Goal: Task Accomplishment & Management: Complete application form

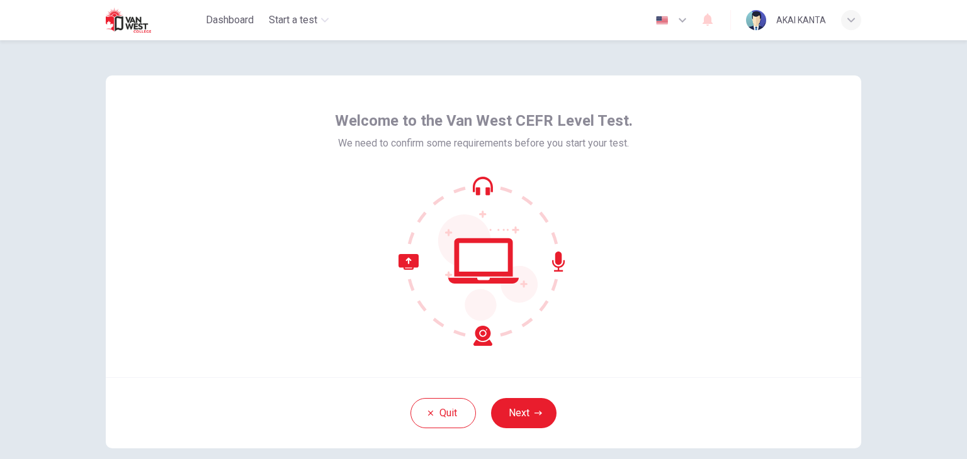
click at [872, 174] on div "Welcome to the Van West CEFR Level Test. We need to confirm some requirements b…" at bounding box center [484, 262] width 796 height 444
click at [510, 406] on button "Next" at bounding box center [523, 413] width 65 height 30
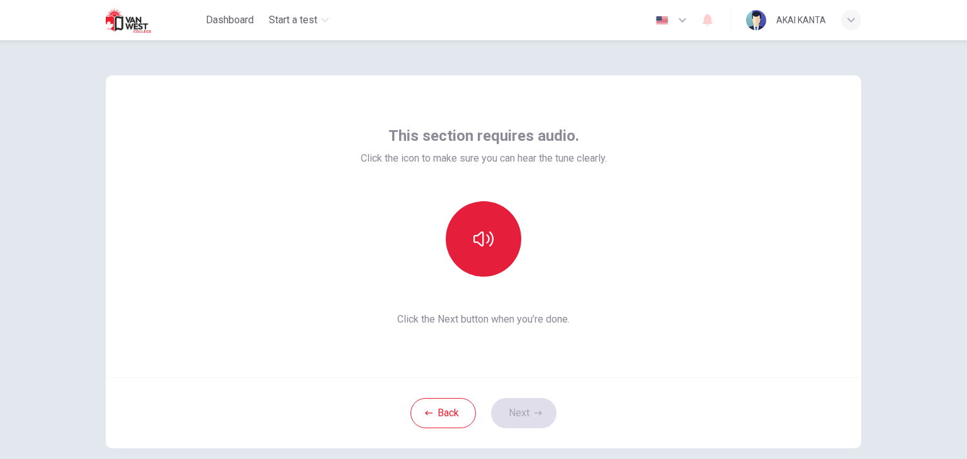
click at [488, 245] on icon "button" at bounding box center [483, 239] width 20 height 20
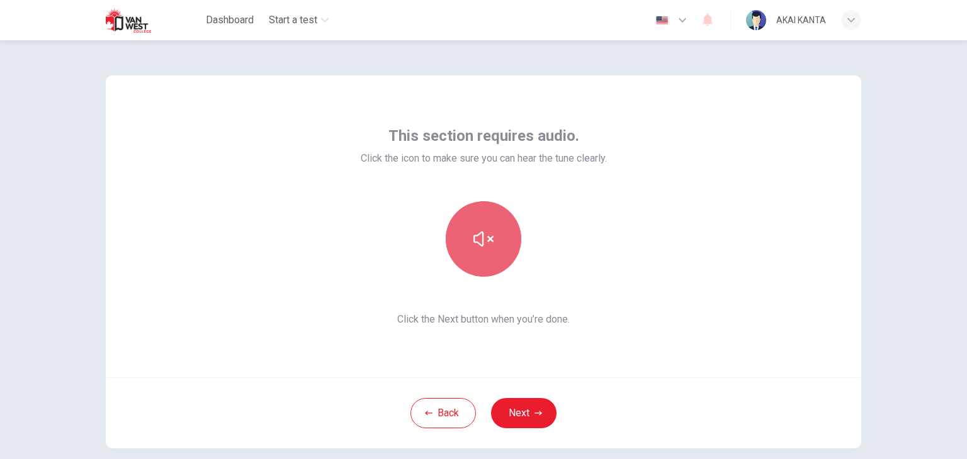
click at [488, 245] on icon "button" at bounding box center [483, 239] width 20 height 20
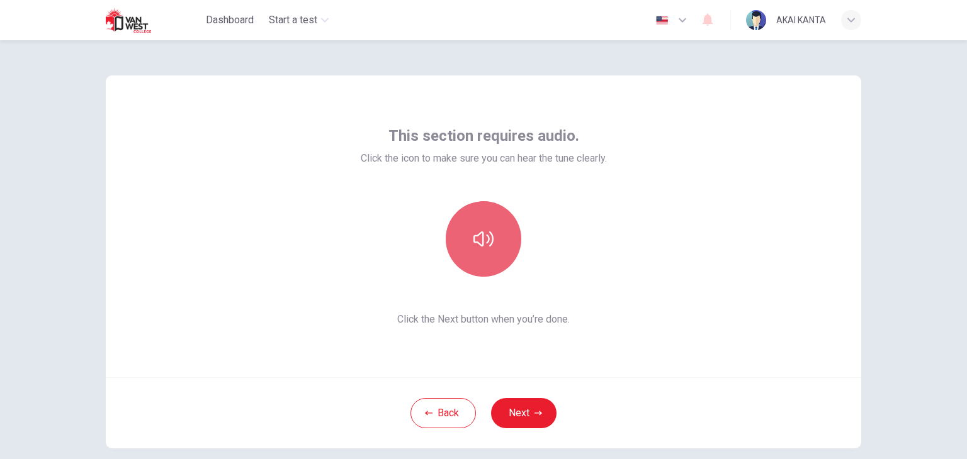
click at [488, 244] on icon "button" at bounding box center [483, 239] width 20 height 15
click at [488, 244] on icon "button" at bounding box center [483, 239] width 20 height 20
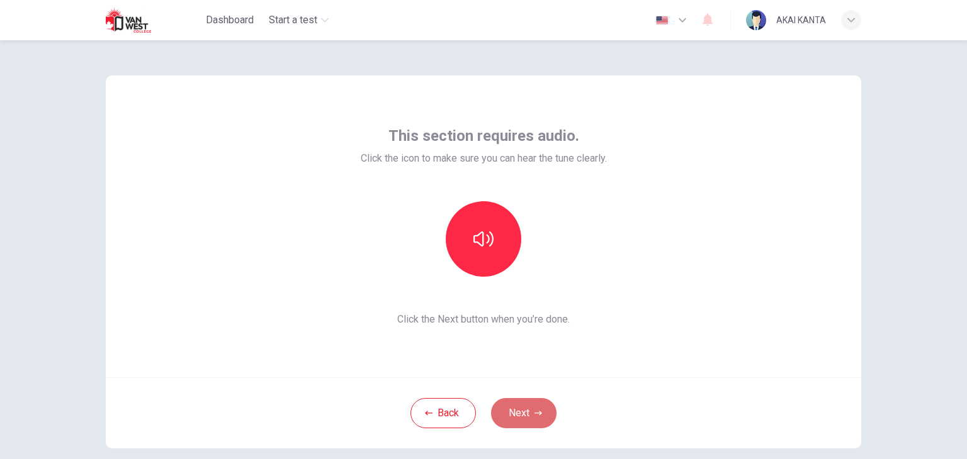
click at [509, 408] on button "Next" at bounding box center [523, 413] width 65 height 30
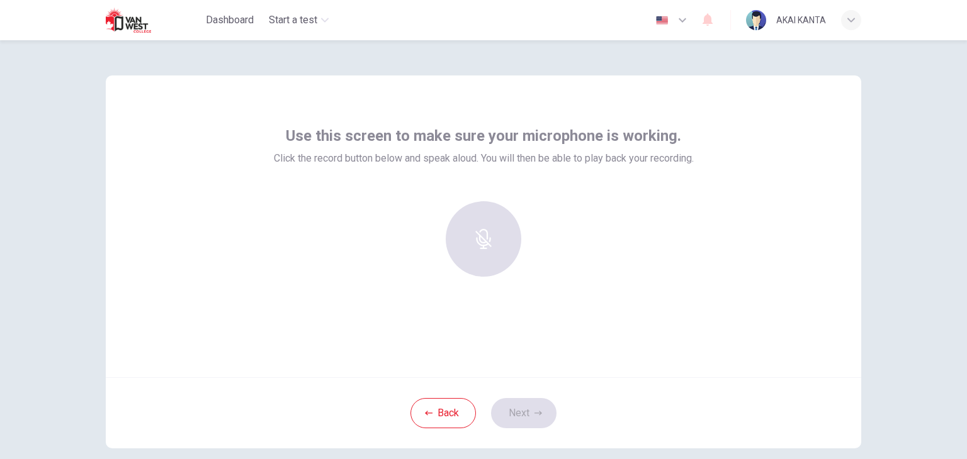
click at [448, 234] on div at bounding box center [483, 239] width 136 height 76
click at [499, 247] on div "Record" at bounding box center [484, 239] width 76 height 76
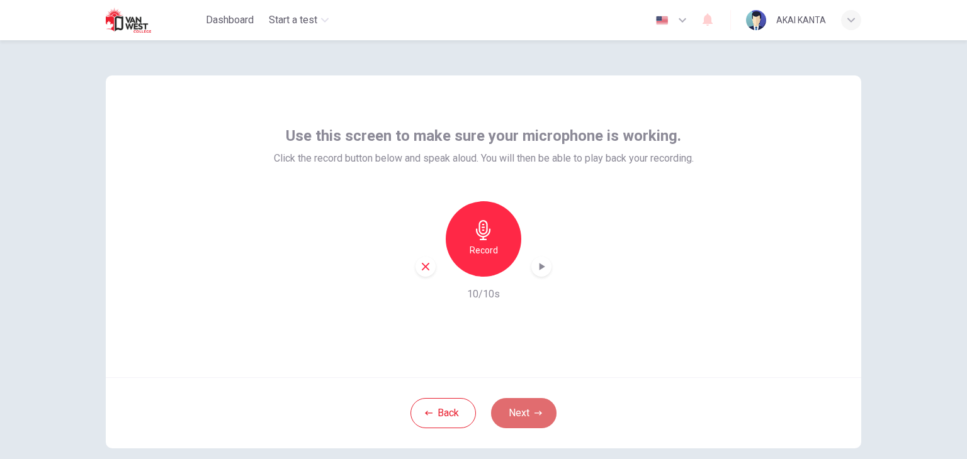
click at [512, 407] on button "Next" at bounding box center [523, 413] width 65 height 30
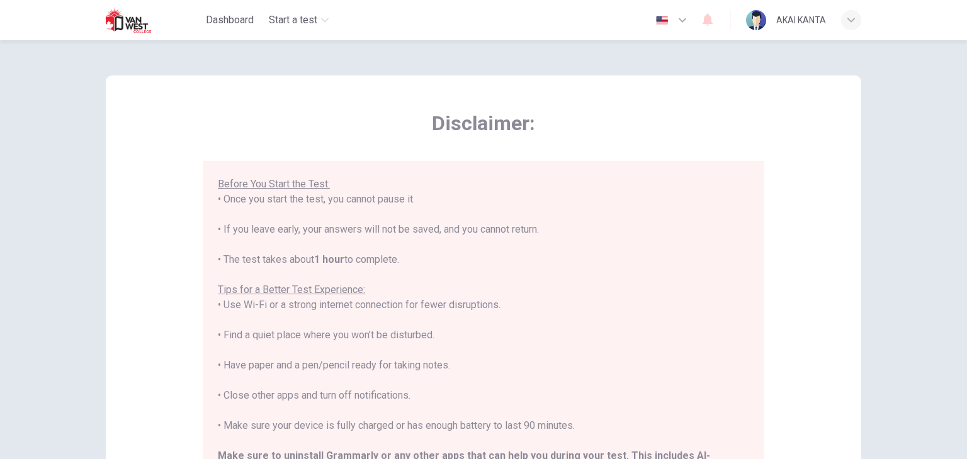
scroll to position [240, 0]
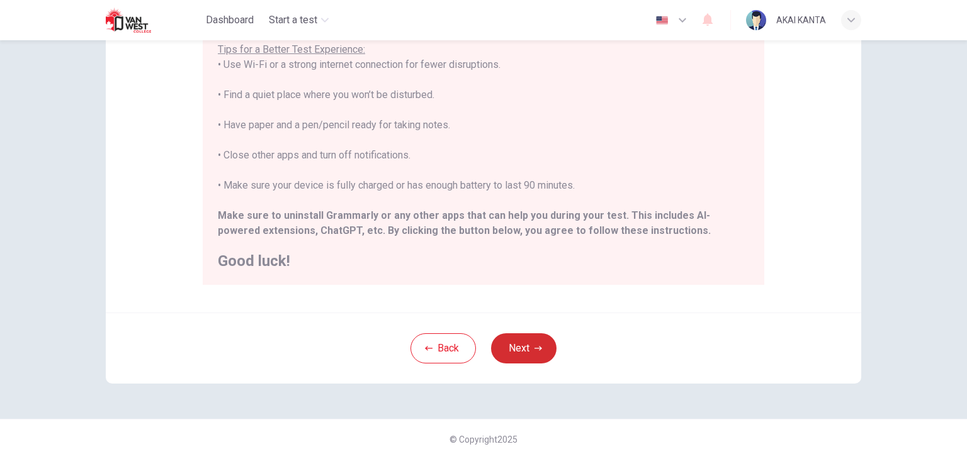
click at [519, 346] on button "Next" at bounding box center [523, 349] width 65 height 30
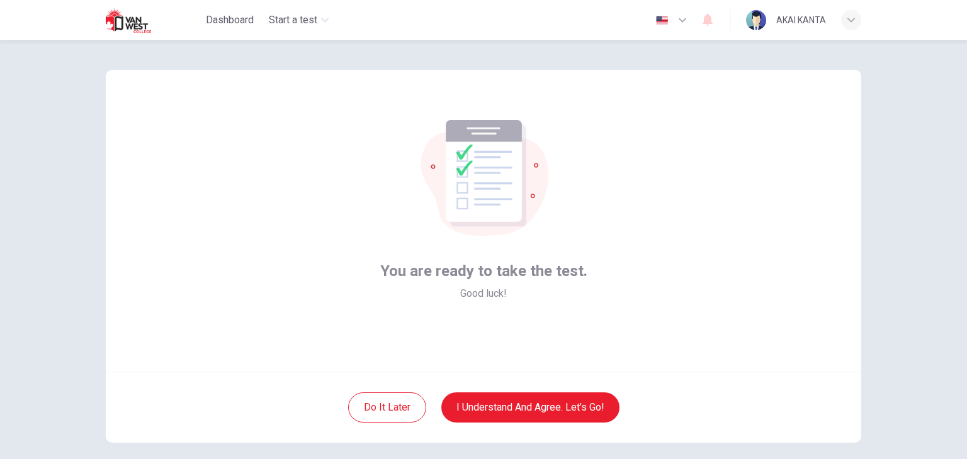
scroll to position [0, 0]
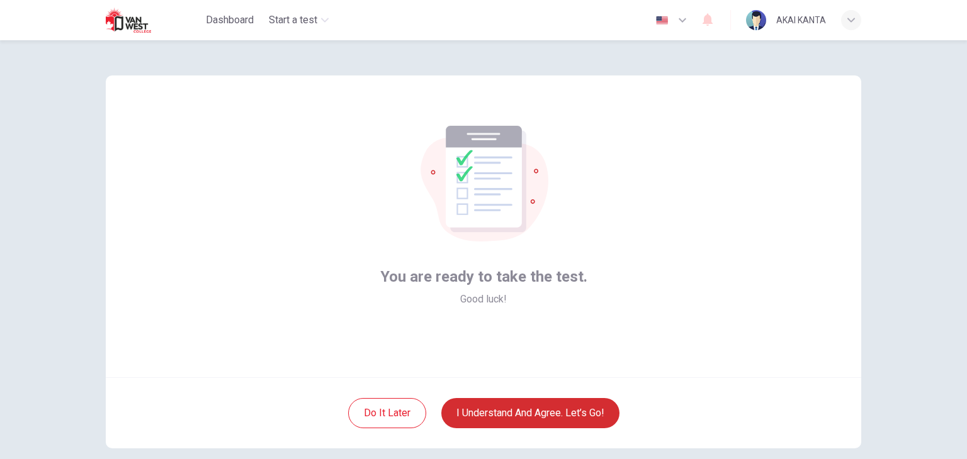
click at [522, 407] on button "I understand and agree. Let’s go!" at bounding box center [530, 413] width 178 height 30
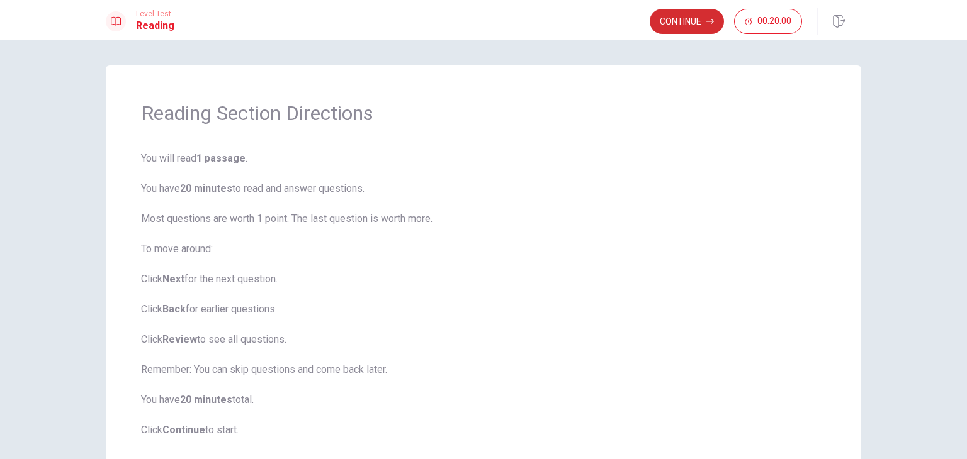
click at [680, 18] on button "Continue" at bounding box center [687, 21] width 74 height 25
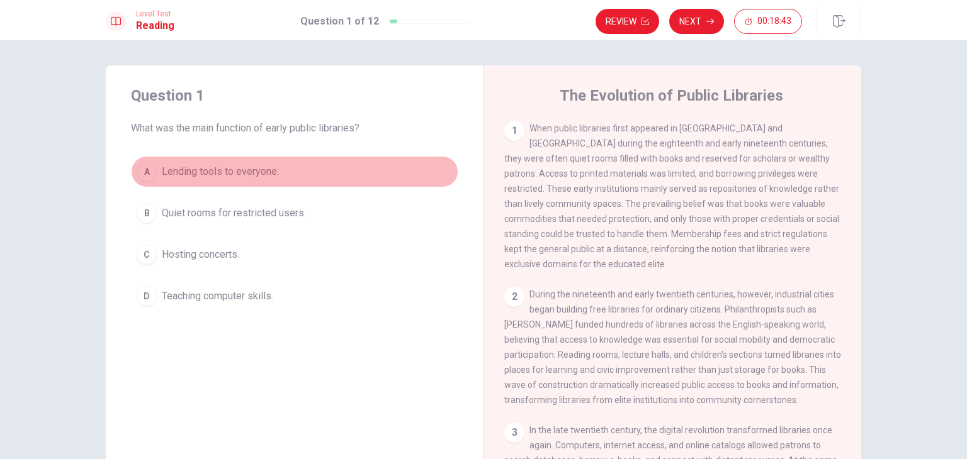
click at [181, 171] on span "Lending tools to everyone." at bounding box center [220, 171] width 117 height 15
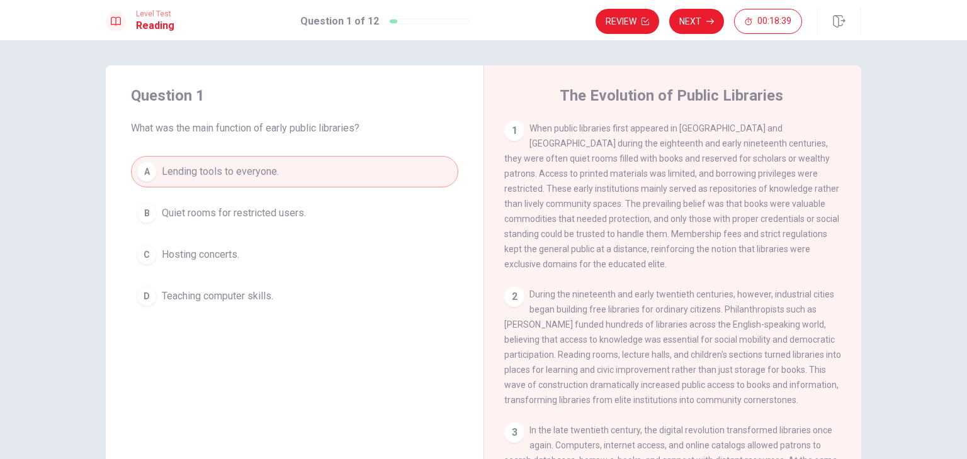
click at [299, 216] on span "Quiet rooms for restricted users." at bounding box center [234, 213] width 144 height 15
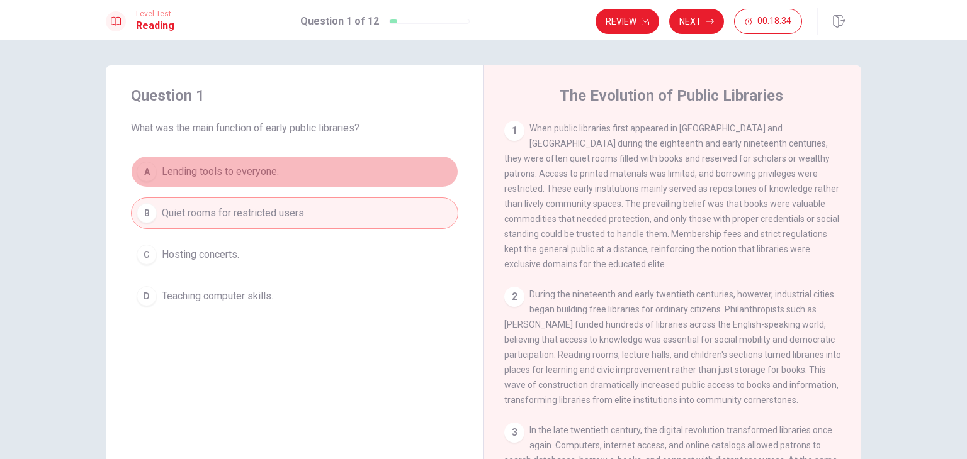
click at [278, 172] on button "A Lending tools to everyone." at bounding box center [294, 171] width 327 height 31
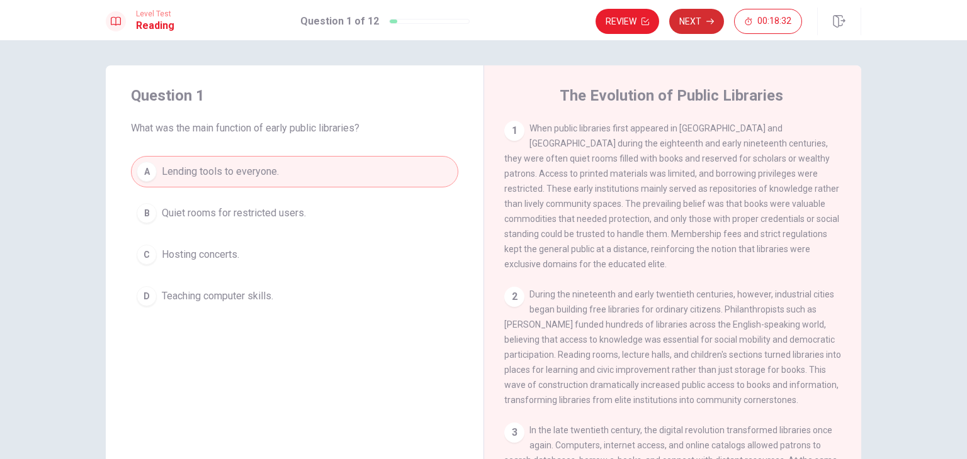
click at [685, 18] on button "Next" at bounding box center [696, 21] width 55 height 25
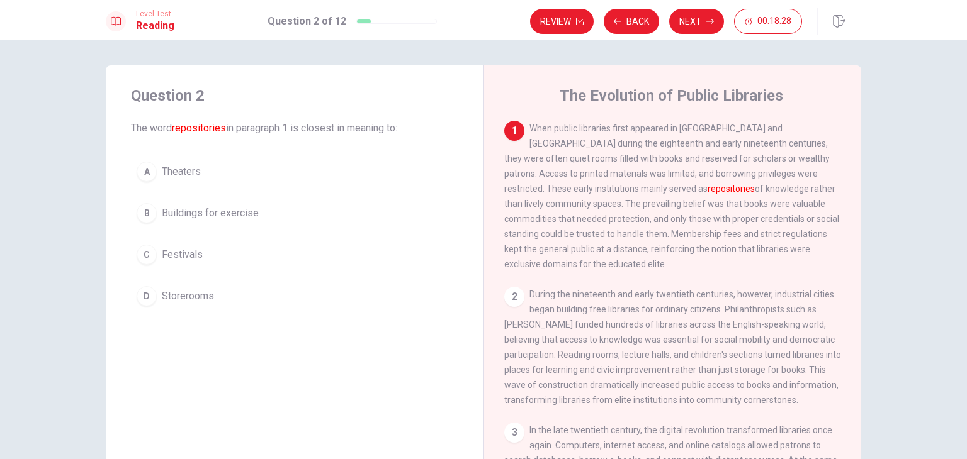
click at [507, 130] on div "1" at bounding box center [514, 131] width 20 height 20
click at [708, 192] on font "repositories" at bounding box center [731, 189] width 47 height 10
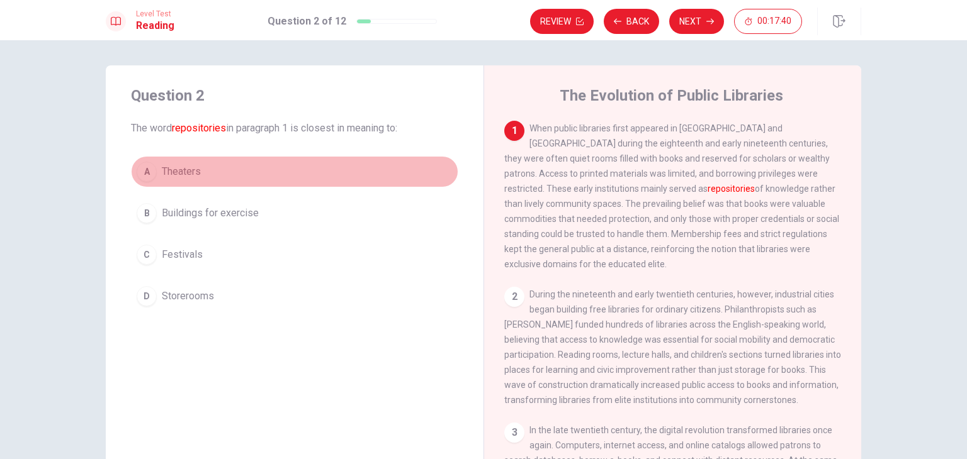
click at [181, 172] on span "Theaters" at bounding box center [181, 171] width 39 height 15
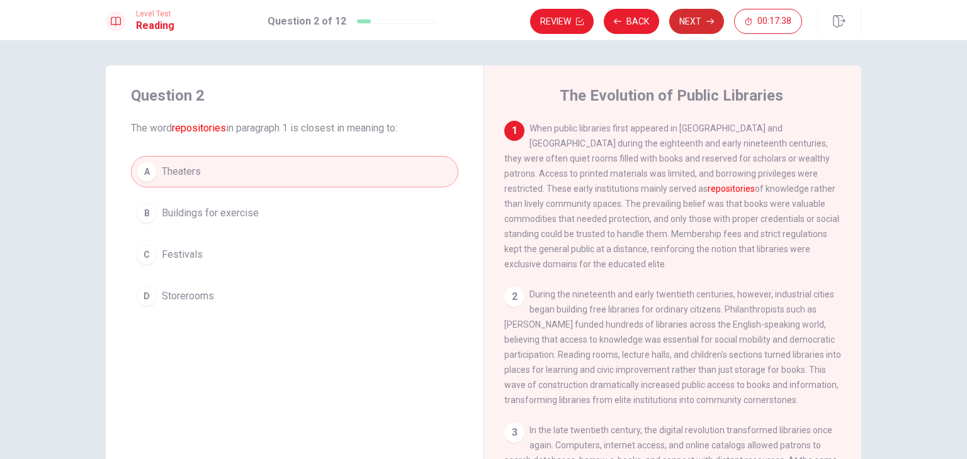
click at [704, 28] on button "Next" at bounding box center [696, 21] width 55 height 25
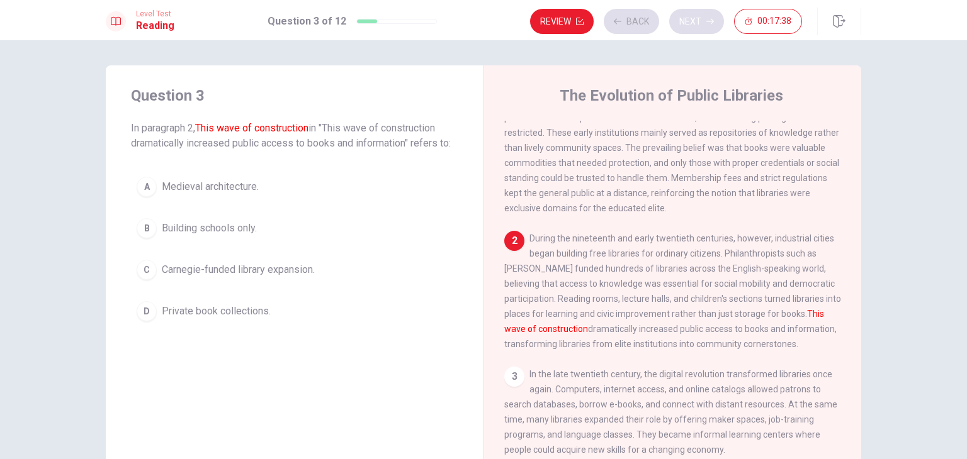
scroll to position [60, 0]
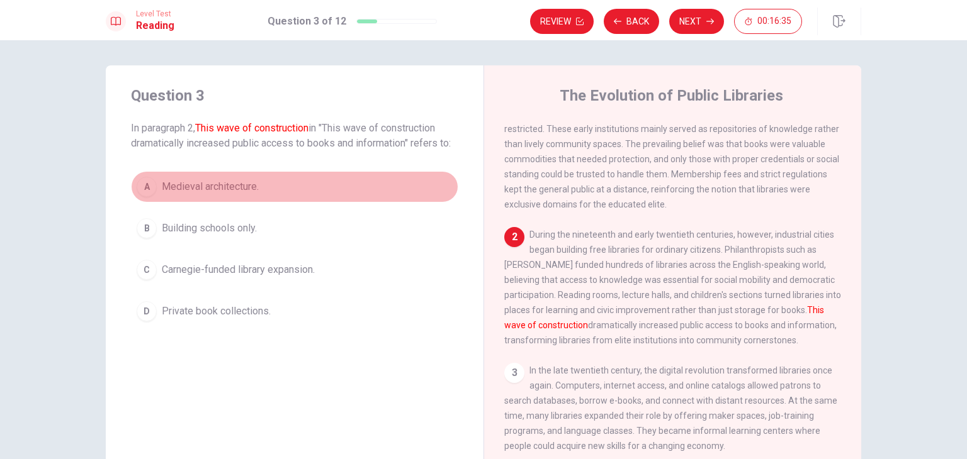
click at [224, 192] on span "Medieval architecture." at bounding box center [210, 186] width 97 height 15
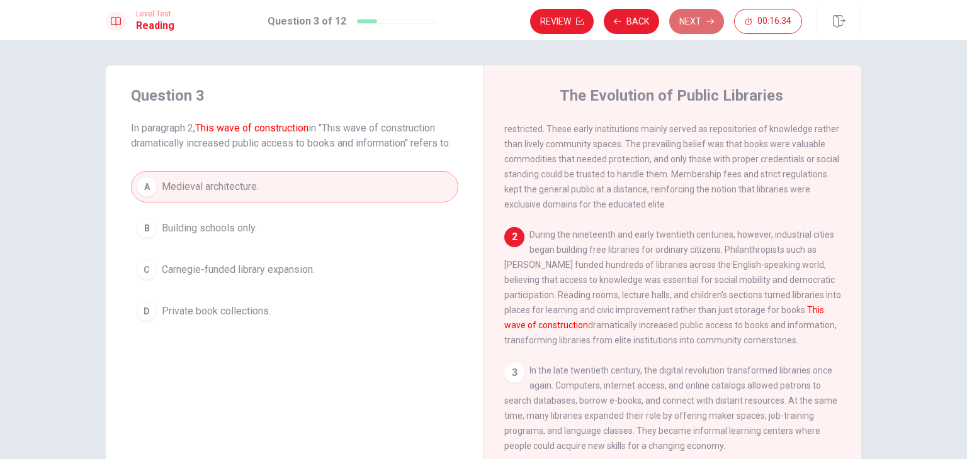
click at [685, 18] on button "Next" at bounding box center [696, 21] width 55 height 25
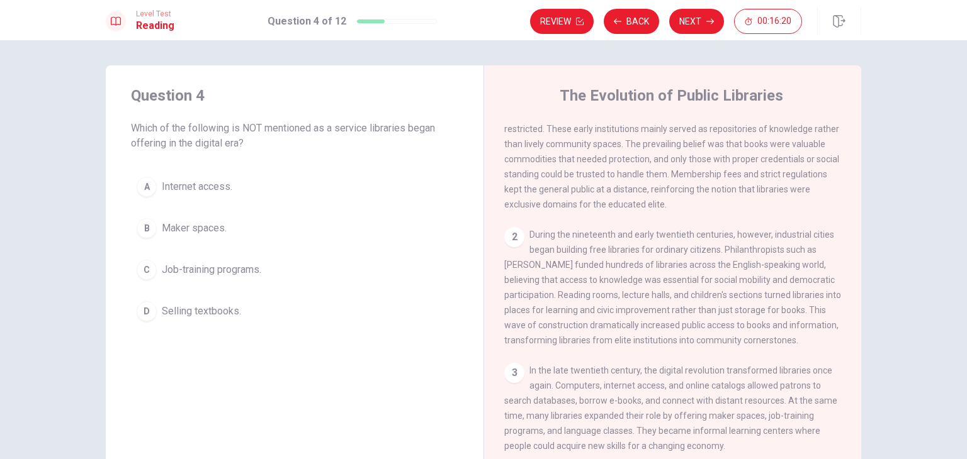
click at [215, 309] on span "Selling textbooks." at bounding box center [201, 311] width 79 height 15
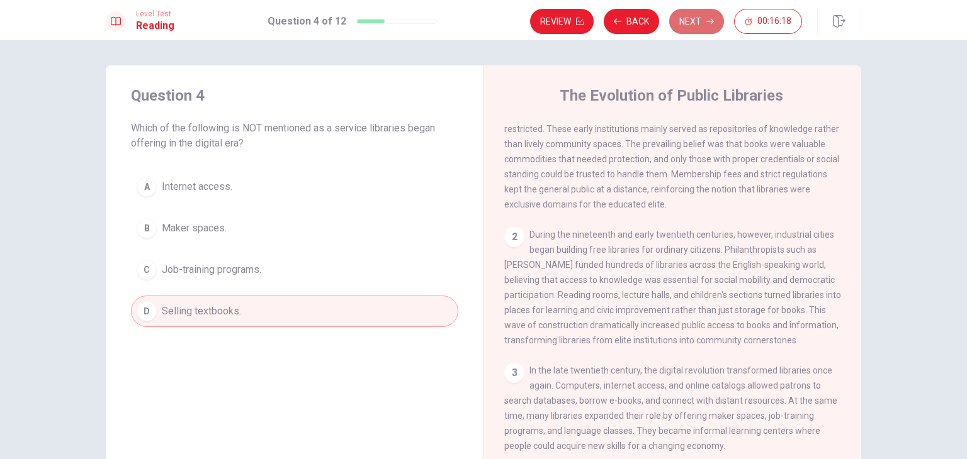
click at [704, 30] on button "Next" at bounding box center [696, 21] width 55 height 25
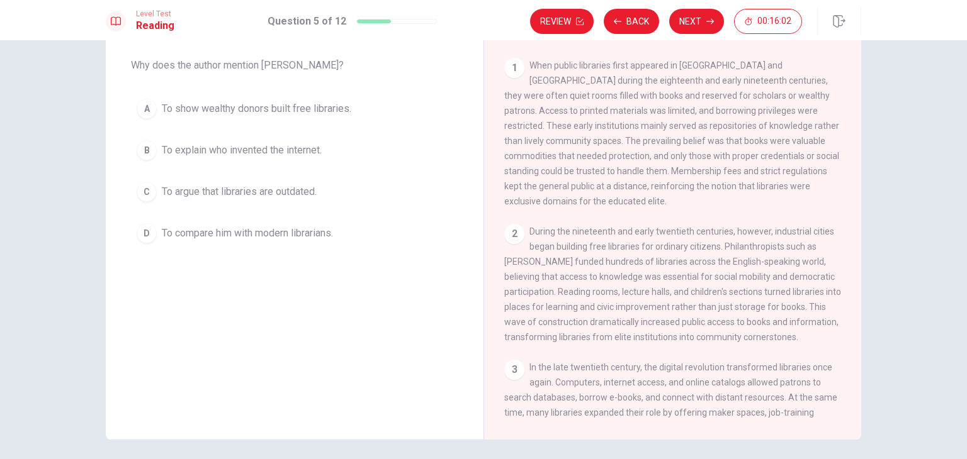
scroll to position [0, 0]
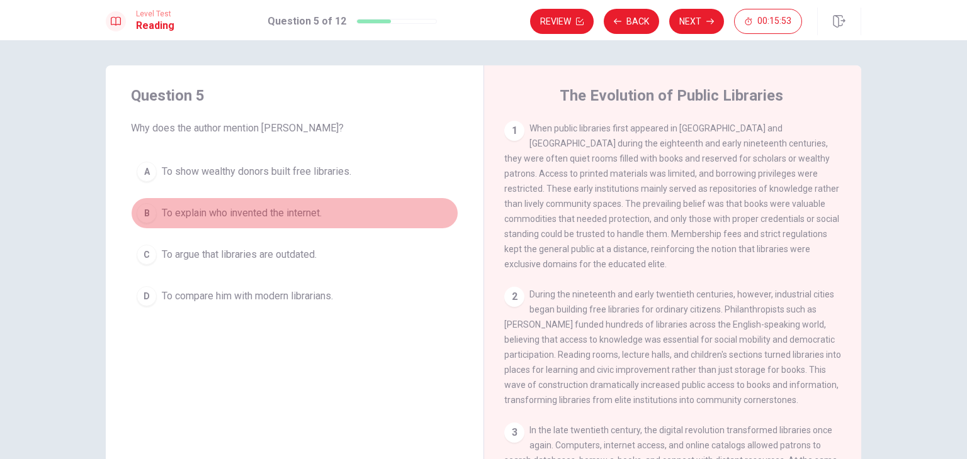
click at [243, 210] on span "To explain who invented the internet." at bounding box center [242, 213] width 160 height 15
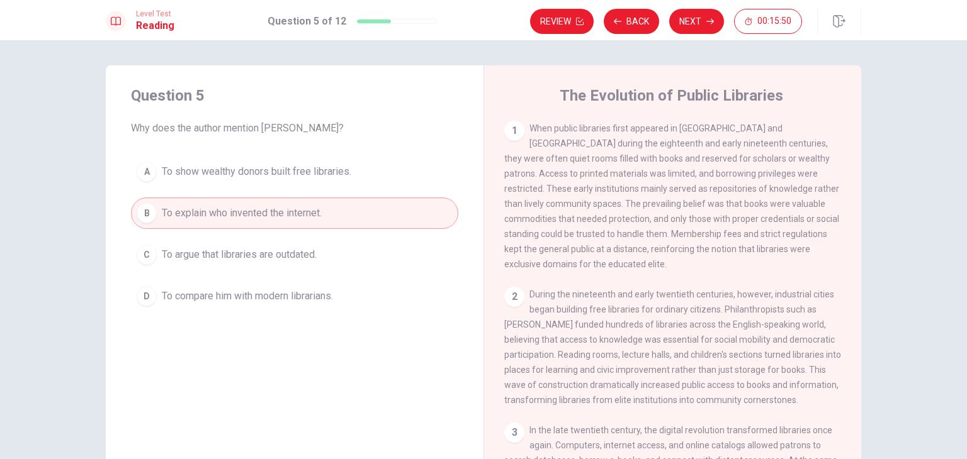
click at [269, 247] on span "To argue that libraries are outdated." at bounding box center [239, 254] width 155 height 15
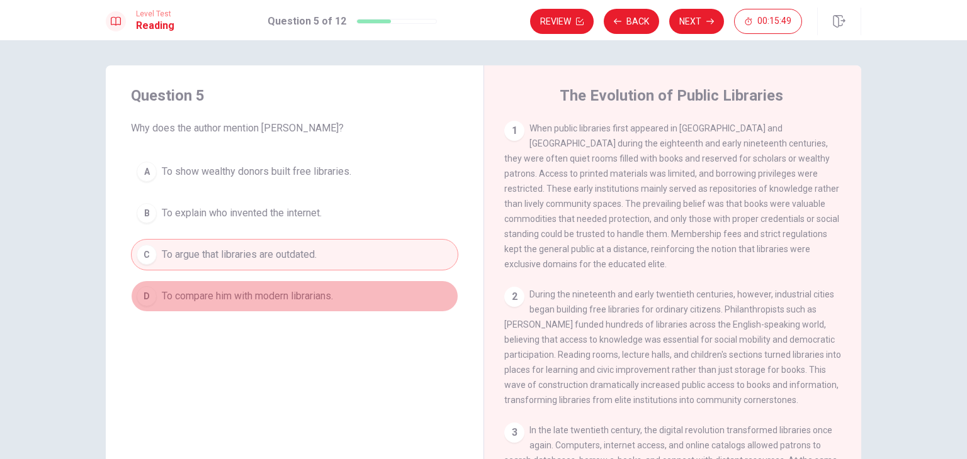
click at [268, 290] on span "To compare him with modern librarians." at bounding box center [247, 296] width 171 height 15
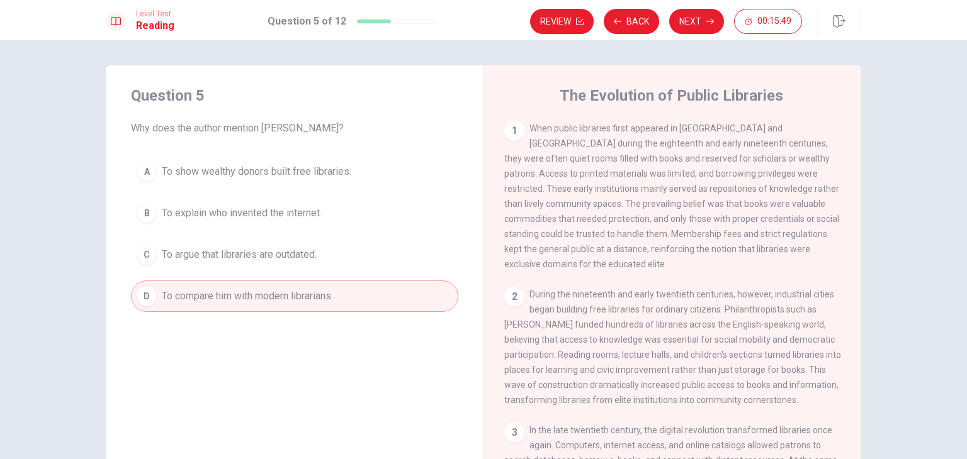
click at [303, 173] on span "To show wealthy donors built free libraries." at bounding box center [256, 171] width 189 height 15
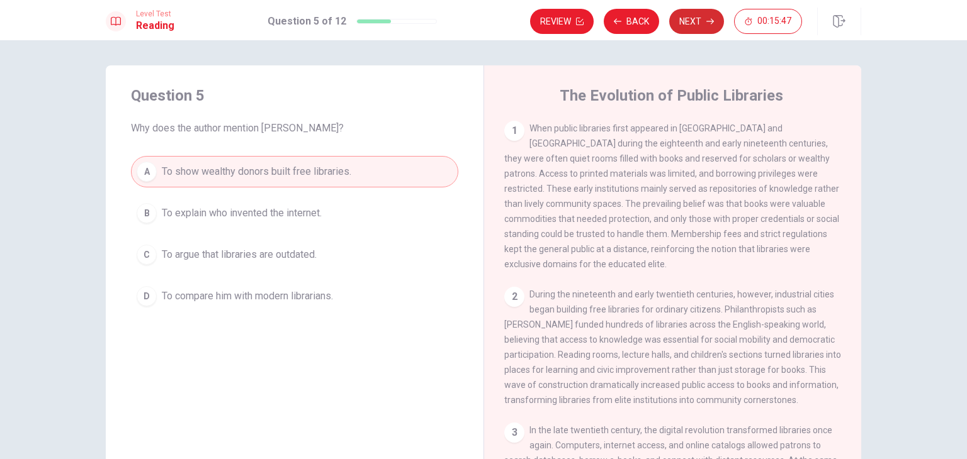
click at [697, 23] on button "Next" at bounding box center [696, 21] width 55 height 25
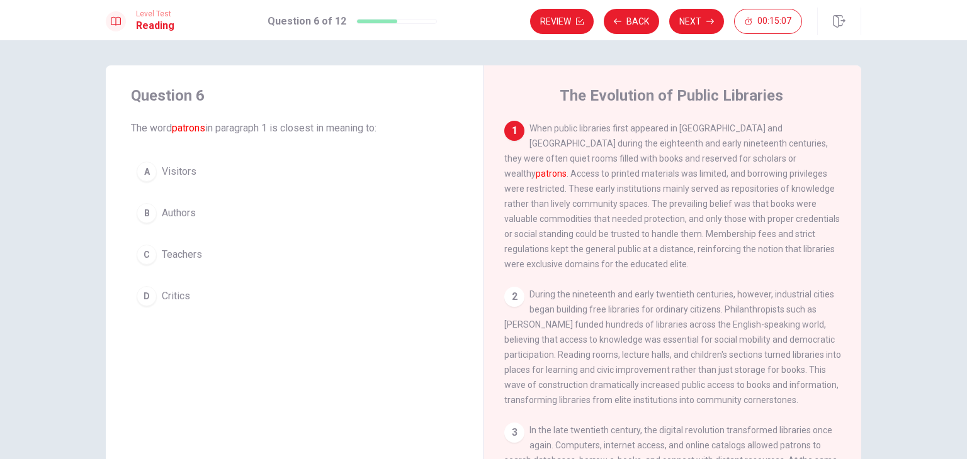
click at [195, 215] on button "B Authors" at bounding box center [294, 213] width 327 height 31
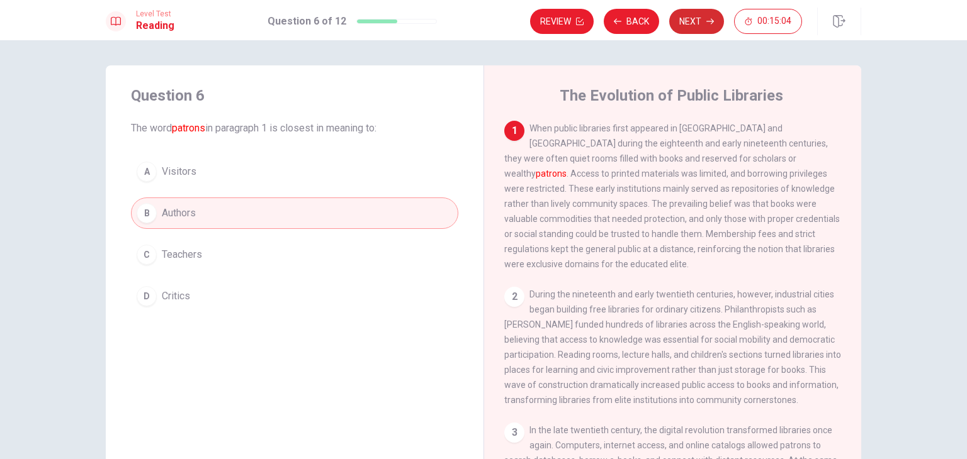
click at [689, 26] on button "Next" at bounding box center [696, 21] width 55 height 25
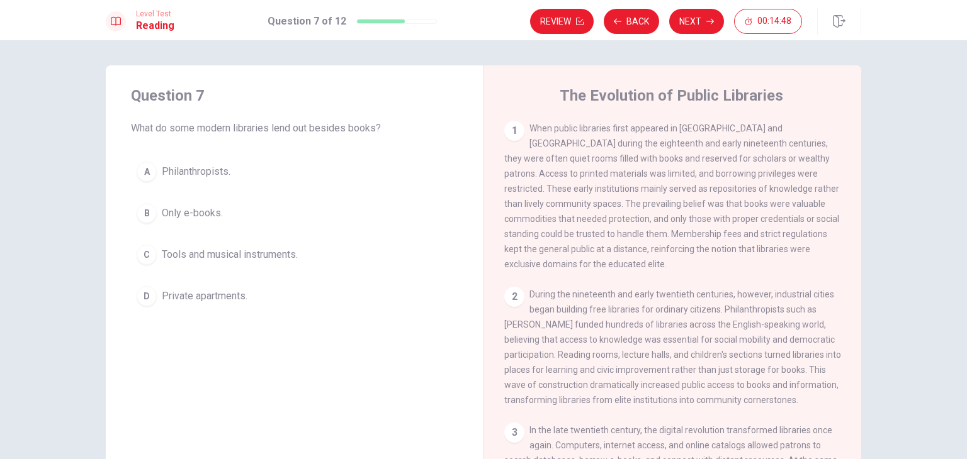
click at [259, 257] on span "Tools and musical instruments." at bounding box center [230, 254] width 136 height 15
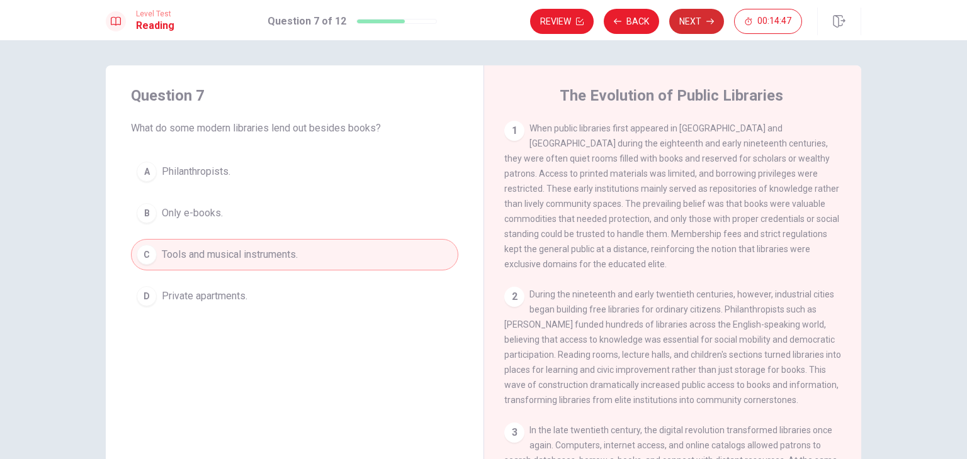
click at [715, 23] on button "Next" at bounding box center [696, 21] width 55 height 25
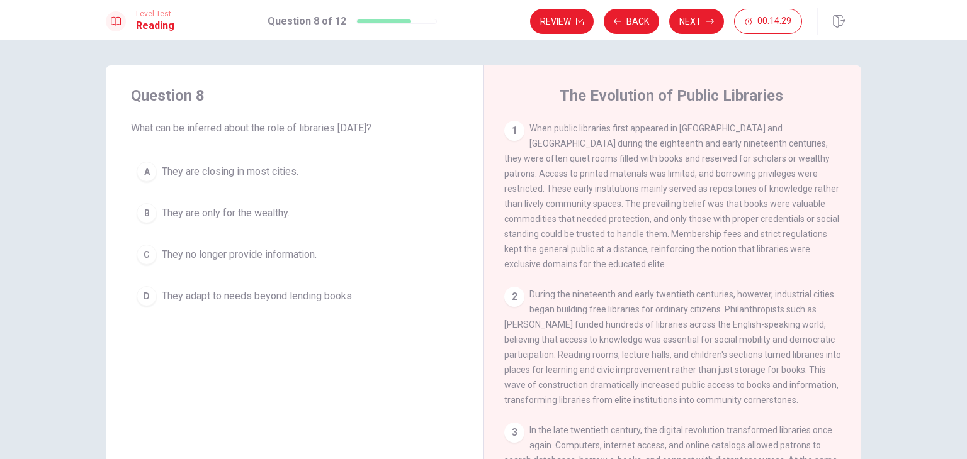
click at [291, 258] on span "They no longer provide information." at bounding box center [239, 254] width 155 height 15
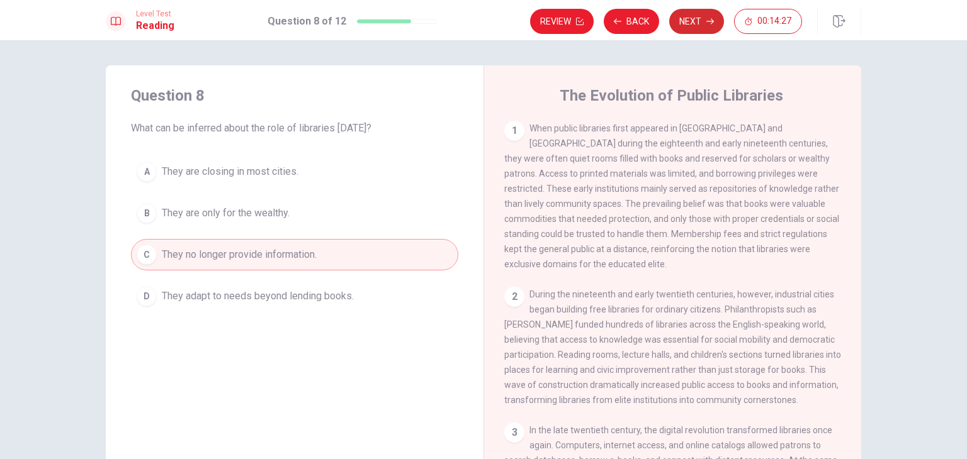
click at [714, 21] on button "Next" at bounding box center [696, 21] width 55 height 25
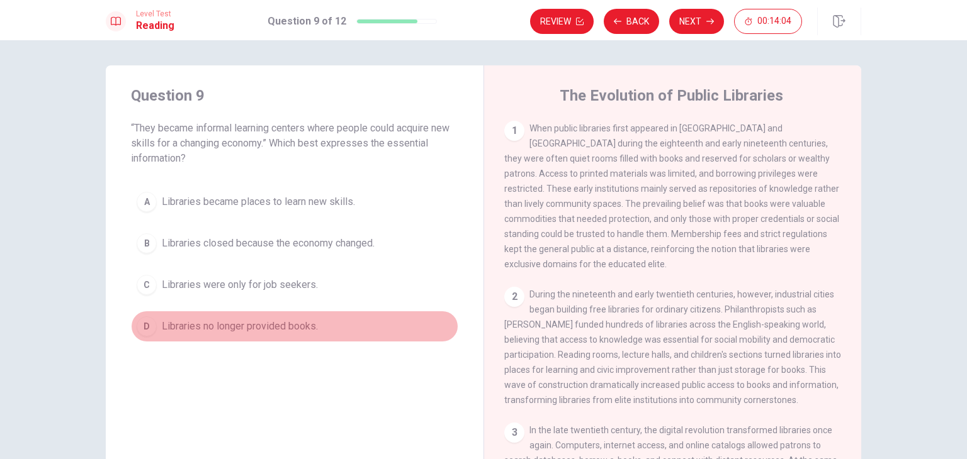
click at [259, 320] on span "Libraries no longer provided books." at bounding box center [240, 326] width 156 height 15
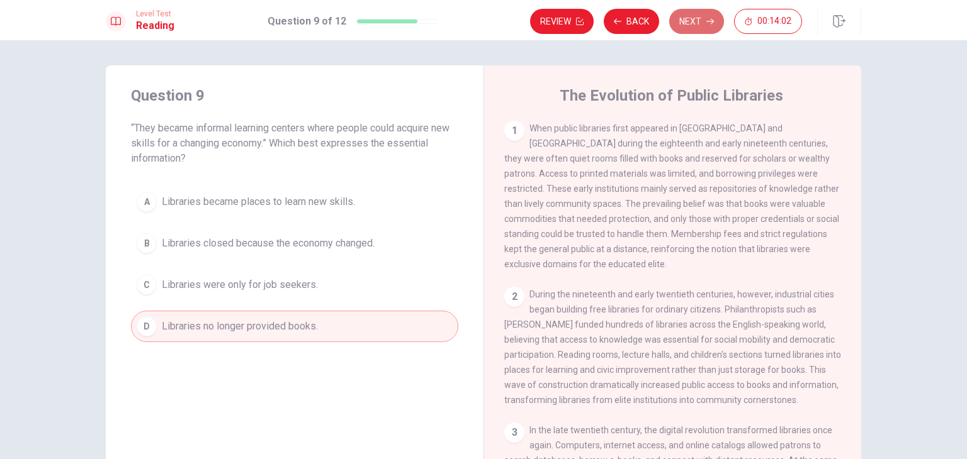
click at [697, 16] on button "Next" at bounding box center [696, 21] width 55 height 25
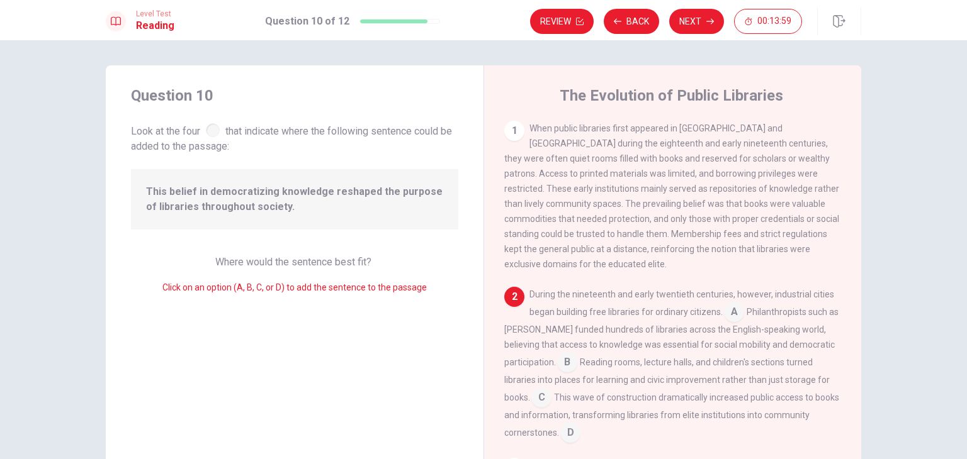
scroll to position [63, 0]
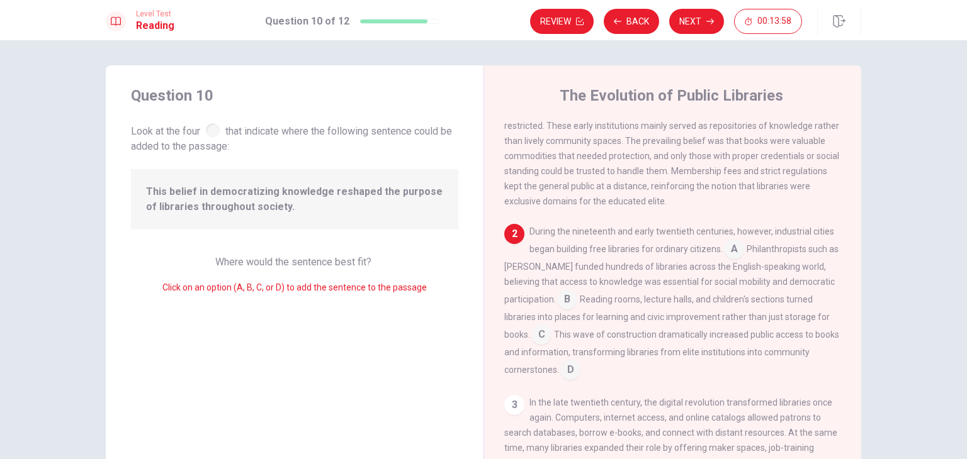
click at [565, 292] on input at bounding box center [567, 301] width 20 height 20
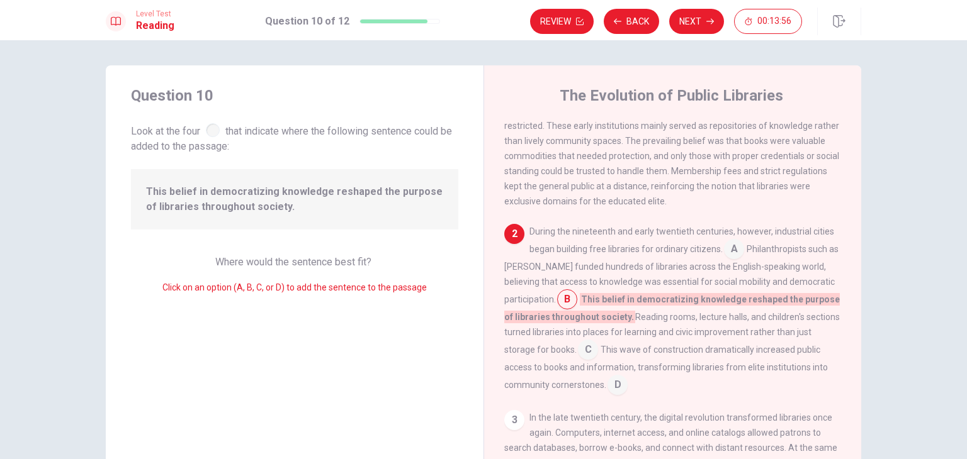
click at [730, 242] on input at bounding box center [734, 250] width 20 height 20
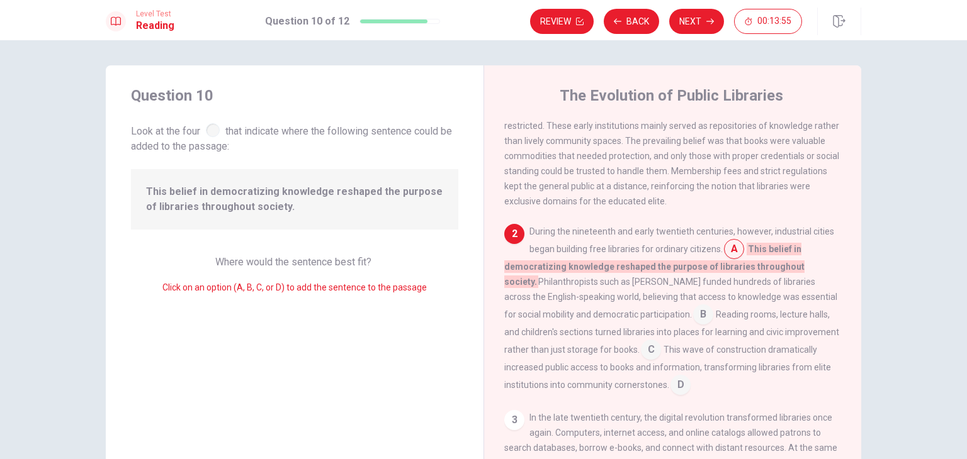
click at [730, 242] on input at bounding box center [734, 250] width 20 height 20
click at [693, 307] on input at bounding box center [703, 316] width 20 height 20
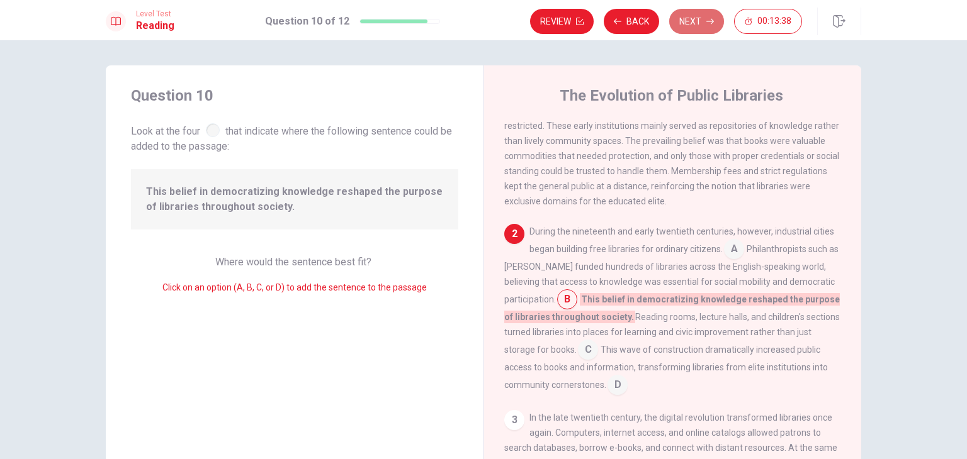
click at [697, 23] on button "Next" at bounding box center [696, 21] width 55 height 25
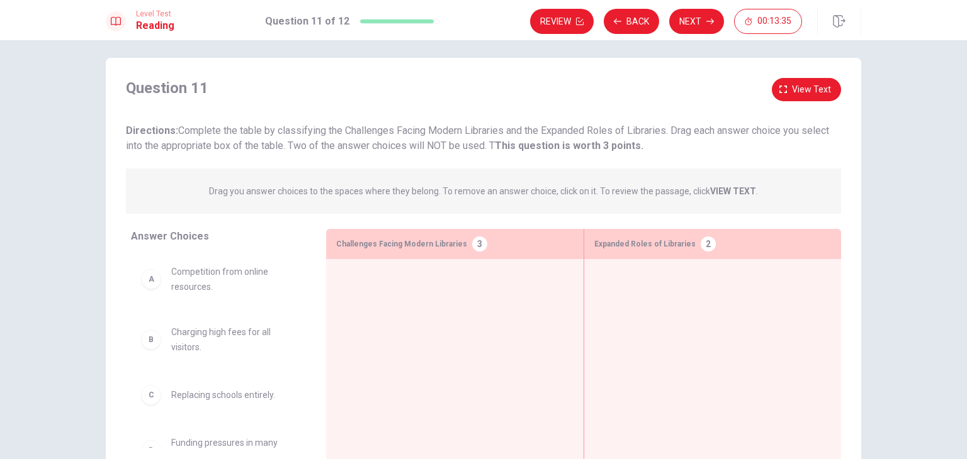
scroll to position [0, 0]
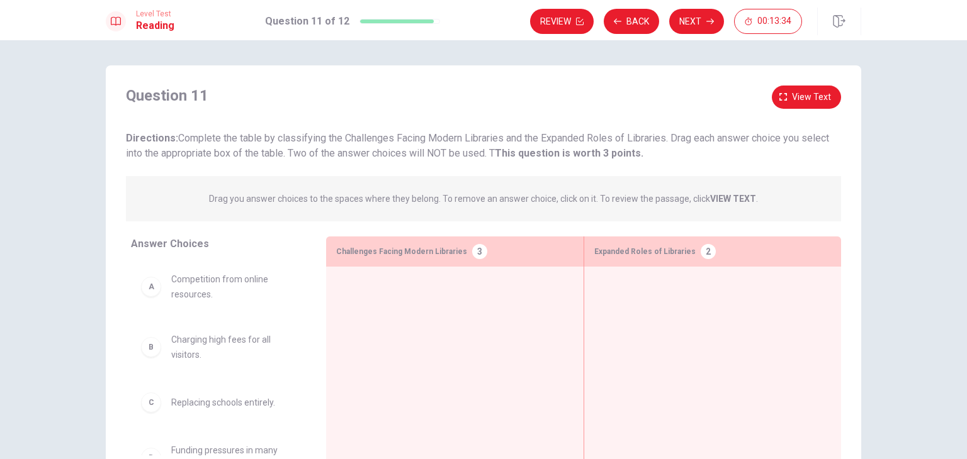
click at [217, 295] on span "Competition from online resources." at bounding box center [233, 287] width 125 height 30
click at [487, 258] on div "Challenges Facing Modern Libraries 3" at bounding box center [454, 252] width 257 height 30
click at [472, 250] on div "3" at bounding box center [479, 251] width 15 height 15
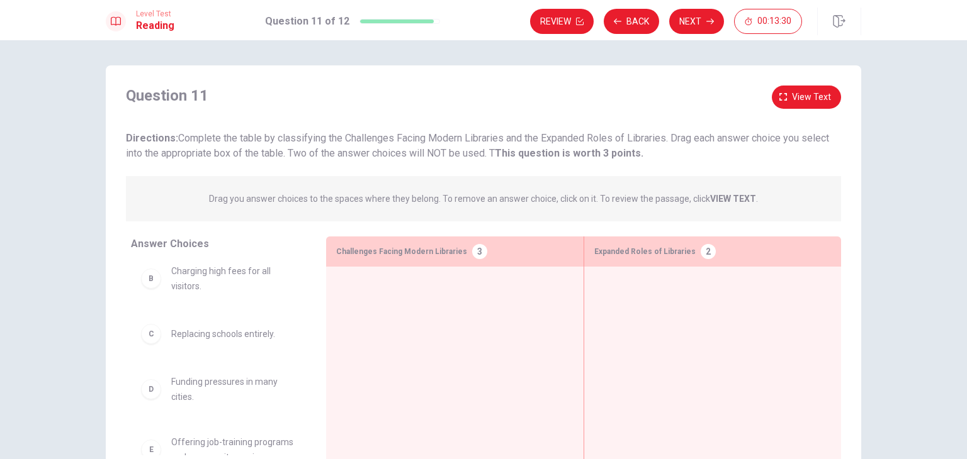
scroll to position [104, 0]
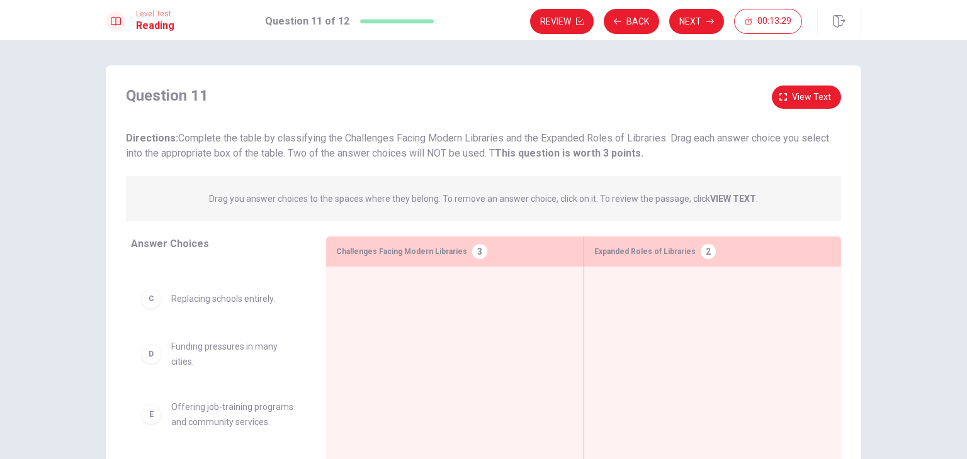
click at [239, 296] on span "Replacing schools entirely." at bounding box center [223, 298] width 104 height 15
drag, startPoint x: 243, startPoint y: 308, endPoint x: 185, endPoint y: 295, distance: 59.3
click at [237, 308] on div "A Competition from online resources. B Charging high fees for all visitors. C R…" at bounding box center [218, 255] width 175 height 194
click at [148, 310] on div "A Competition from online resources. B Charging high fees for all visitors. D F…" at bounding box center [218, 255] width 175 height 194
click at [317, 356] on div "Answer Choices A Competition from online resources. B Charging high fees for al…" at bounding box center [216, 359] width 220 height 244
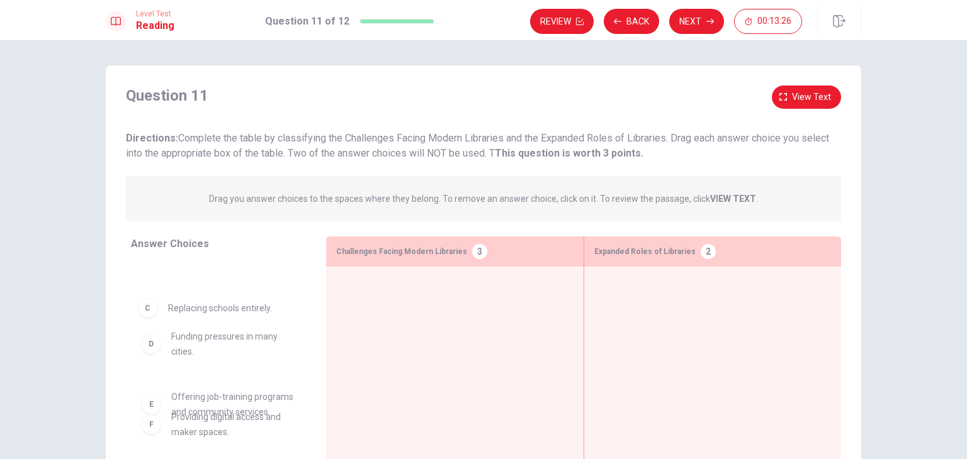
drag, startPoint x: 313, startPoint y: 356, endPoint x: 323, endPoint y: 298, distance: 58.1
click at [323, 298] on div "Answer Choices A Competition from online resources. B Charging high fees for al…" at bounding box center [483, 359] width 755 height 244
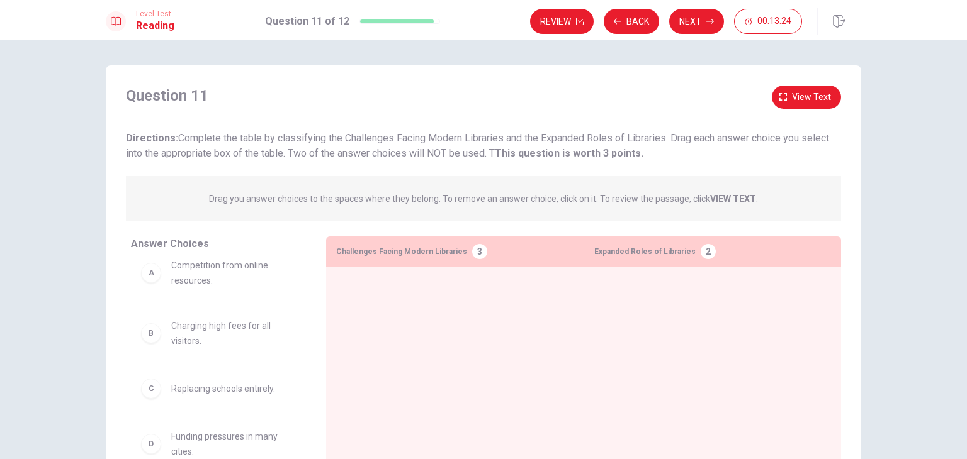
scroll to position [0, 0]
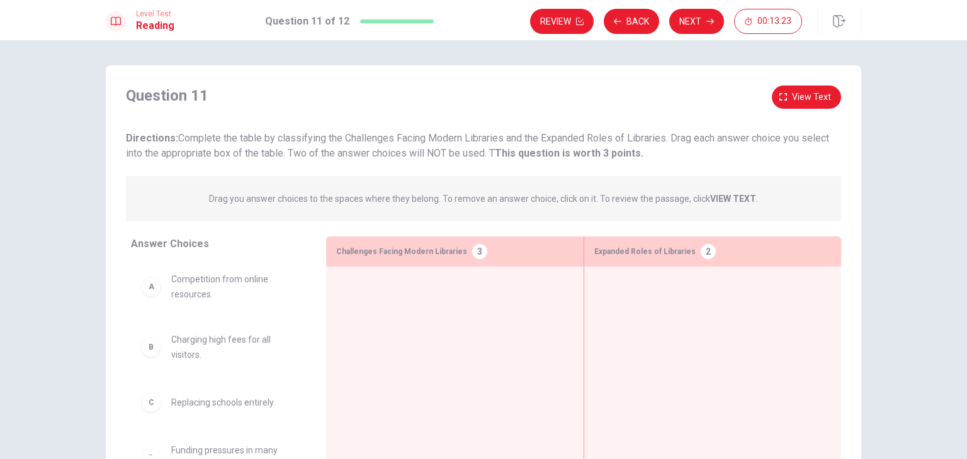
click at [211, 286] on span "Competition from online resources." at bounding box center [233, 287] width 125 height 30
drag, startPoint x: 277, startPoint y: 202, endPoint x: 334, endPoint y: 216, distance: 58.9
click at [334, 216] on div "Drag you answer choices to the spaces where they belong. To remove an answer ch…" at bounding box center [483, 198] width 715 height 45
click at [152, 291] on div "A" at bounding box center [151, 287] width 20 height 20
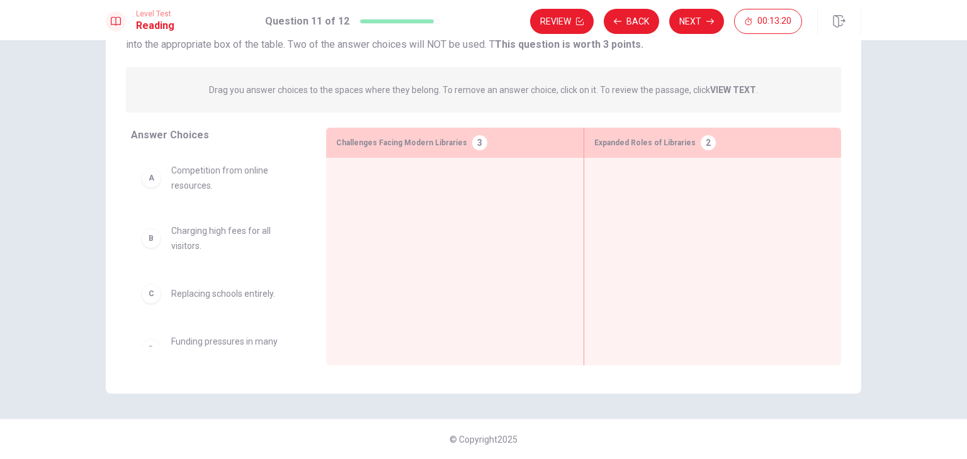
click at [180, 308] on div "C Replacing schools entirely." at bounding box center [218, 294] width 175 height 40
drag, startPoint x: 256, startPoint y: 283, endPoint x: 330, endPoint y: 235, distance: 88.3
click at [261, 280] on div "A Competition from online resources. B Charging high fees for all visitors. C R…" at bounding box center [218, 250] width 175 height 194
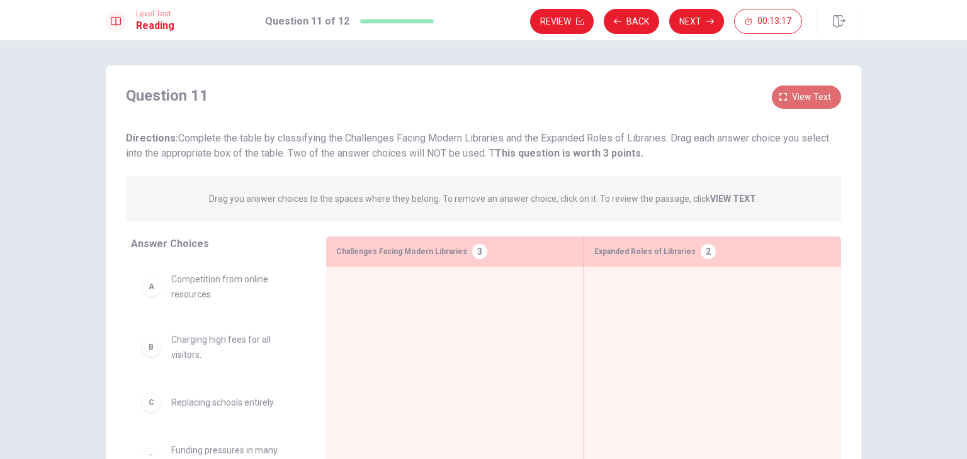
click at [793, 89] on button "View text" at bounding box center [806, 97] width 69 height 23
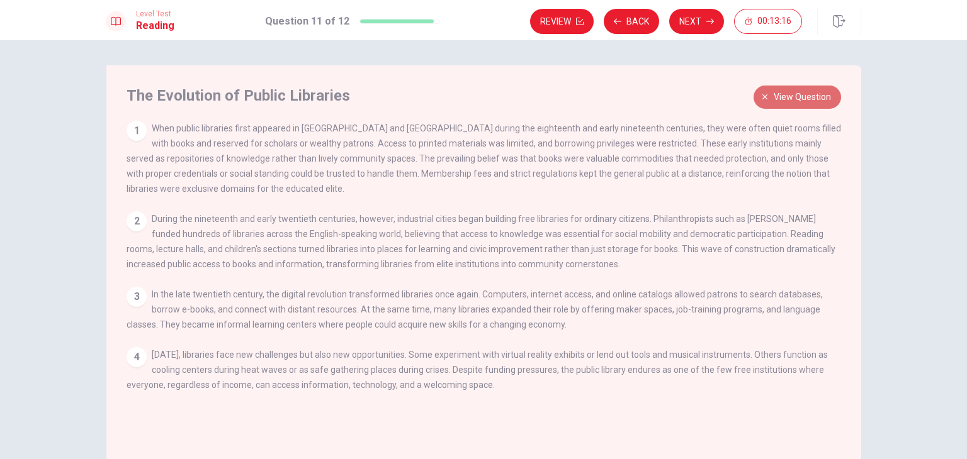
click at [781, 95] on span "View question" at bounding box center [802, 97] width 57 height 16
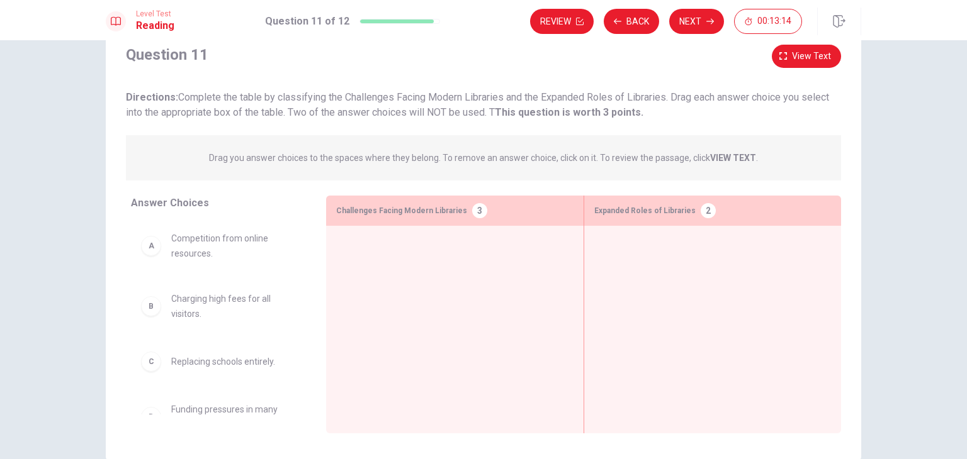
scroll to position [63, 0]
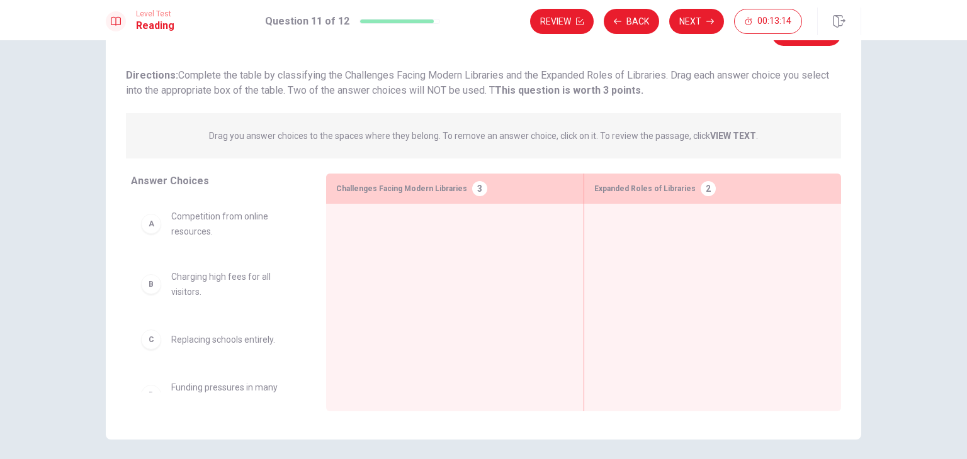
click at [502, 143] on p "Drag you answer choices to the spaces where they belong. To remove an answer ch…" at bounding box center [483, 135] width 549 height 15
click at [719, 137] on strong "VIEW TEXT" at bounding box center [733, 136] width 46 height 10
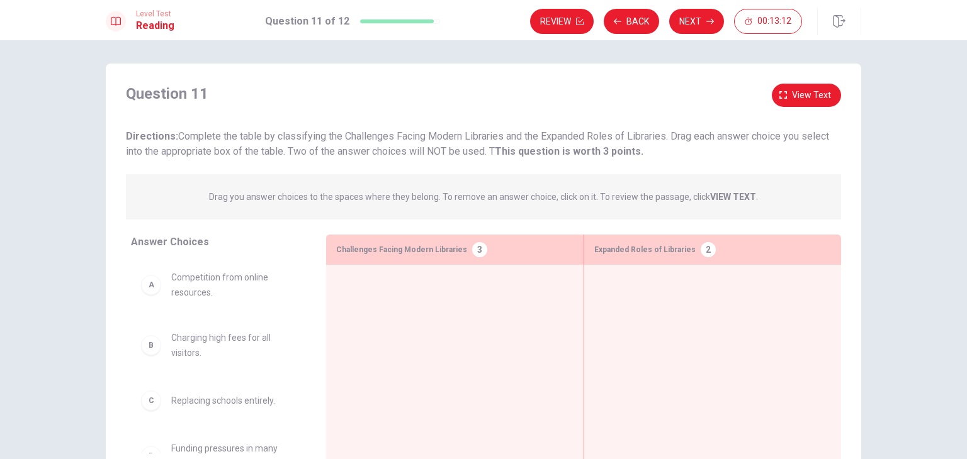
scroll to position [0, 0]
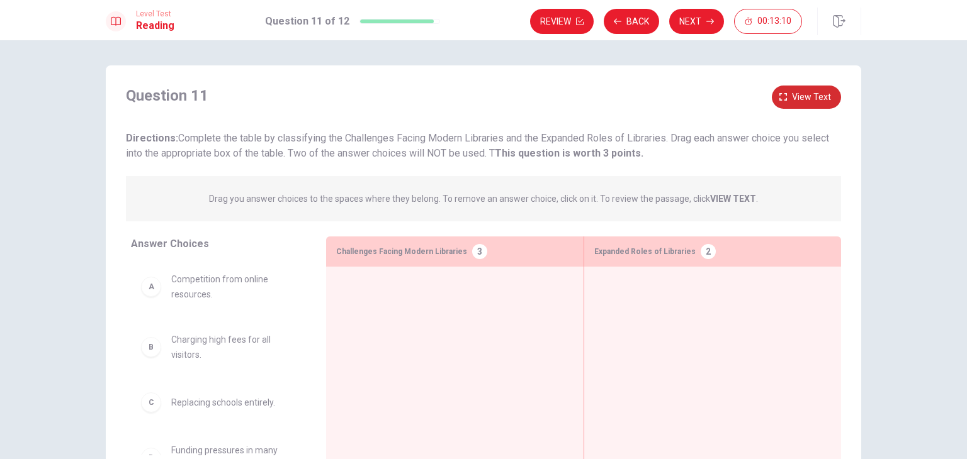
click at [792, 103] on span "View text" at bounding box center [811, 97] width 39 height 16
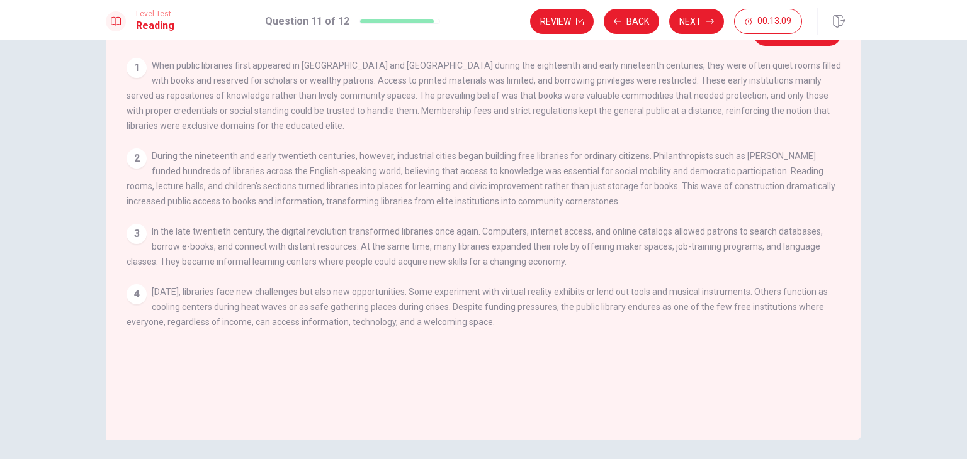
scroll to position [109, 0]
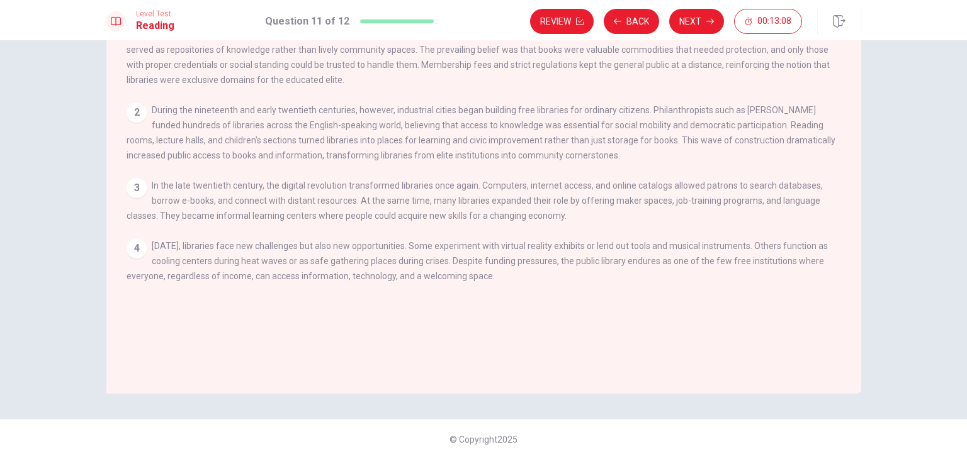
click at [135, 191] on div "3" at bounding box center [137, 188] width 20 height 20
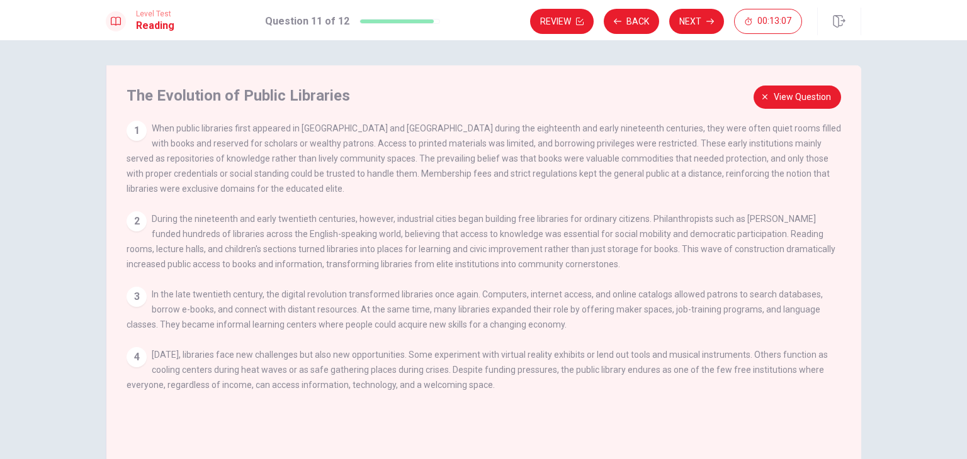
scroll to position [0, 0]
click at [135, 191] on span "When public libraries first appeared in [GEOGRAPHIC_DATA] and [GEOGRAPHIC_DATA]…" at bounding box center [484, 158] width 714 height 70
drag, startPoint x: 193, startPoint y: 150, endPoint x: 222, endPoint y: 152, distance: 28.4
click at [210, 152] on div "1 When public libraries first appeared in [GEOGRAPHIC_DATA] and [GEOGRAPHIC_DAT…" at bounding box center [484, 159] width 715 height 76
drag, startPoint x: 257, startPoint y: 228, endPoint x: 204, endPoint y: 340, distance: 123.3
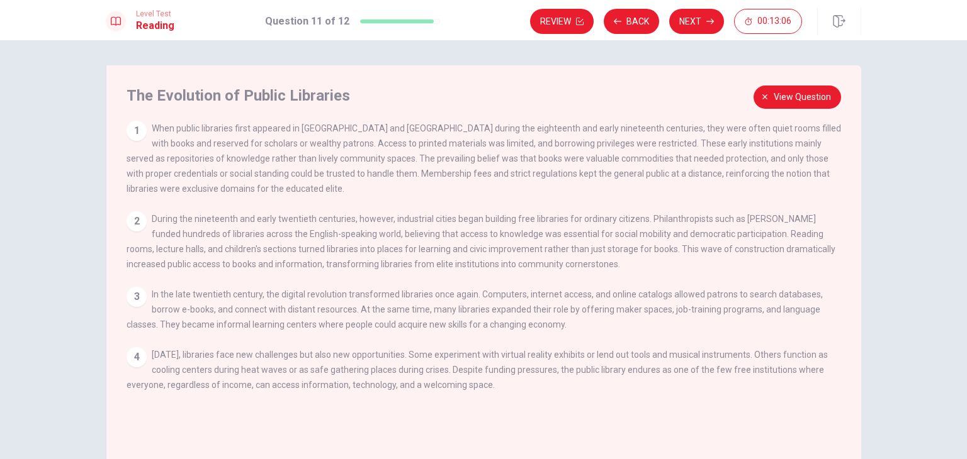
click at [209, 337] on div "1 When public libraries first appeared in [GEOGRAPHIC_DATA] and [GEOGRAPHIC_DAT…" at bounding box center [492, 264] width 731 height 287
click at [139, 389] on span "[DATE], libraries face new challenges but also new opportunities. Some experime…" at bounding box center [477, 370] width 701 height 40
click at [132, 358] on div "4" at bounding box center [137, 357] width 20 height 20
click at [762, 93] on button "View question" at bounding box center [796, 97] width 87 height 23
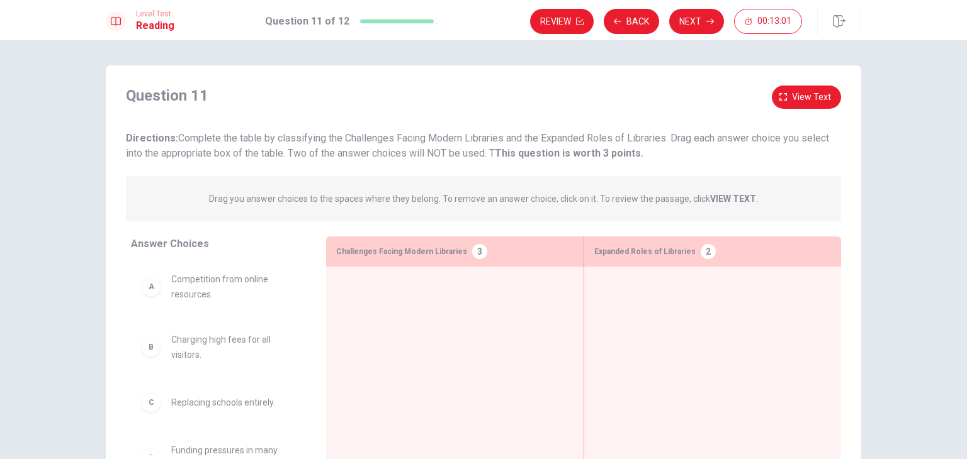
click at [398, 138] on span "Directions: Complete the table by classifying the Challenges Facing Modern Libr…" at bounding box center [477, 145] width 703 height 27
drag, startPoint x: 506, startPoint y: 255, endPoint x: 620, endPoint y: 251, distance: 114.0
click at [576, 251] on div "Challenges Facing Modern Libraries 3" at bounding box center [454, 252] width 257 height 30
drag, startPoint x: 642, startPoint y: 254, endPoint x: 637, endPoint y: 260, distance: 7.6
click at [640, 258] on span "Expanded Roles of Libraries" at bounding box center [644, 251] width 101 height 15
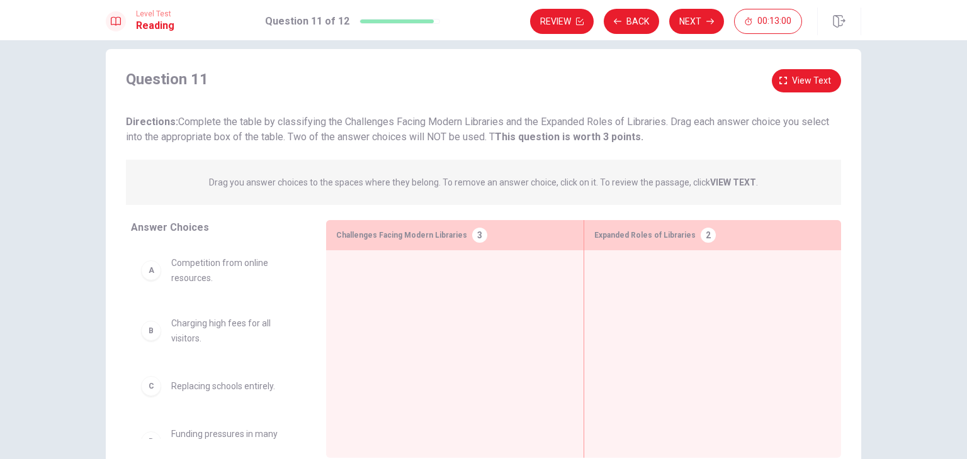
scroll to position [63, 0]
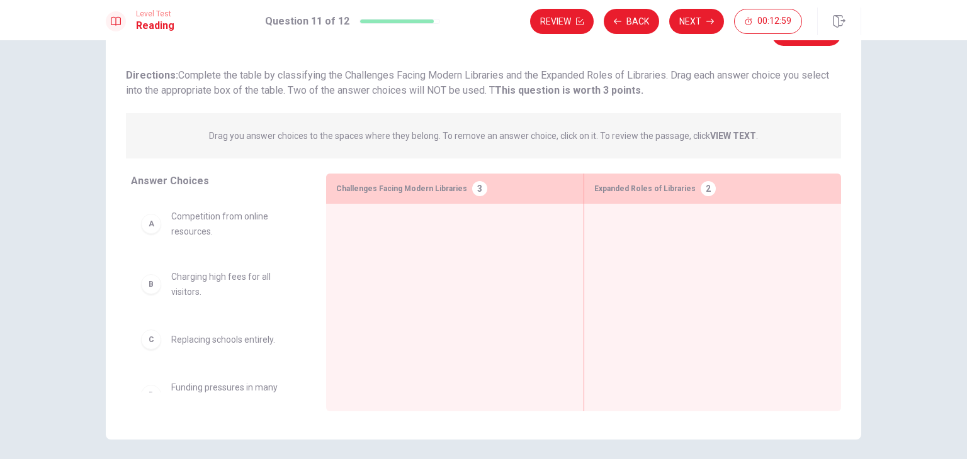
click at [416, 225] on div at bounding box center [454, 288] width 237 height 149
drag, startPoint x: 416, startPoint y: 225, endPoint x: 521, endPoint y: 286, distance: 121.6
click at [416, 226] on div at bounding box center [454, 288] width 237 height 149
drag, startPoint x: 527, startPoint y: 290, endPoint x: 459, endPoint y: 288, distance: 68.6
click at [516, 290] on div at bounding box center [454, 288] width 237 height 149
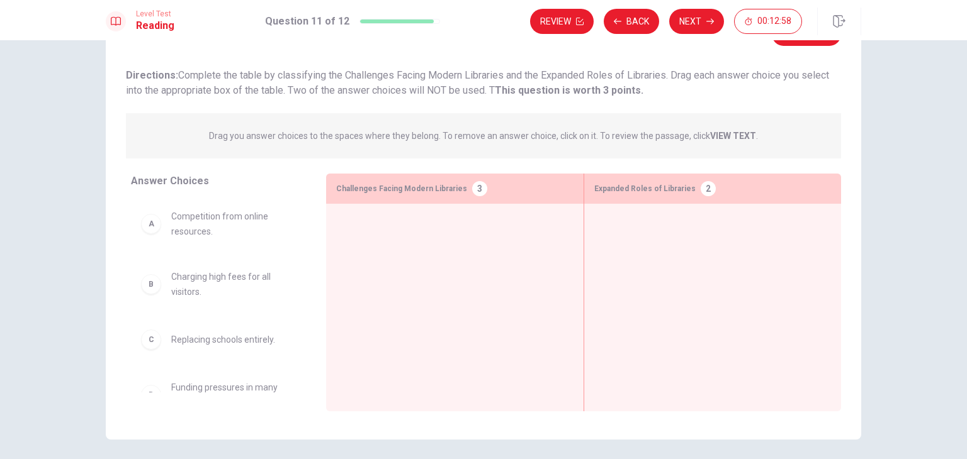
click at [38, 271] on div "Question 11 View text Directions: Complete the table by classifying the Challen…" at bounding box center [483, 249] width 967 height 419
click at [186, 292] on span "Charging high fees for all visitors." at bounding box center [233, 284] width 125 height 30
click at [201, 262] on div "B Charging high fees for all visitors." at bounding box center [218, 284] width 175 height 50
click at [207, 230] on span "Competition from online resources." at bounding box center [233, 224] width 125 height 30
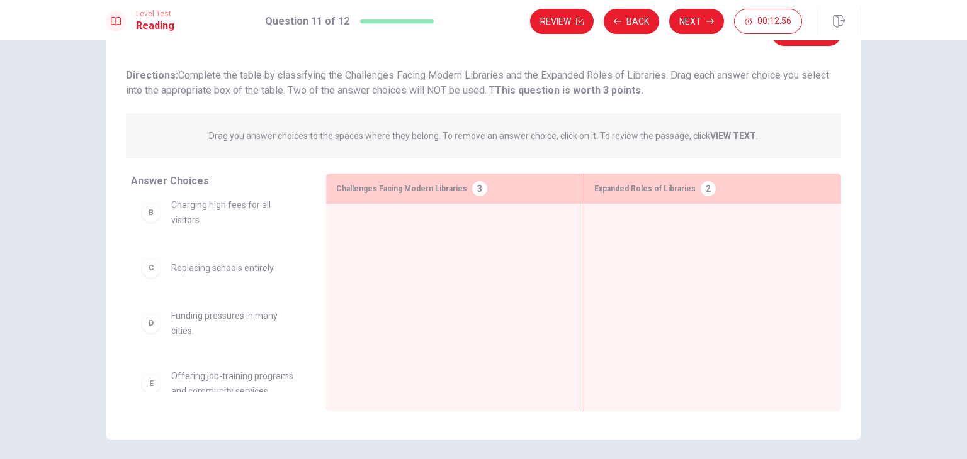
scroll to position [126, 0]
click at [207, 230] on div "C Replacing schools entirely." at bounding box center [218, 214] width 175 height 40
click at [204, 270] on span "Funding pressures in many cities." at bounding box center [233, 269] width 125 height 30
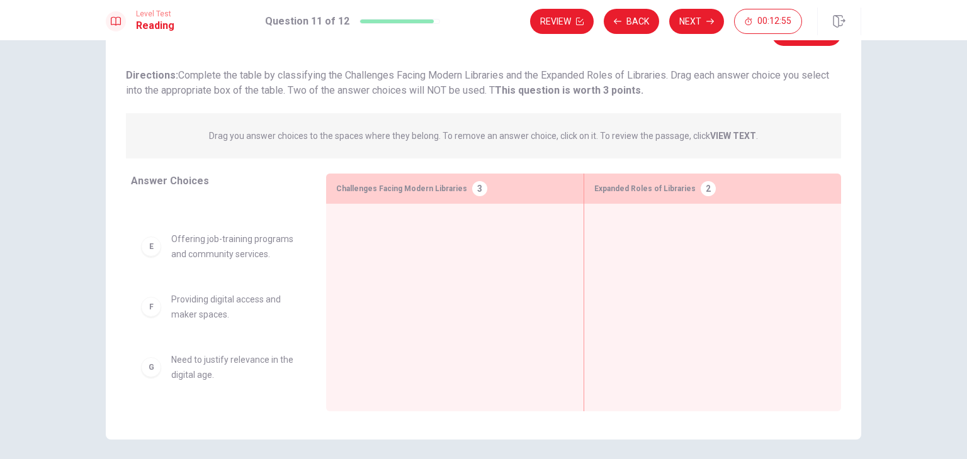
click at [204, 270] on div "E Offering job-training programs and community services." at bounding box center [218, 247] width 175 height 50
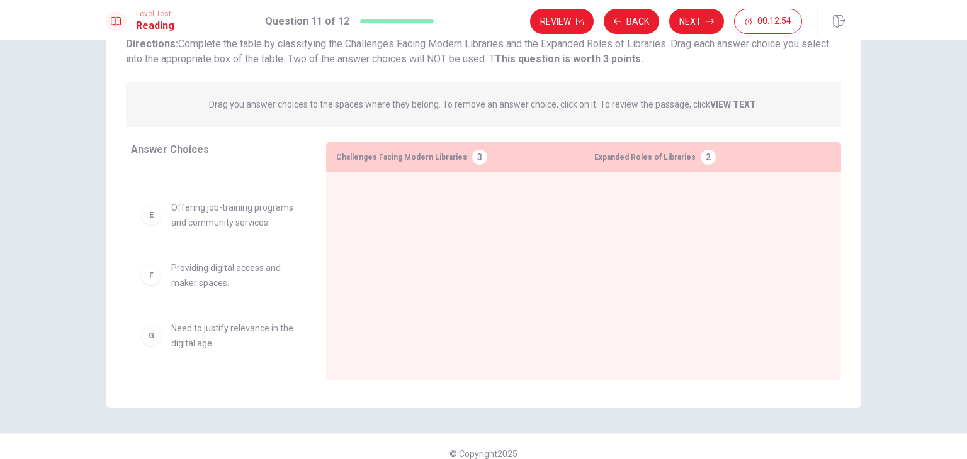
scroll to position [109, 0]
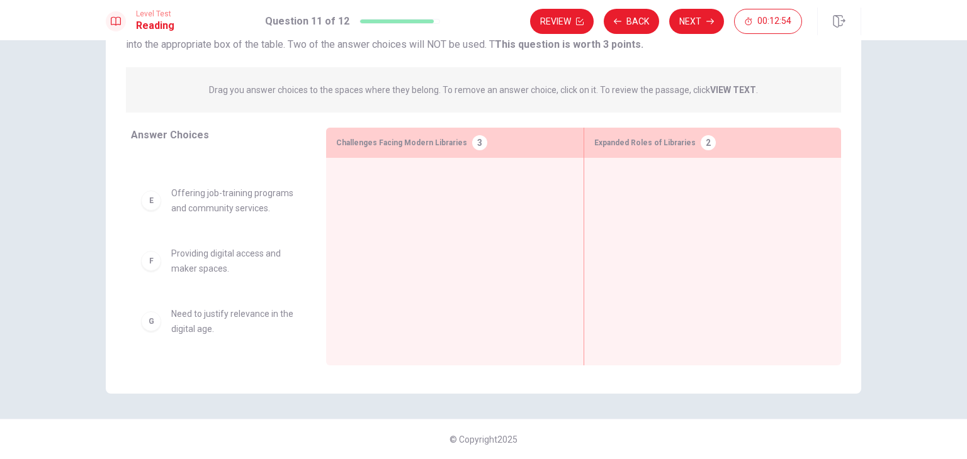
click at [205, 284] on div "F Providing digital access and maker spaces." at bounding box center [218, 261] width 175 height 50
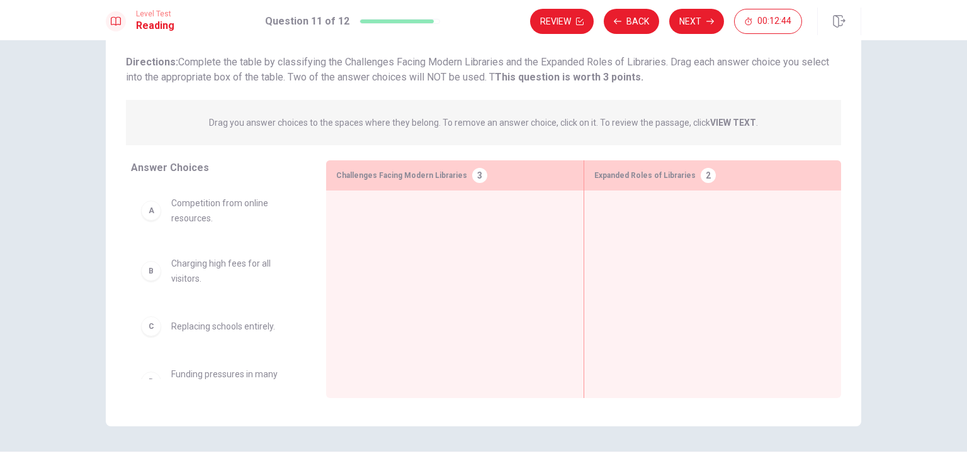
scroll to position [46, 0]
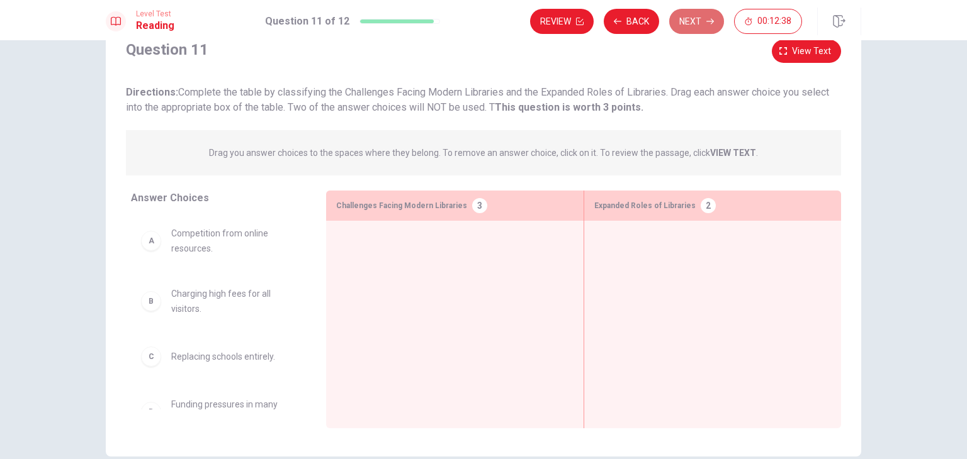
click at [697, 29] on button "Next" at bounding box center [696, 21] width 55 height 25
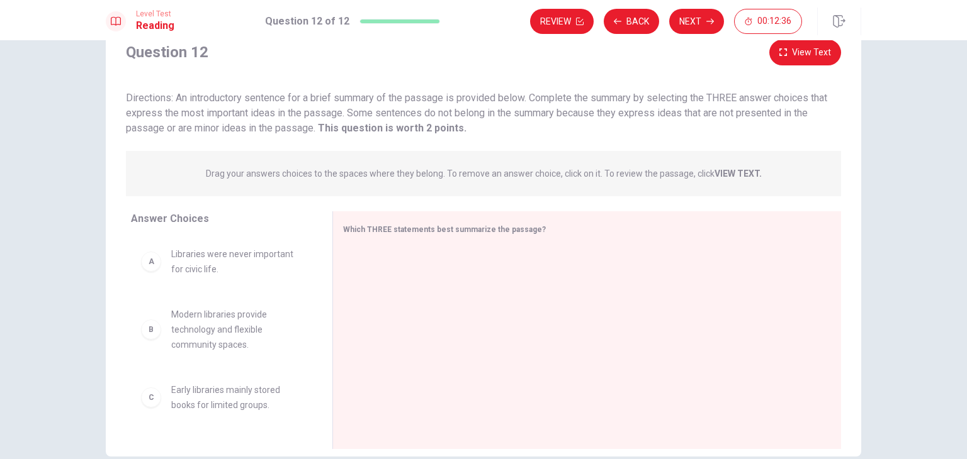
click at [206, 261] on span "Libraries were never important for civic life." at bounding box center [236, 262] width 131 height 30
click at [156, 260] on div "A" at bounding box center [151, 262] width 20 height 20
click at [505, 274] on div at bounding box center [582, 331] width 478 height 169
click at [634, 21] on button "Back" at bounding box center [631, 21] width 55 height 25
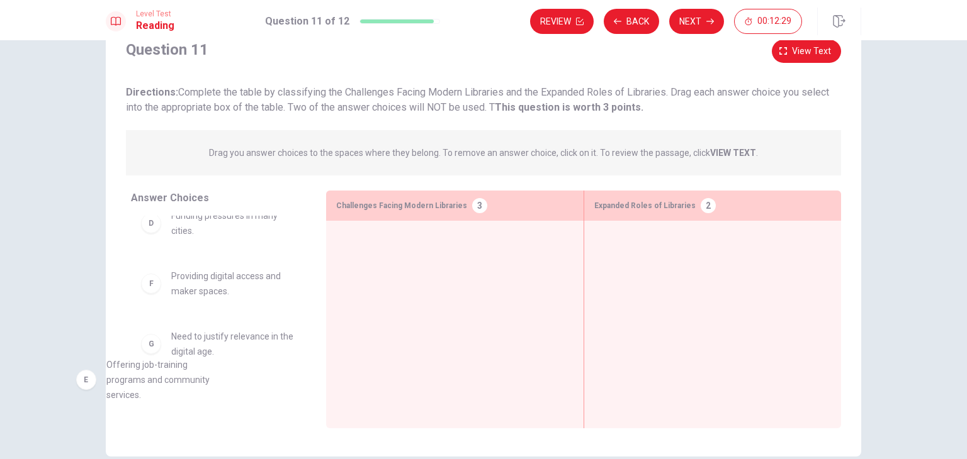
scroll to position [209, 0]
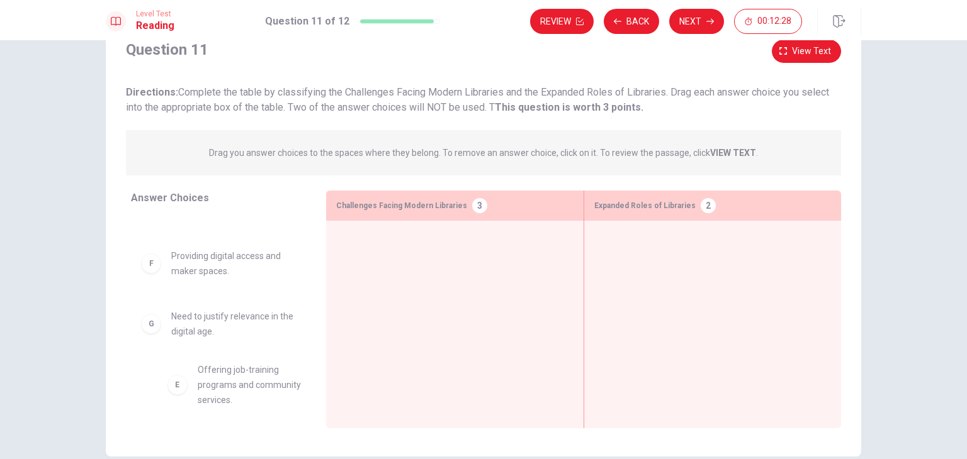
drag, startPoint x: 208, startPoint y: 283, endPoint x: 265, endPoint y: 368, distance: 102.1
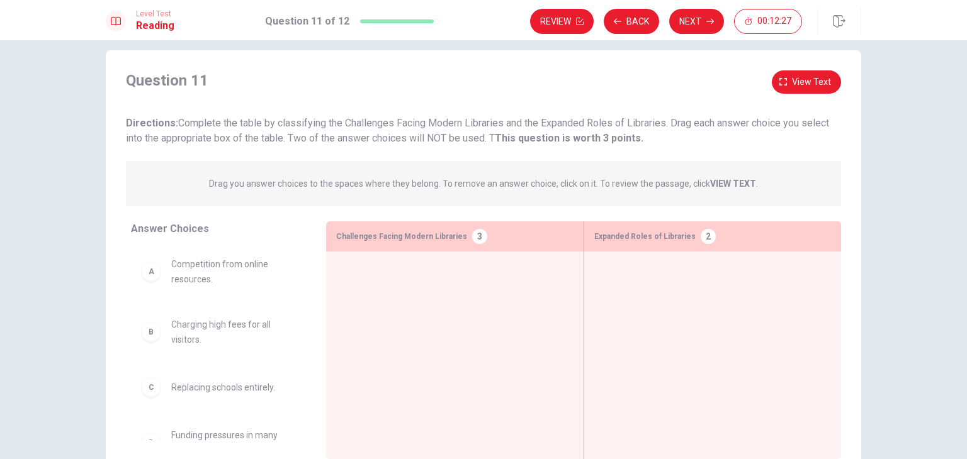
scroll to position [0, 0]
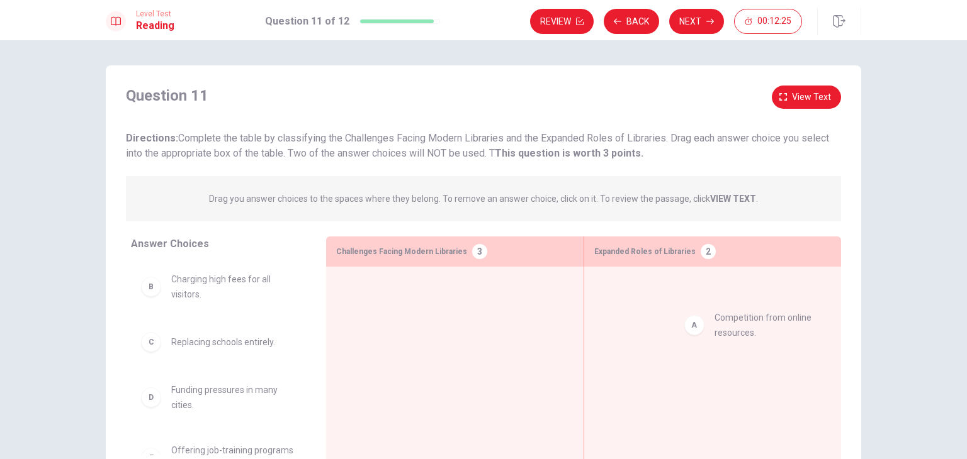
drag, startPoint x: 237, startPoint y: 290, endPoint x: 787, endPoint y: 329, distance: 551.5
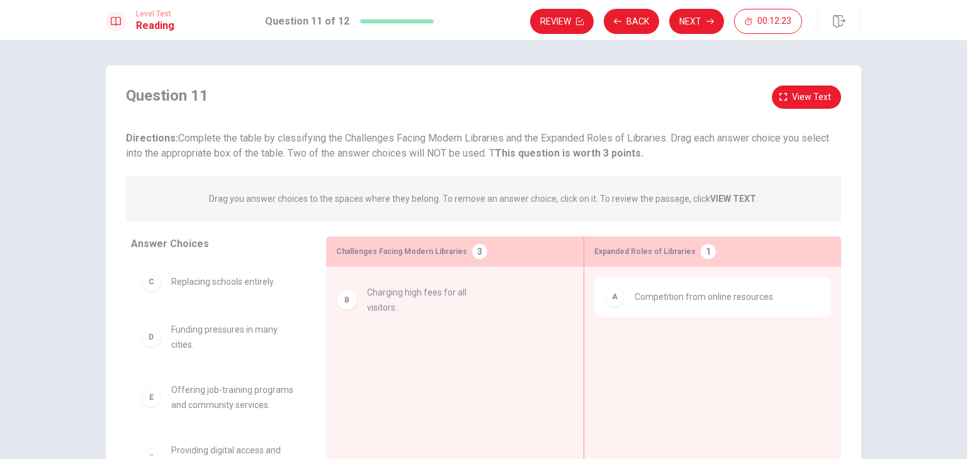
drag, startPoint x: 226, startPoint y: 287, endPoint x: 432, endPoint y: 300, distance: 206.9
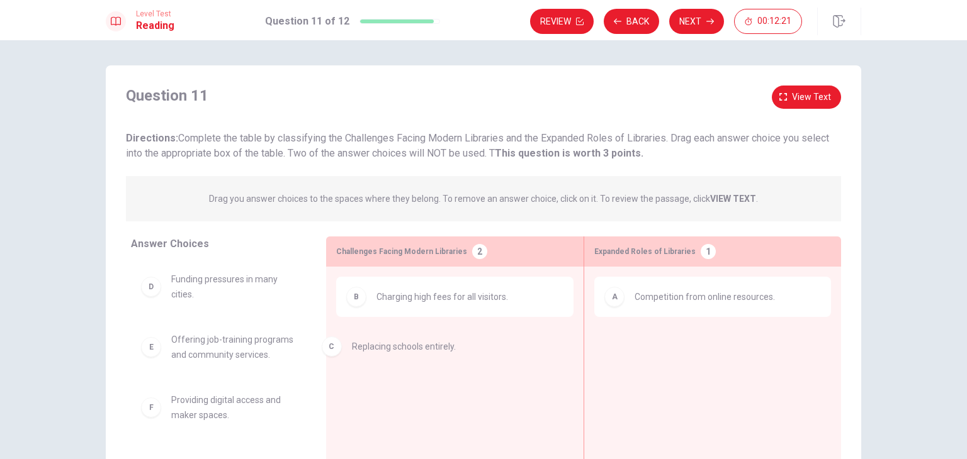
drag, startPoint x: 267, startPoint y: 291, endPoint x: 476, endPoint y: 363, distance: 220.8
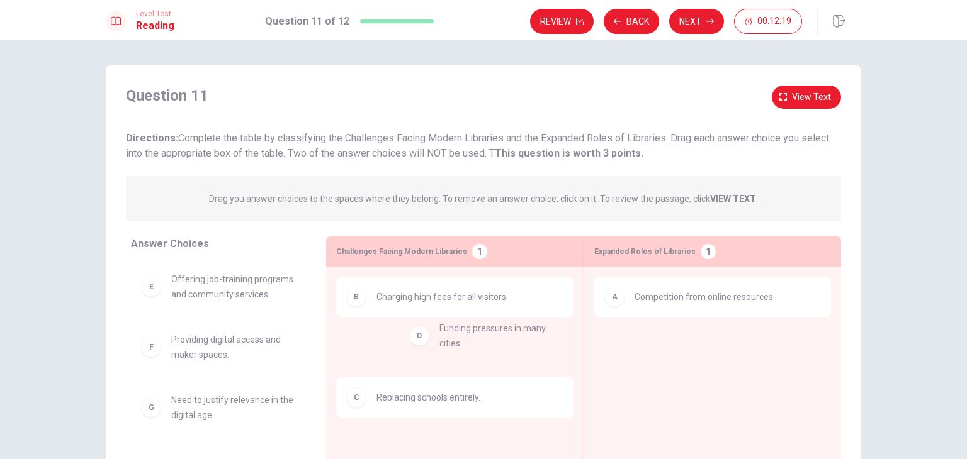
drag, startPoint x: 250, startPoint y: 295, endPoint x: 527, endPoint y: 345, distance: 282.0
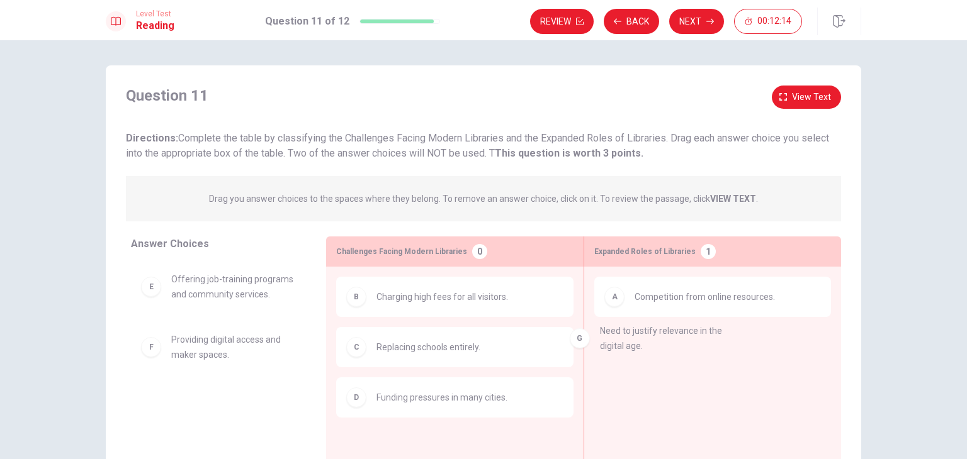
drag, startPoint x: 255, startPoint y: 412, endPoint x: 705, endPoint y: 342, distance: 455.5
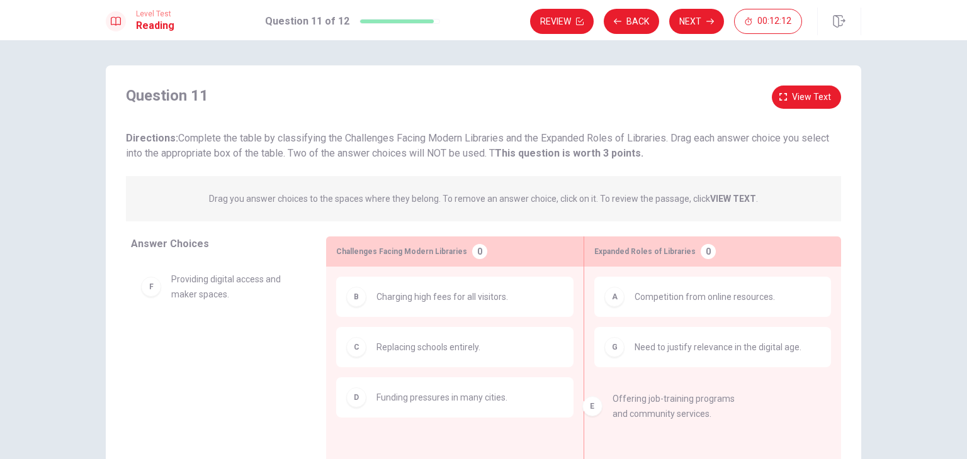
drag, startPoint x: 240, startPoint y: 288, endPoint x: 681, endPoint y: 406, distance: 456.8
drag, startPoint x: 213, startPoint y: 351, endPoint x: 460, endPoint y: 436, distance: 261.0
drag, startPoint x: 300, startPoint y: 352, endPoint x: 763, endPoint y: 398, distance: 465.5
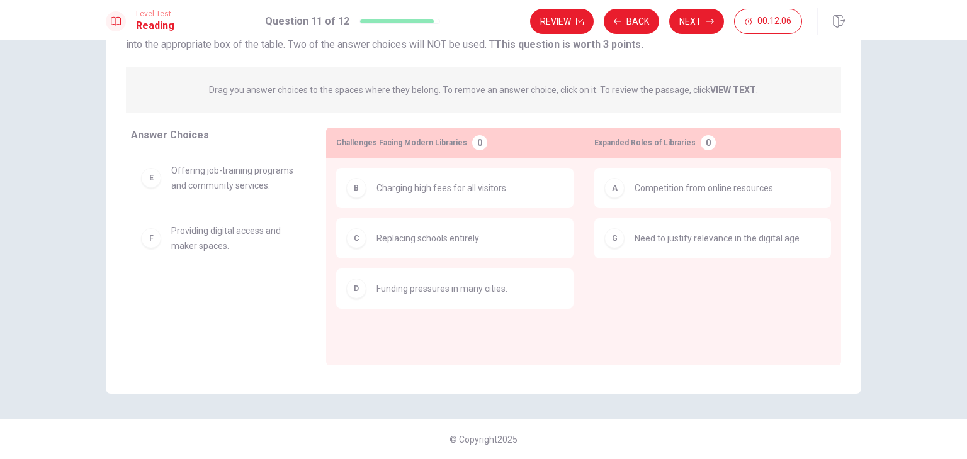
scroll to position [46, 0]
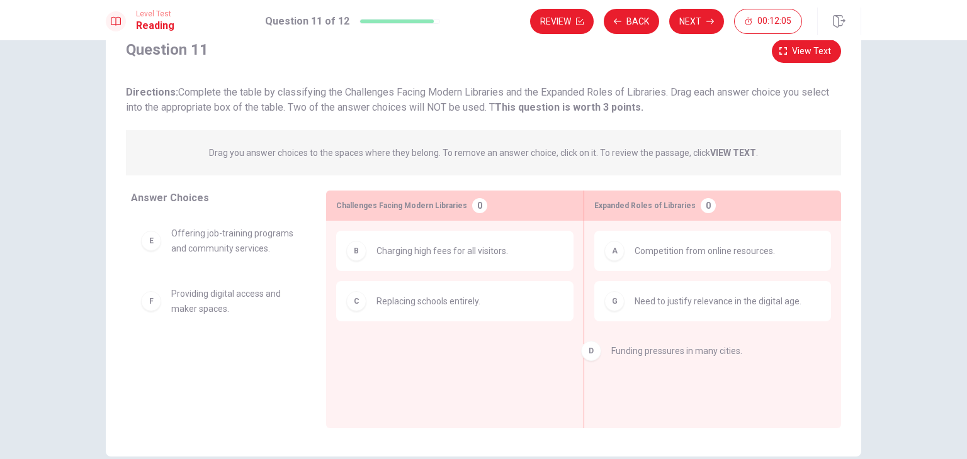
drag, startPoint x: 438, startPoint y: 359, endPoint x: 682, endPoint y: 359, distance: 243.6
drag, startPoint x: 484, startPoint y: 358, endPoint x: 799, endPoint y: 356, distance: 315.4
drag, startPoint x: 453, startPoint y: 363, endPoint x: 239, endPoint y: 302, distance: 222.6
drag, startPoint x: 230, startPoint y: 335, endPoint x: 519, endPoint y: 352, distance: 288.8
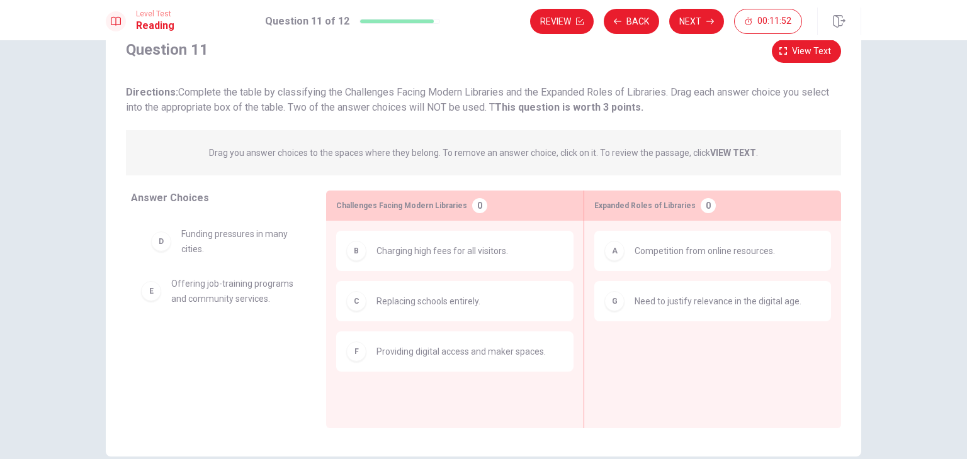
drag, startPoint x: 254, startPoint y: 242, endPoint x: 271, endPoint y: 244, distance: 17.0
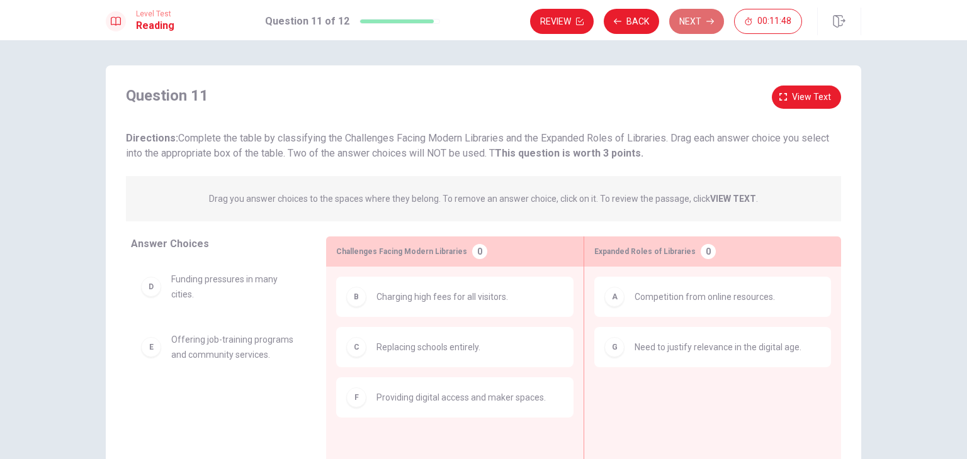
click at [703, 29] on button "Next" at bounding box center [696, 21] width 55 height 25
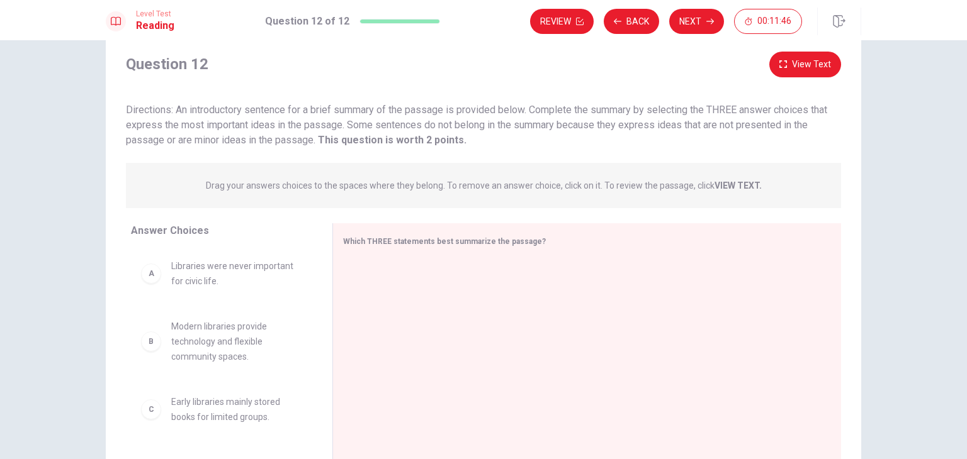
scroll to position [63, 0]
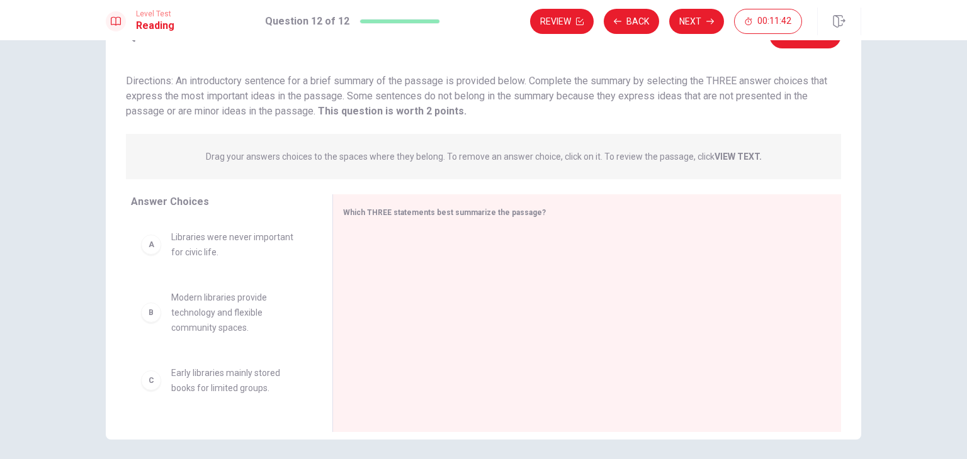
drag, startPoint x: 310, startPoint y: 288, endPoint x: 302, endPoint y: 313, distance: 25.7
click at [302, 313] on div "A Libraries were never important for civic life. B Modern libraries provide tec…" at bounding box center [226, 317] width 191 height 194
drag, startPoint x: 326, startPoint y: 313, endPoint x: 317, endPoint y: 313, distance: 8.8
click at [317, 313] on div "Answer Choices A Libraries were never important for civic life. B Modern librar…" at bounding box center [483, 317] width 755 height 244
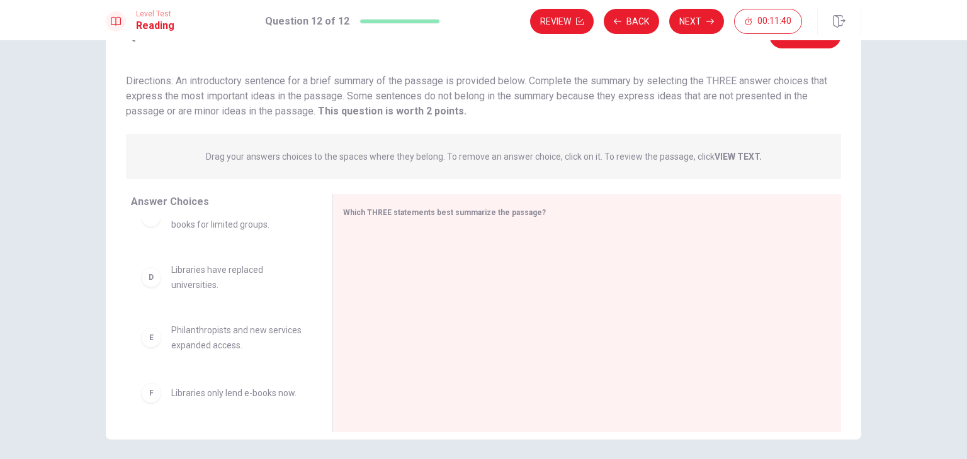
scroll to position [174, 0]
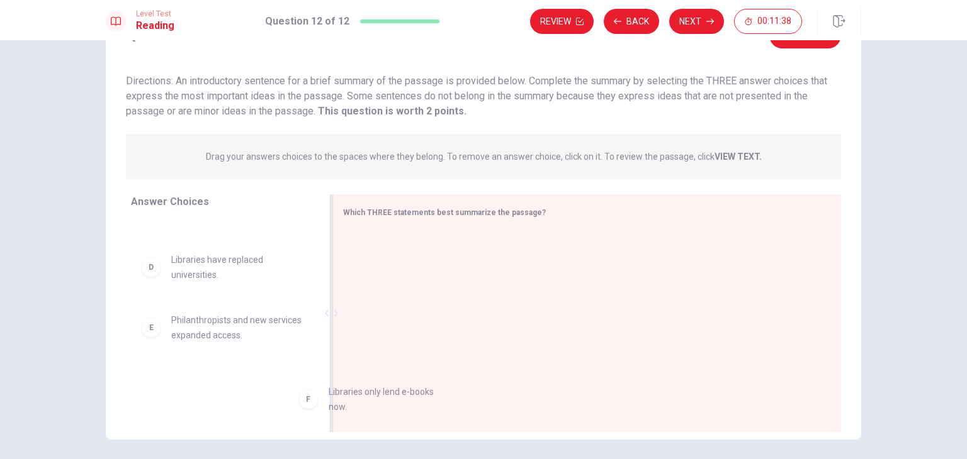
drag, startPoint x: 259, startPoint y: 387, endPoint x: 516, endPoint y: 383, distance: 256.8
drag, startPoint x: 262, startPoint y: 279, endPoint x: 501, endPoint y: 302, distance: 240.3
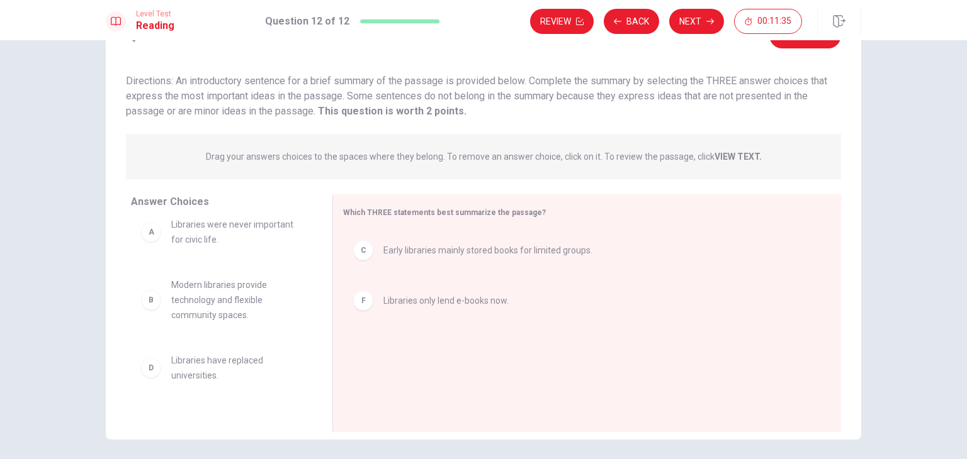
scroll to position [0, 0]
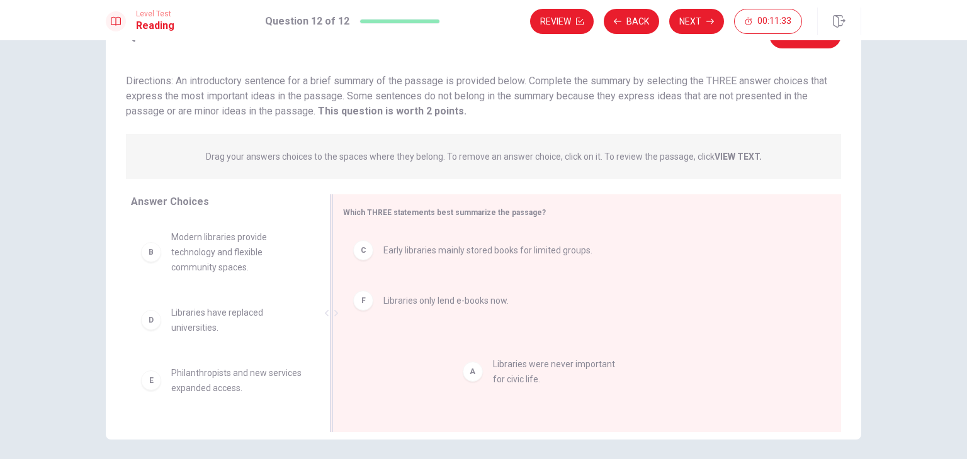
drag, startPoint x: 251, startPoint y: 249, endPoint x: 597, endPoint y: 380, distance: 370.1
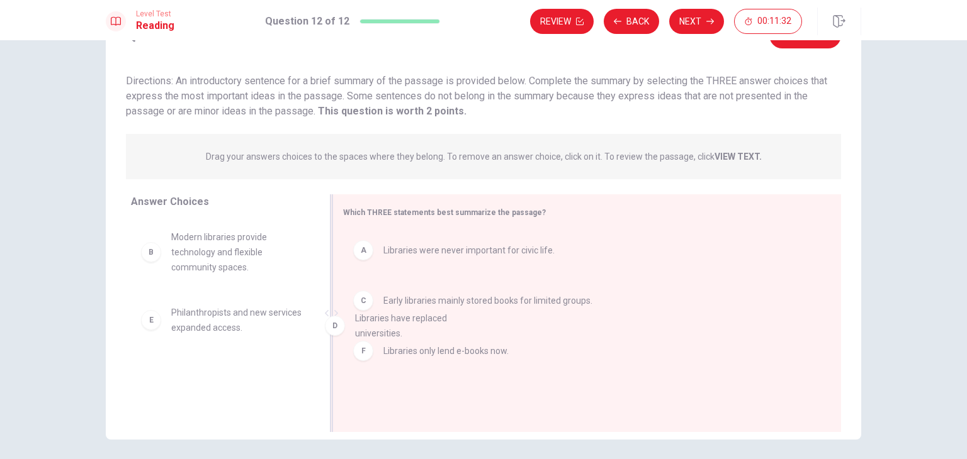
drag, startPoint x: 264, startPoint y: 322, endPoint x: 471, endPoint y: 328, distance: 207.2
drag, startPoint x: 219, startPoint y: 351, endPoint x: 647, endPoint y: 386, distance: 429.5
click at [647, 386] on div "Answer Choices B Modern libraries provide technology and flexible community spa…" at bounding box center [483, 314] width 755 height 238
drag, startPoint x: 265, startPoint y: 382, endPoint x: 646, endPoint y: 403, distance: 382.0
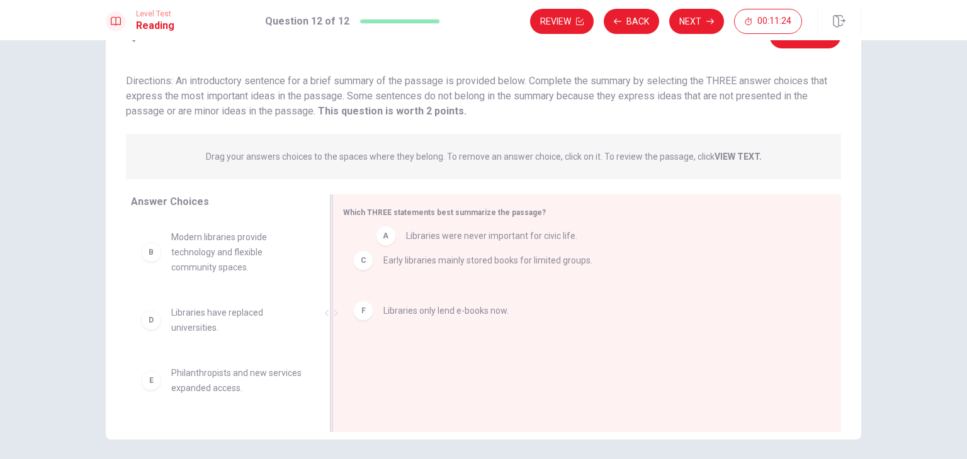
drag, startPoint x: 424, startPoint y: 262, endPoint x: 434, endPoint y: 245, distance: 19.8
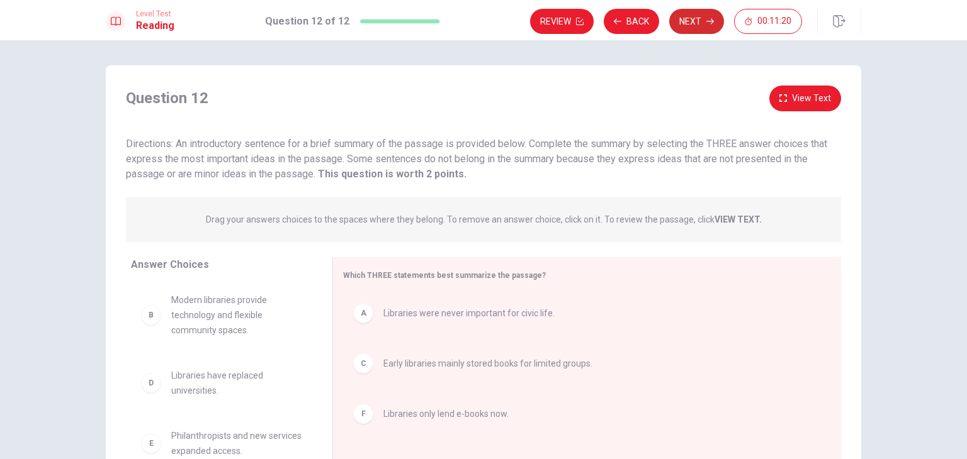
click at [694, 23] on button "Next" at bounding box center [696, 21] width 55 height 25
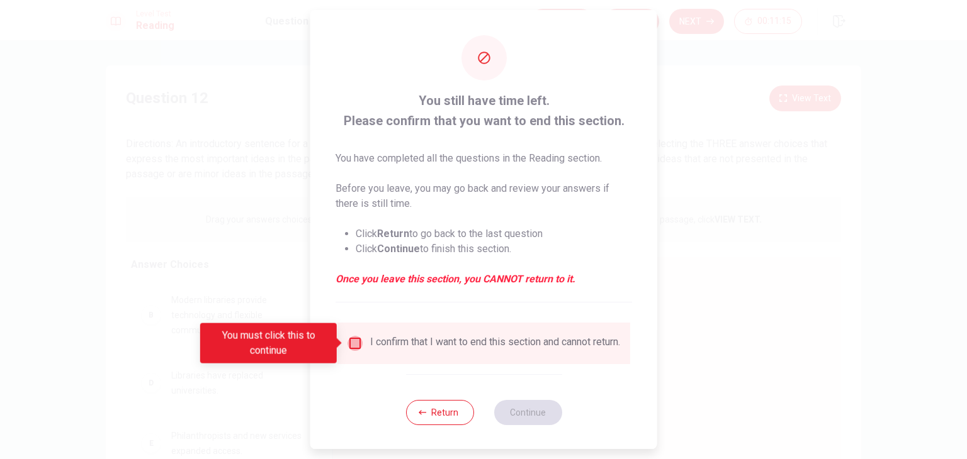
click at [354, 346] on input "You must click this to continue" at bounding box center [354, 343] width 15 height 15
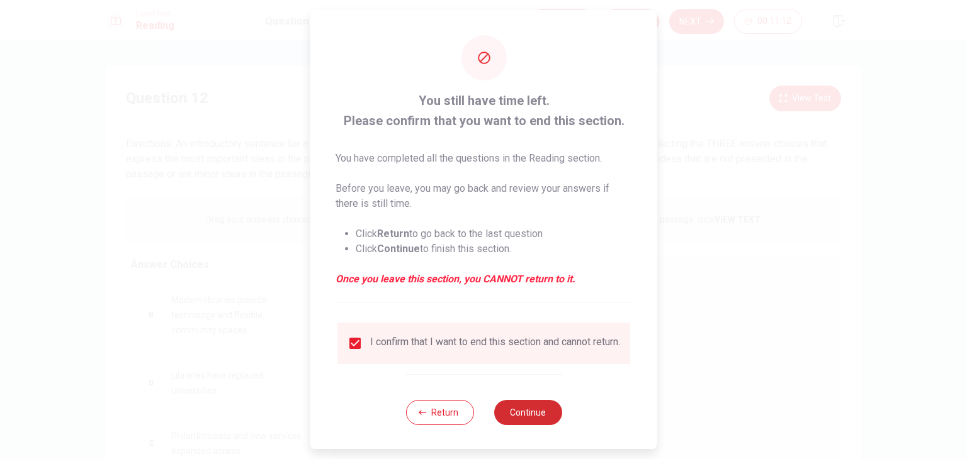
click at [512, 421] on button "Continue" at bounding box center [527, 412] width 68 height 25
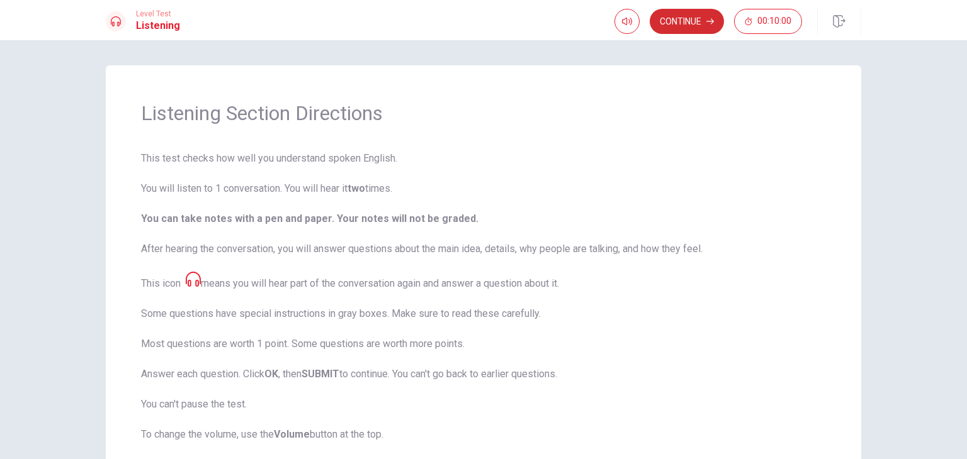
click at [673, 16] on button "Continue" at bounding box center [687, 21] width 74 height 25
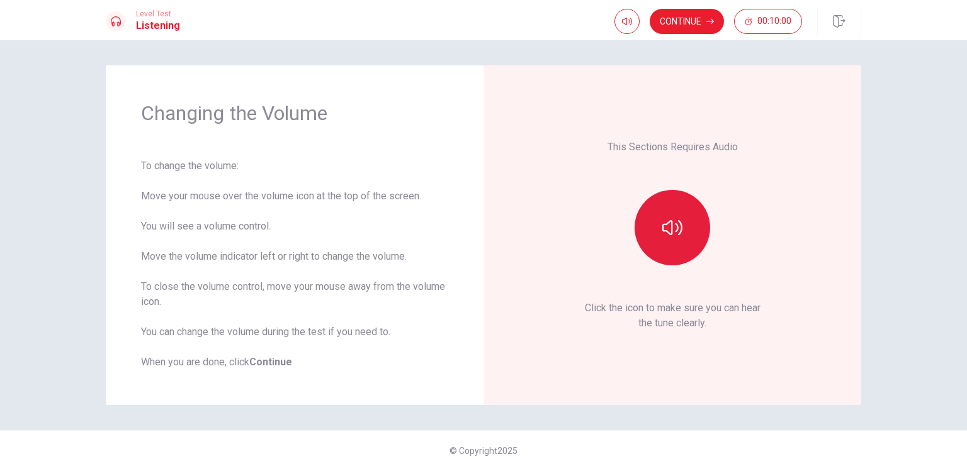
click at [662, 232] on icon "button" at bounding box center [672, 228] width 20 height 20
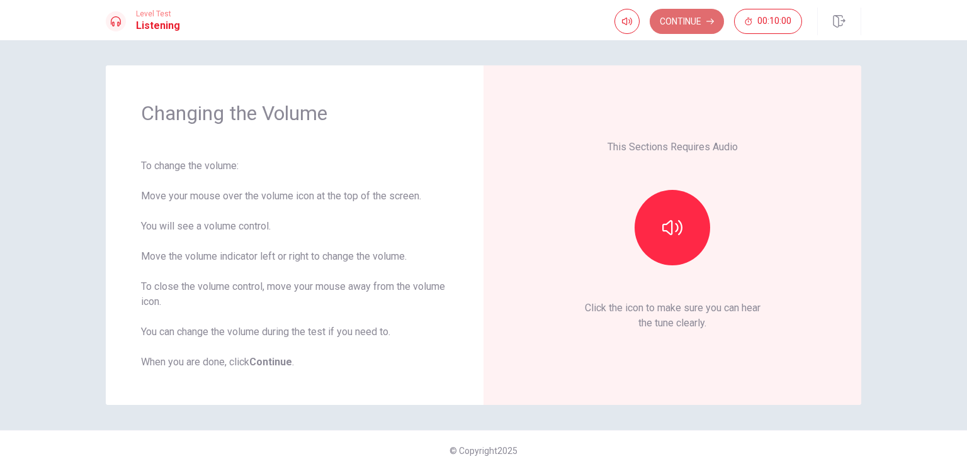
click at [658, 30] on button "Continue" at bounding box center [687, 21] width 74 height 25
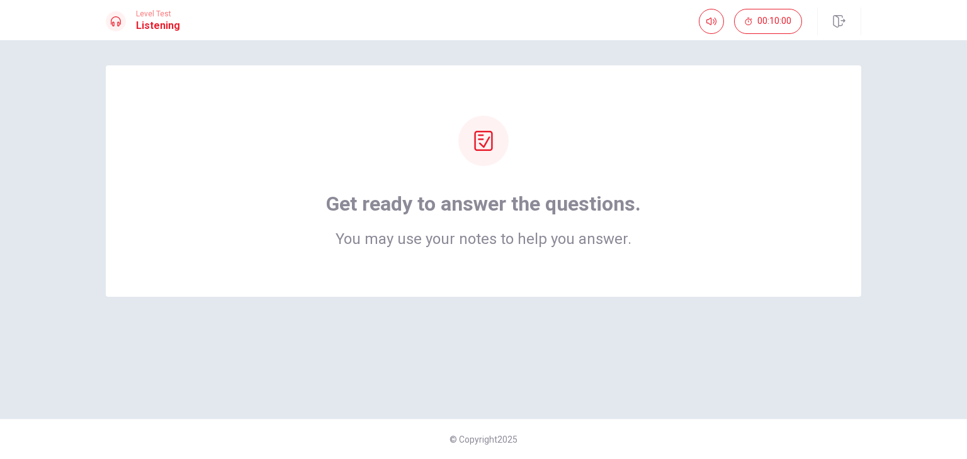
click at [483, 166] on div at bounding box center [483, 141] width 50 height 50
click at [482, 146] on icon at bounding box center [483, 141] width 18 height 20
click at [481, 211] on h1 "Get ready to answer the questions." at bounding box center [483, 203] width 315 height 25
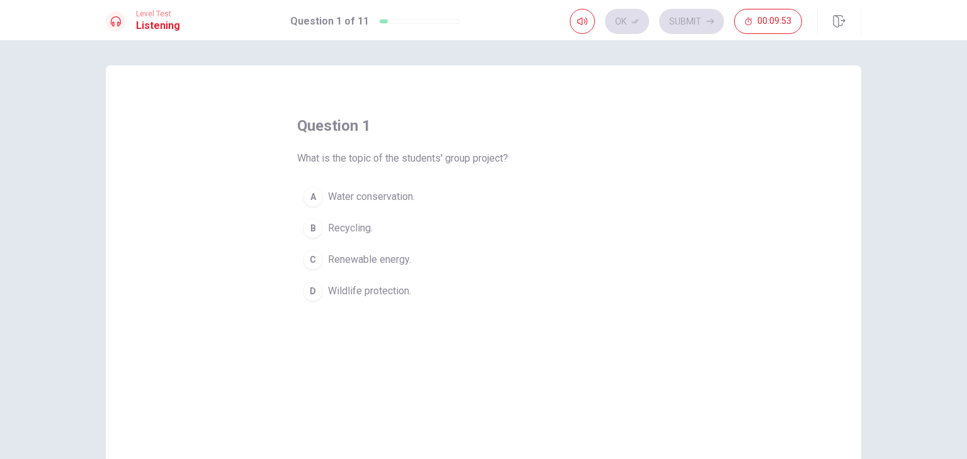
click at [392, 261] on span "Renewable energy." at bounding box center [369, 259] width 83 height 15
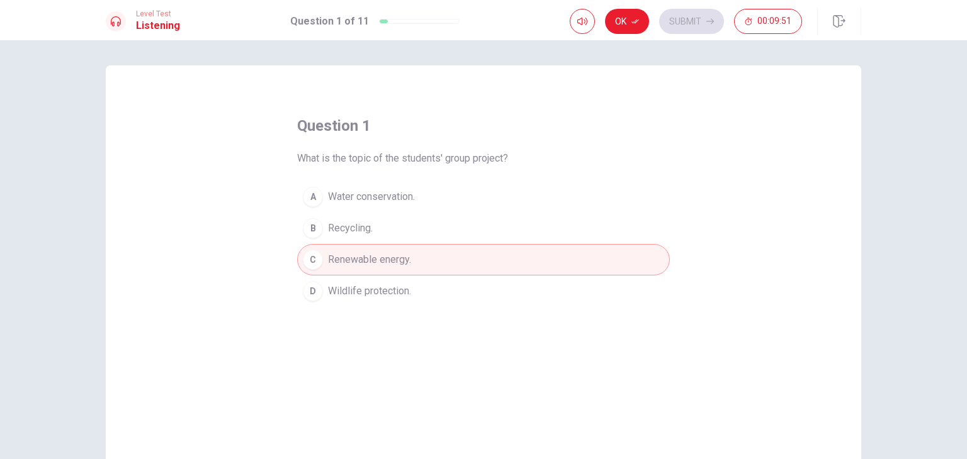
click at [630, 25] on button "Ok" at bounding box center [627, 21] width 44 height 25
click at [683, 28] on button "Submit" at bounding box center [691, 21] width 65 height 25
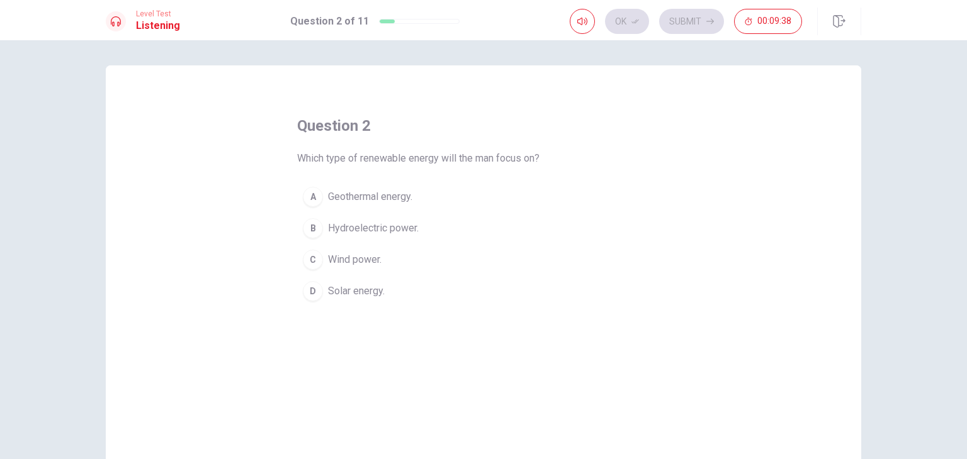
click at [366, 295] on span "Solar energy." at bounding box center [356, 291] width 57 height 15
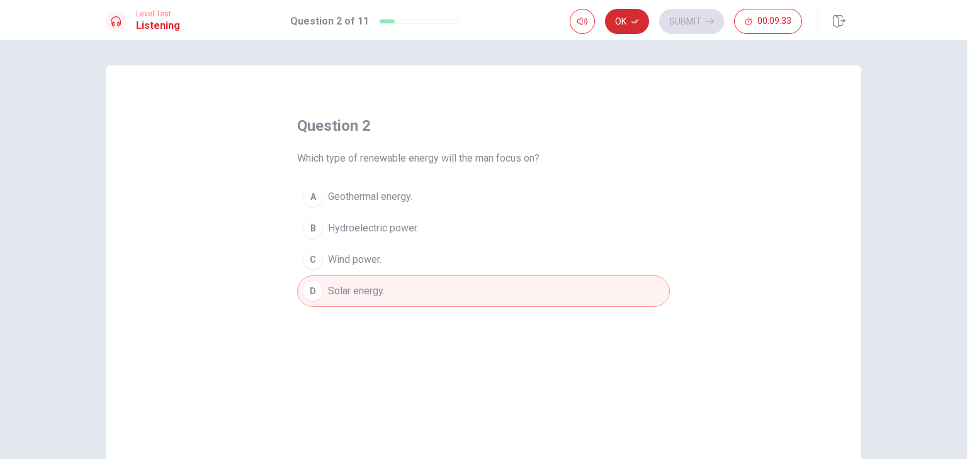
click at [634, 27] on button "Ok" at bounding box center [627, 21] width 44 height 25
click at [672, 18] on button "Submit" at bounding box center [691, 21] width 65 height 25
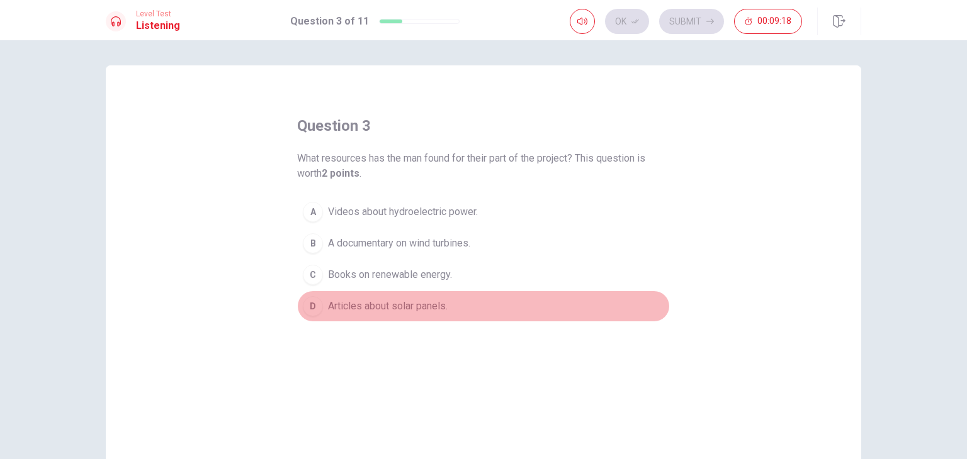
click at [410, 307] on span "Articles about solar panels." at bounding box center [388, 306] width 120 height 15
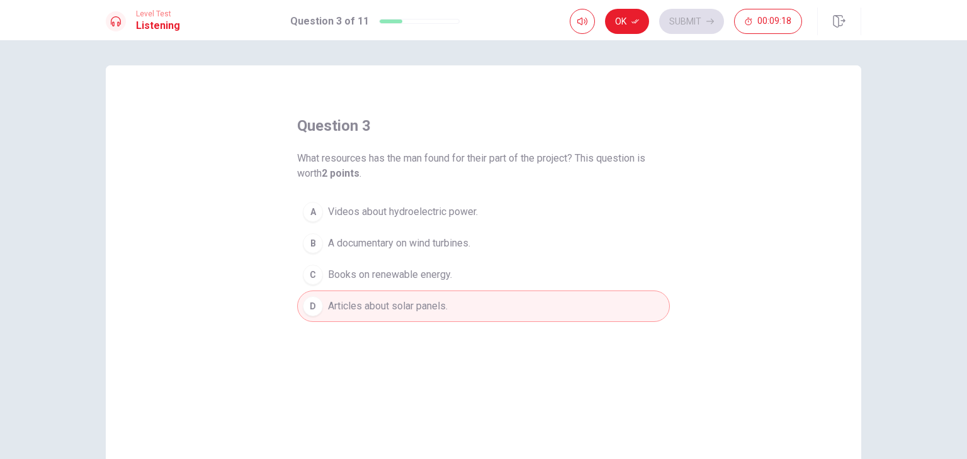
click at [426, 245] on span "A documentary on wind turbines." at bounding box center [399, 243] width 142 height 15
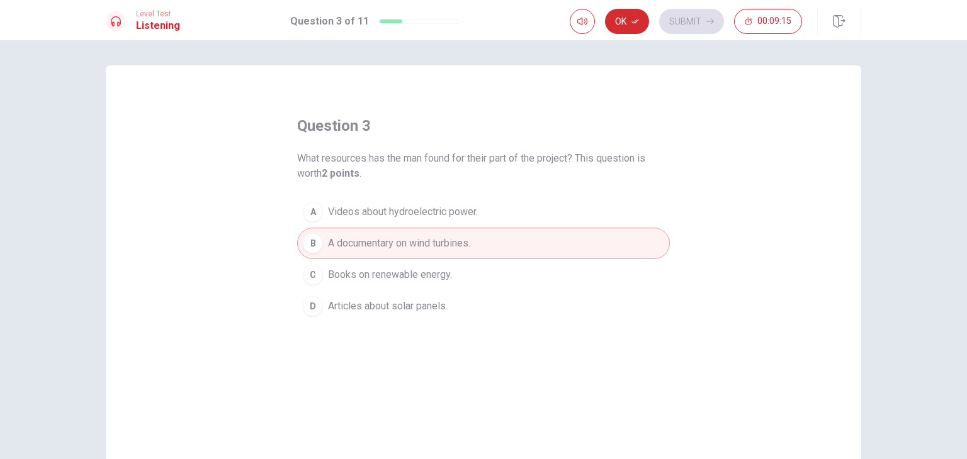
click at [627, 21] on button "Ok" at bounding box center [627, 21] width 44 height 25
click at [677, 19] on button "Submit" at bounding box center [691, 21] width 65 height 25
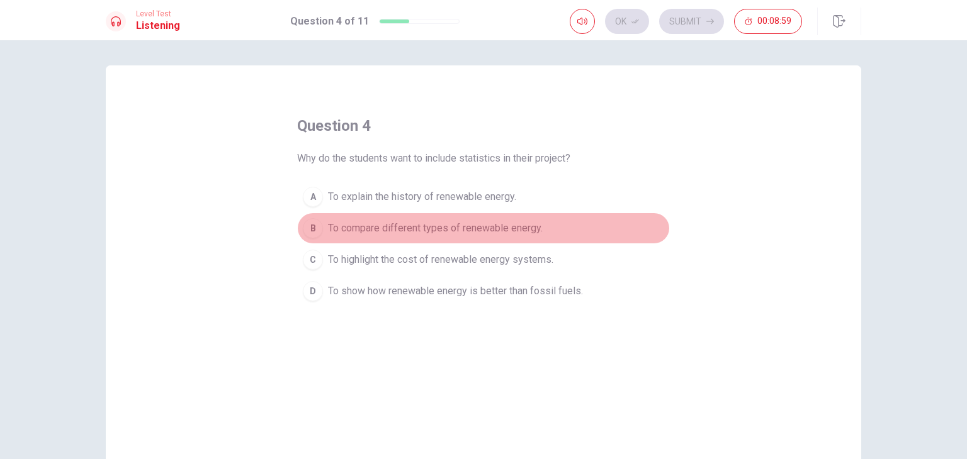
click at [458, 232] on span "To compare different types of renewable energy." at bounding box center [435, 228] width 215 height 15
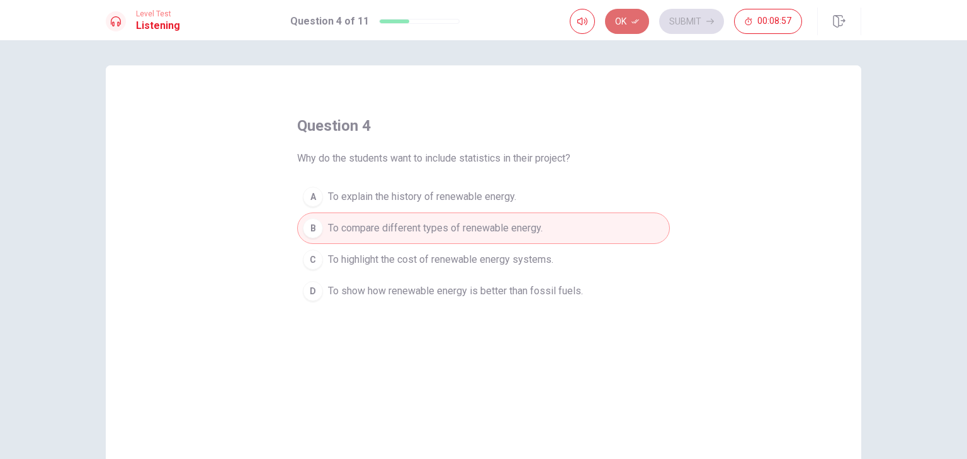
click at [628, 28] on button "Ok" at bounding box center [627, 21] width 44 height 25
click at [681, 19] on button "Submit" at bounding box center [691, 21] width 65 height 25
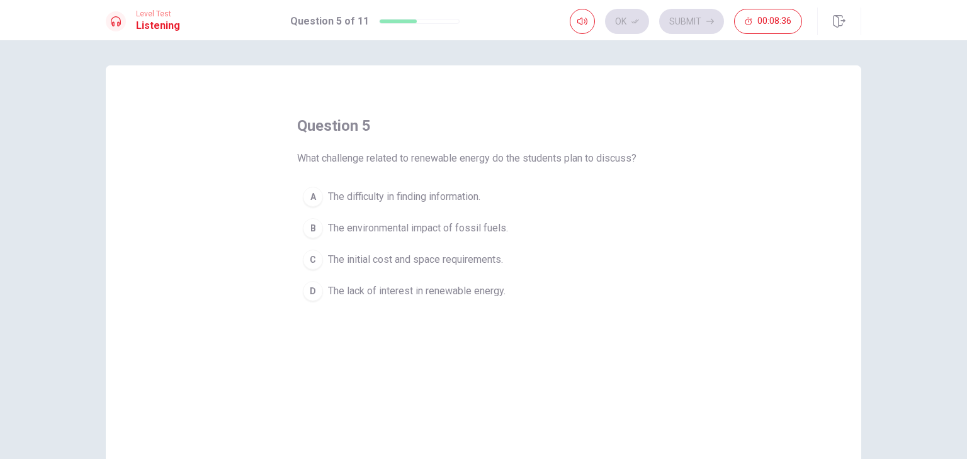
click at [413, 288] on span "The lack of interest in renewable energy." at bounding box center [417, 291] width 178 height 15
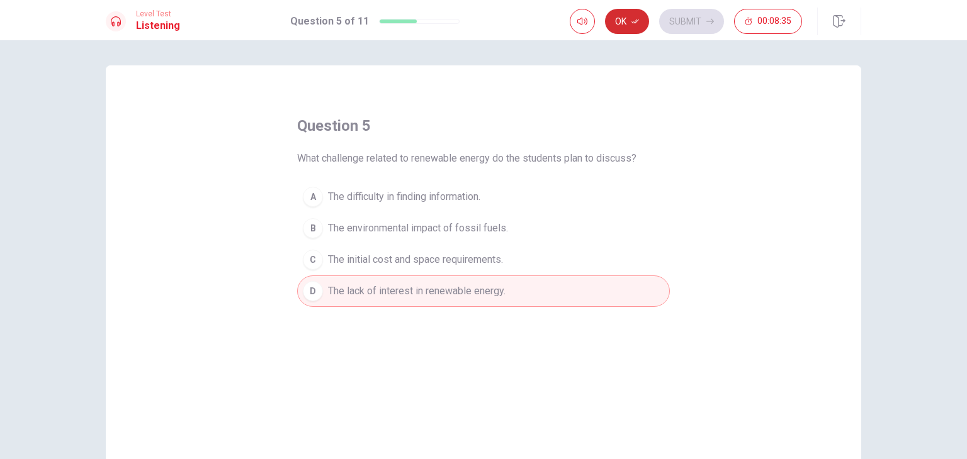
click at [640, 23] on button "Ok" at bounding box center [627, 21] width 44 height 25
click at [668, 23] on button "Submit" at bounding box center [691, 21] width 65 height 25
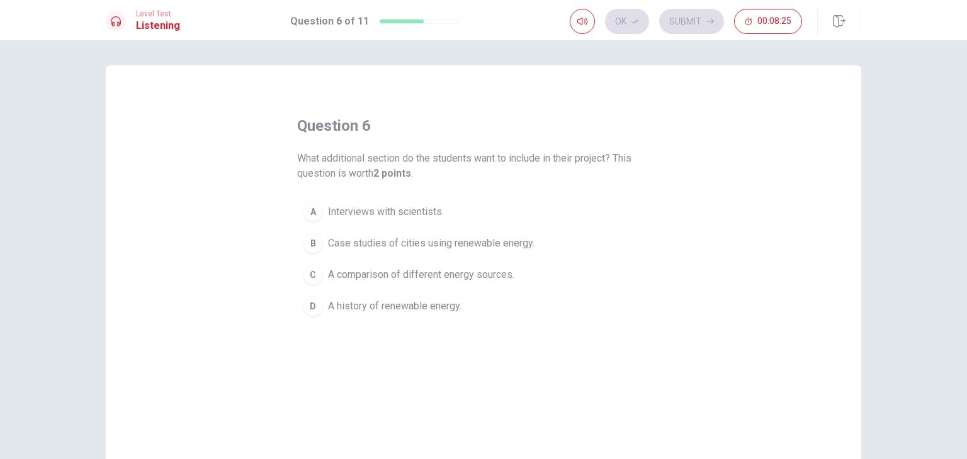
click at [468, 280] on span "A comparison of different energy sources." at bounding box center [421, 275] width 186 height 15
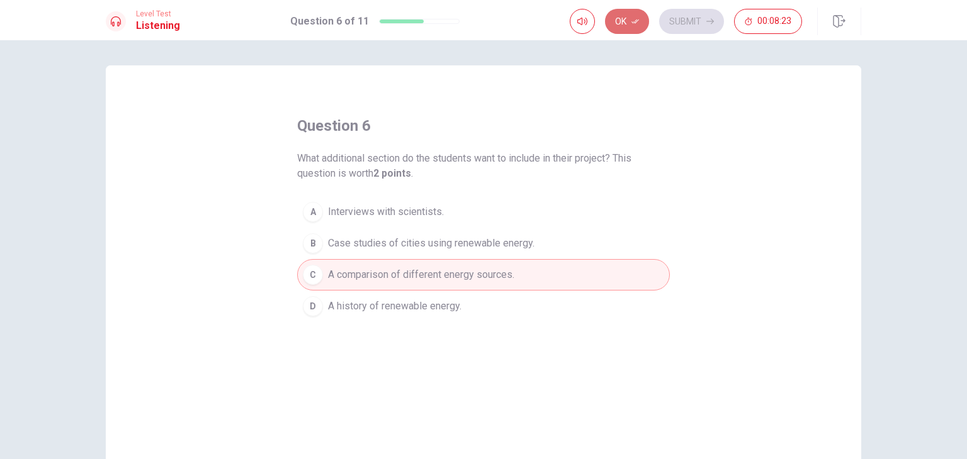
click at [633, 20] on icon "button" at bounding box center [635, 22] width 8 height 8
click at [679, 21] on button "Submit" at bounding box center [691, 21] width 65 height 25
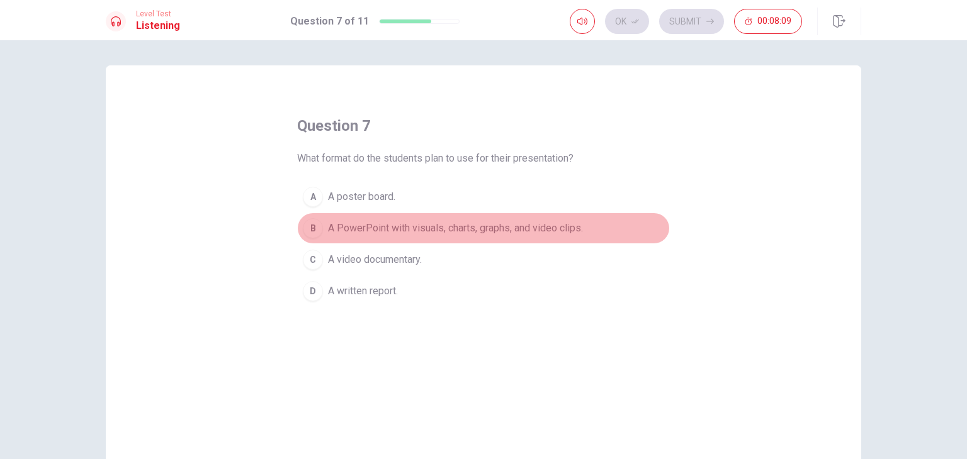
click at [424, 236] on button "B A PowerPoint with visuals, charts, graphs, and video clips." at bounding box center [483, 228] width 373 height 31
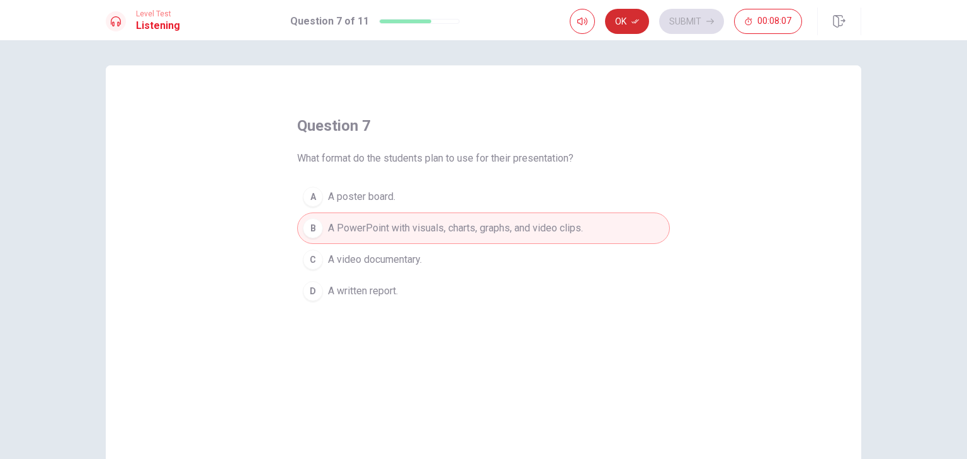
click at [627, 14] on button "Ok" at bounding box center [627, 21] width 44 height 25
click at [685, 20] on button "Submit" at bounding box center [691, 21] width 65 height 25
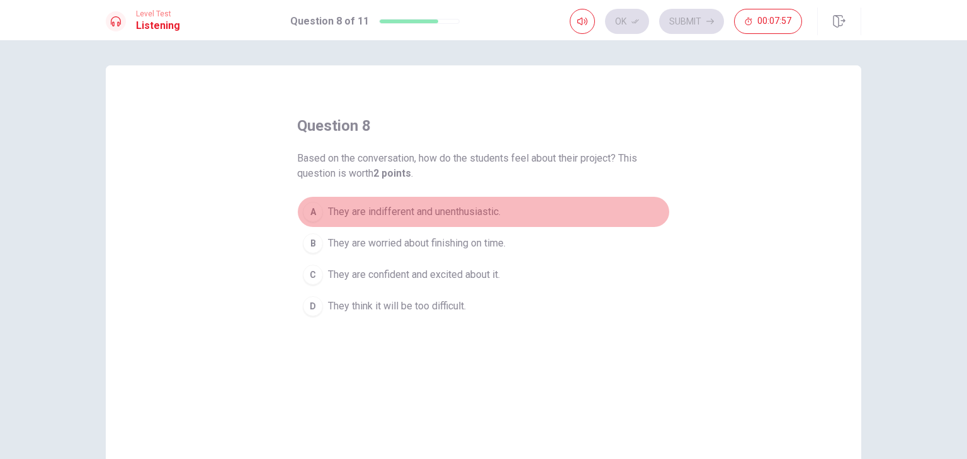
click at [463, 209] on span "They are indifferent and unenthusiastic." at bounding box center [414, 212] width 172 height 15
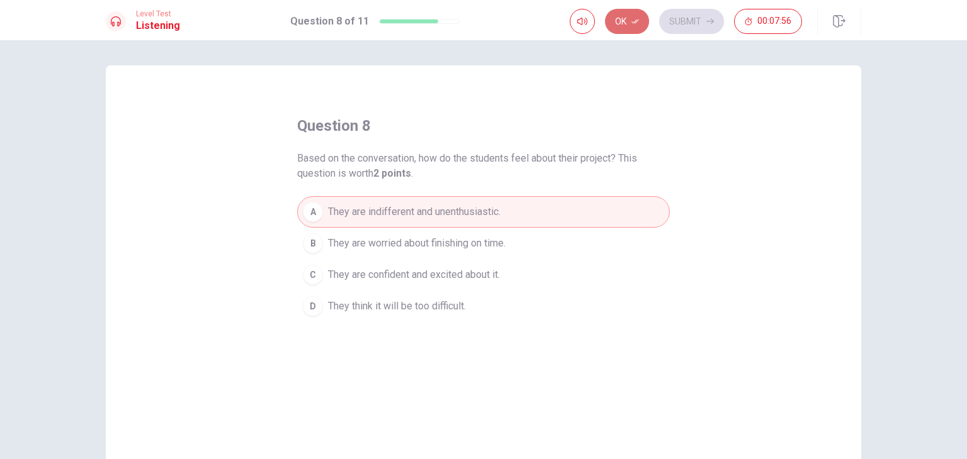
click at [622, 21] on button "Ok" at bounding box center [627, 21] width 44 height 25
click at [695, 26] on button "Submit" at bounding box center [691, 21] width 65 height 25
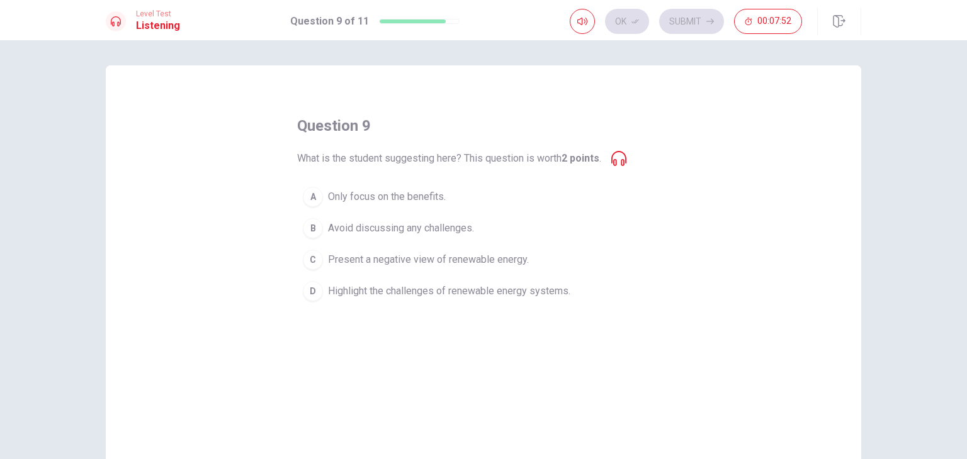
click at [484, 254] on span "Present a negative view of renewable energy." at bounding box center [428, 259] width 201 height 15
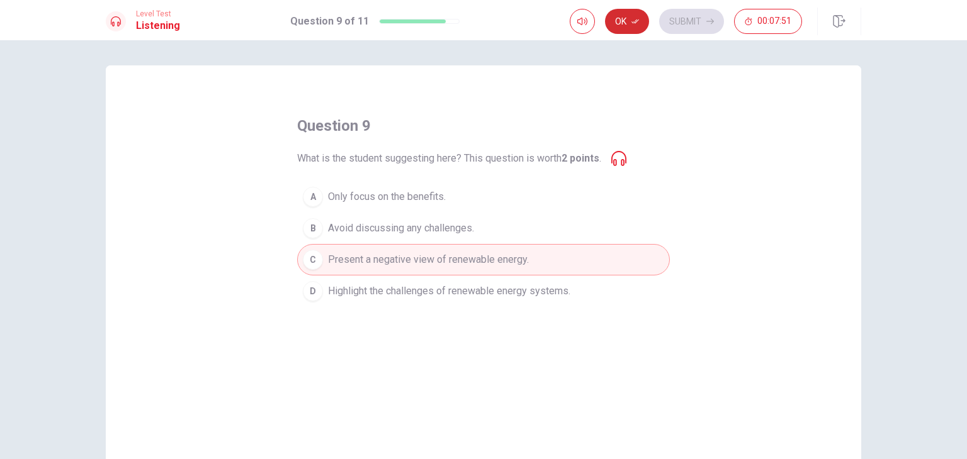
click at [634, 26] on button "Ok" at bounding box center [627, 21] width 44 height 25
click at [678, 25] on button "Submit" at bounding box center [691, 21] width 65 height 25
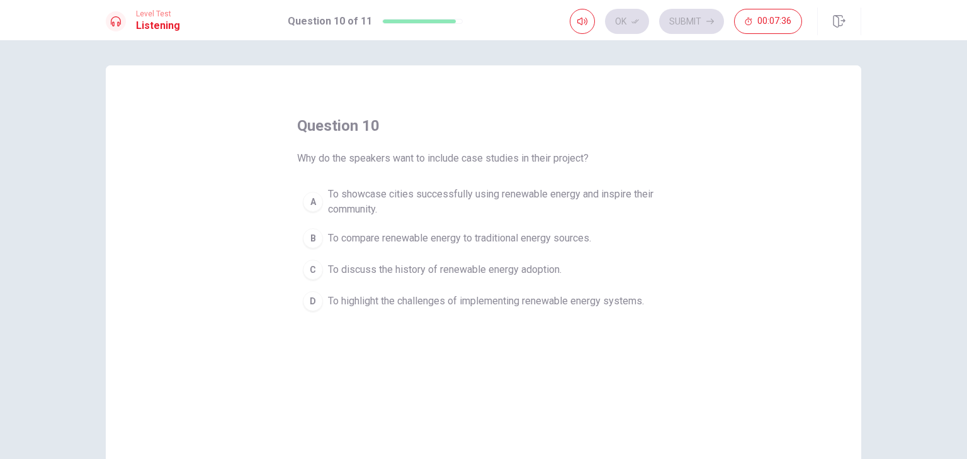
click at [504, 189] on span "To showcase cities successfully using renewable energy and inspire their commun…" at bounding box center [496, 202] width 336 height 30
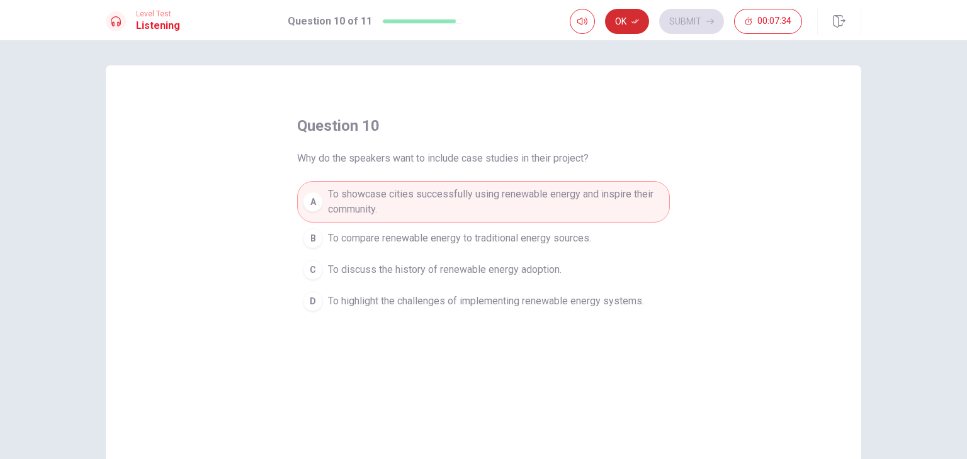
click at [636, 21] on icon "button" at bounding box center [635, 22] width 8 height 4
click at [696, 15] on button "Submit" at bounding box center [691, 21] width 65 height 25
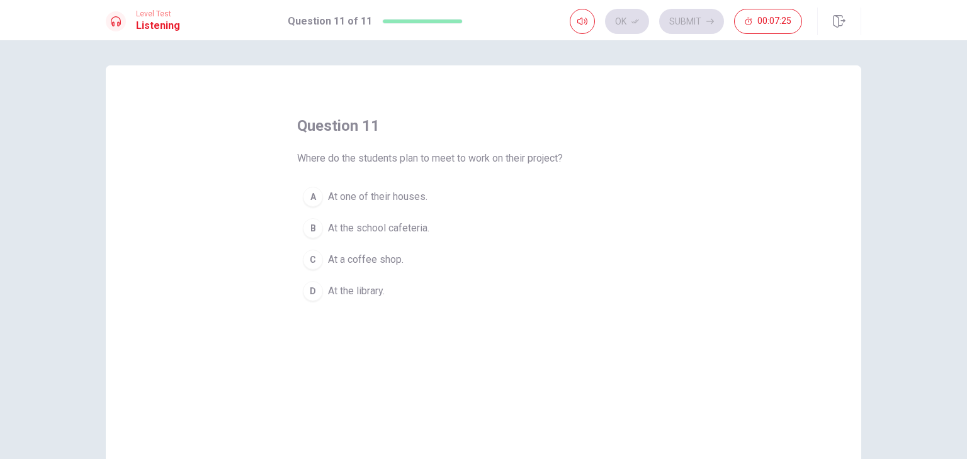
click at [358, 291] on span "At the library." at bounding box center [356, 291] width 57 height 15
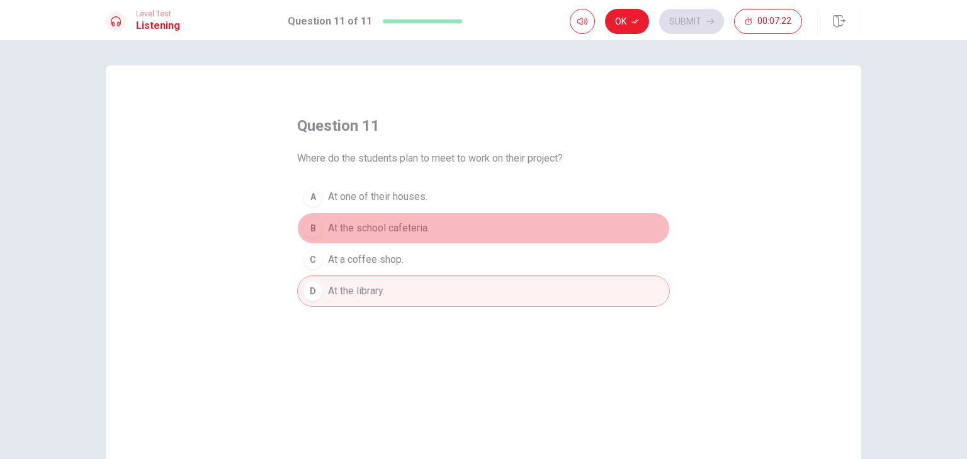
click at [414, 217] on button "B At the school cafeteria." at bounding box center [483, 228] width 373 height 31
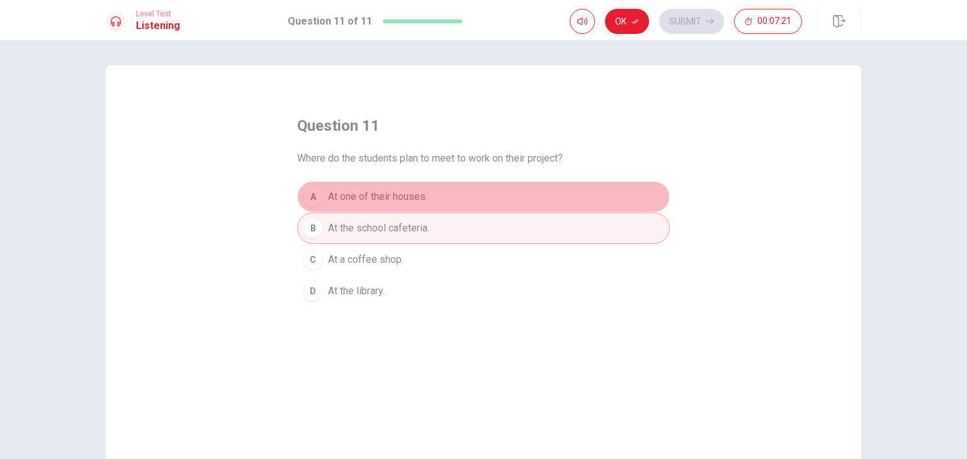
click at [418, 200] on span "At one of their houses." at bounding box center [377, 196] width 99 height 15
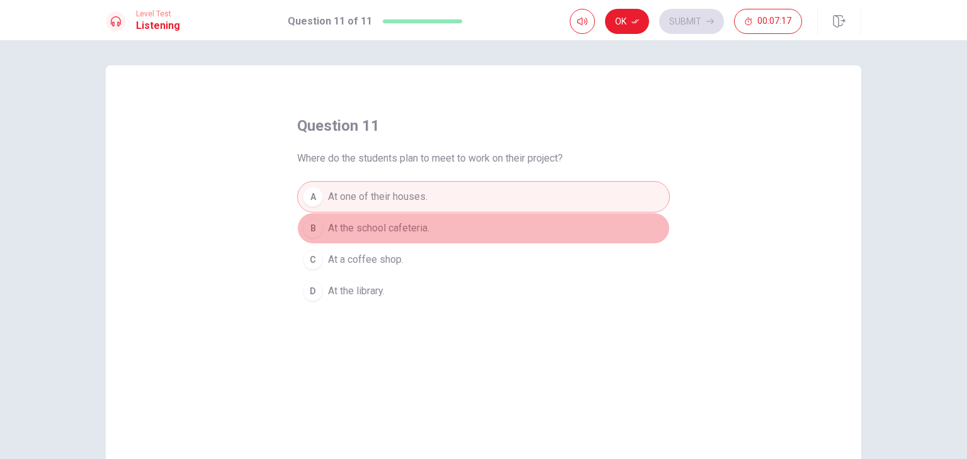
click at [429, 232] on button "B At the school cafeteria." at bounding box center [483, 228] width 373 height 31
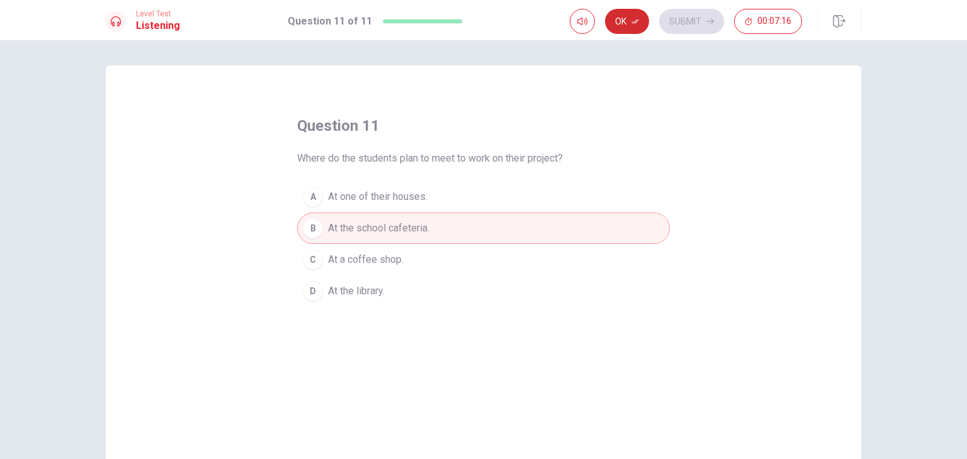
click at [631, 28] on button "Ok" at bounding box center [627, 21] width 44 height 25
click at [700, 23] on button "Submit" at bounding box center [691, 21] width 65 height 25
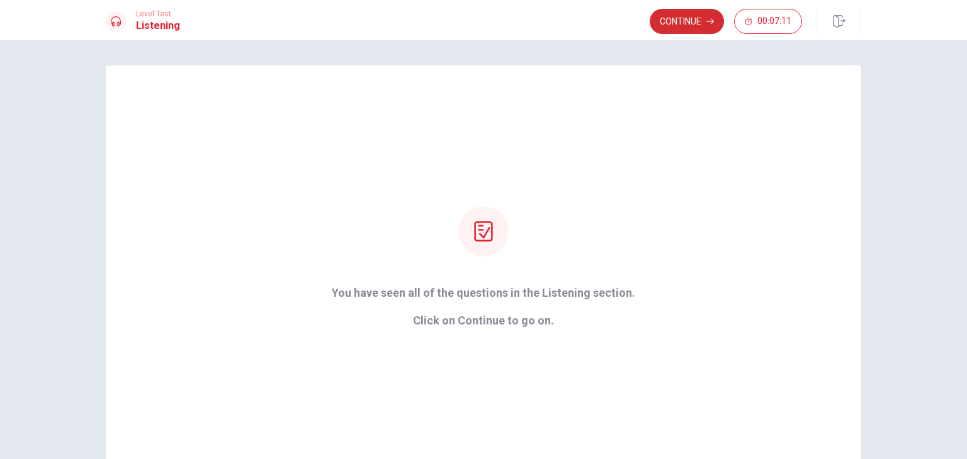
click at [708, 21] on icon "button" at bounding box center [710, 22] width 8 height 8
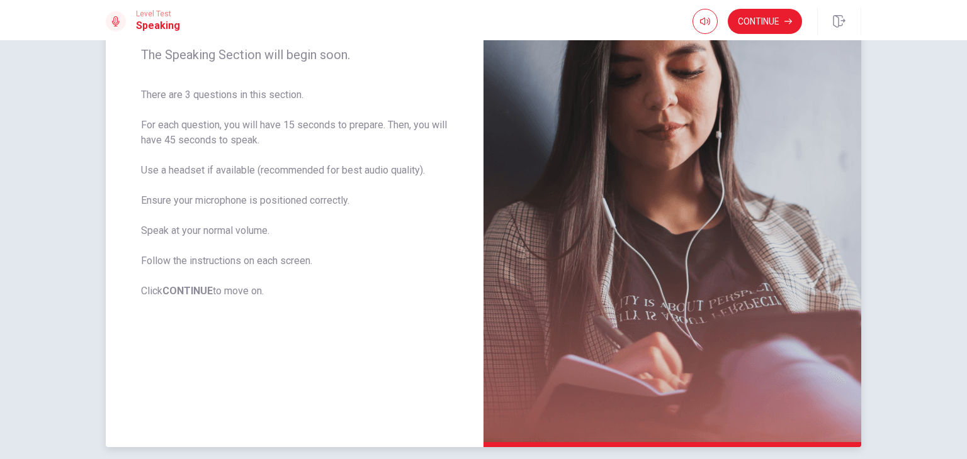
scroll to position [189, 0]
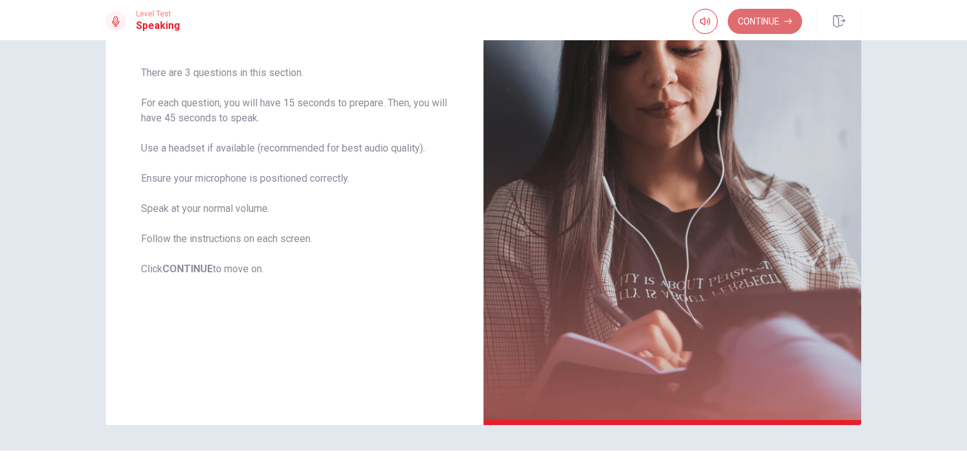
click at [775, 26] on button "Continue" at bounding box center [765, 21] width 74 height 25
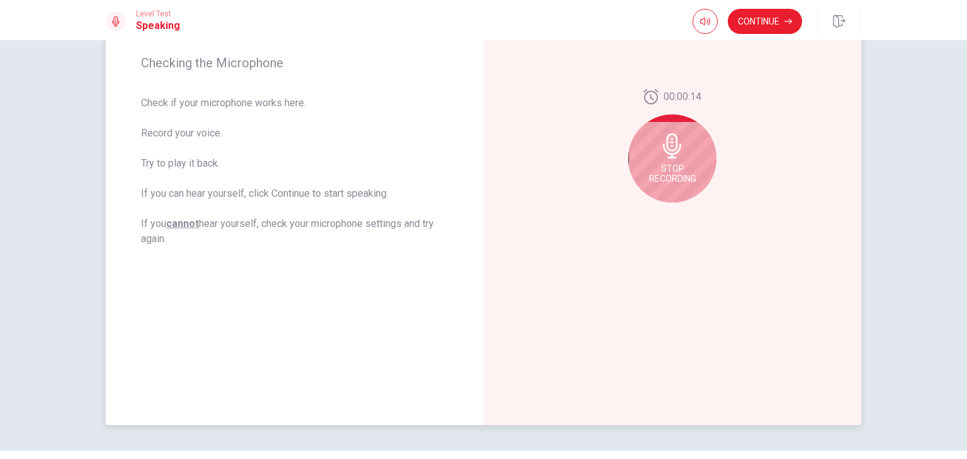
scroll to position [126, 0]
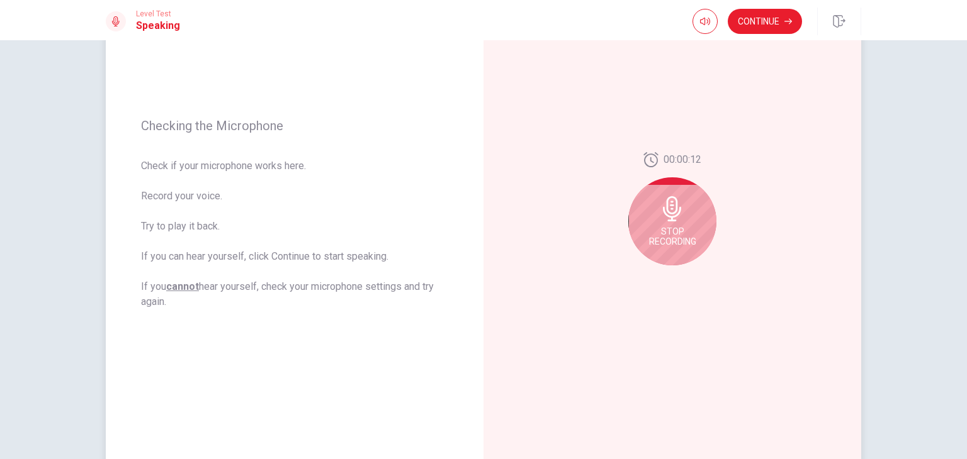
click at [685, 234] on span "Stop Recording" at bounding box center [672, 237] width 47 height 20
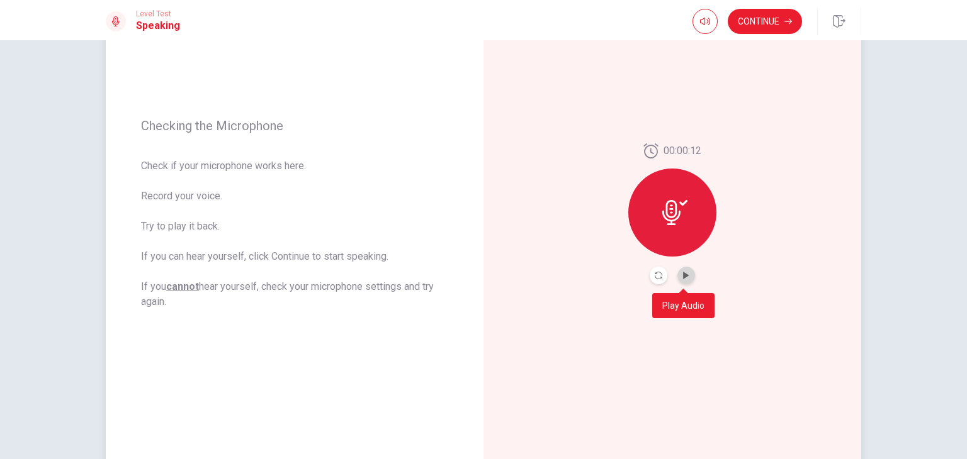
click at [685, 280] on button "Play Audio" at bounding box center [686, 276] width 18 height 18
click at [684, 245] on div at bounding box center [672, 213] width 88 height 88
click at [674, 224] on icon at bounding box center [674, 212] width 25 height 25
click at [670, 207] on icon at bounding box center [674, 212] width 25 height 25
click at [655, 272] on icon "Record Again" at bounding box center [659, 276] width 8 height 8
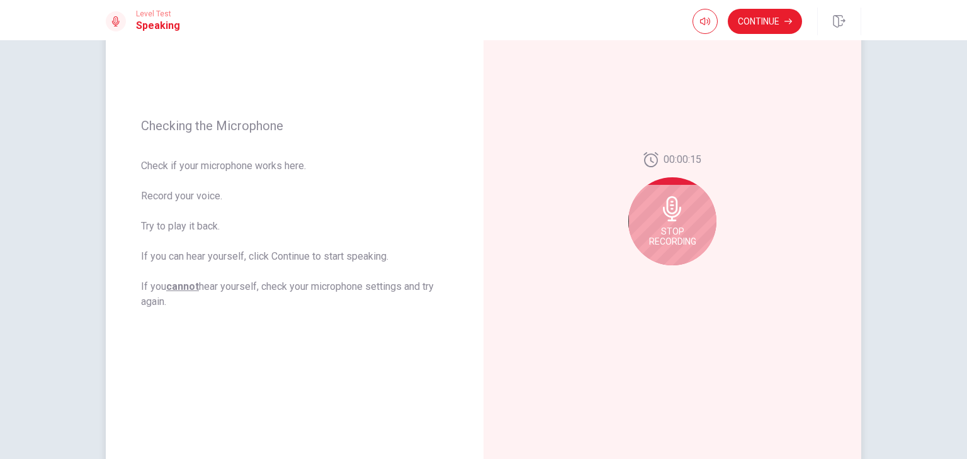
click at [669, 234] on span "Stop Recording" at bounding box center [672, 237] width 47 height 20
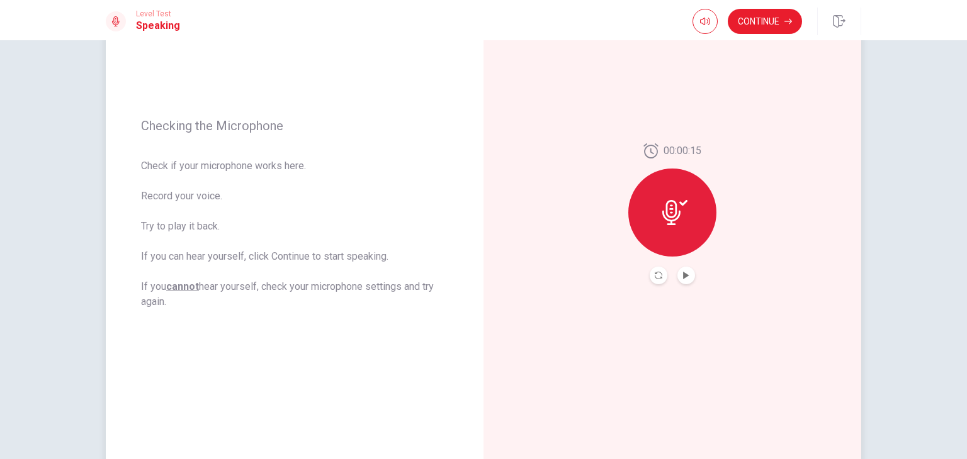
click at [679, 223] on icon at bounding box center [674, 212] width 25 height 25
click at [683, 273] on icon "Play Audio" at bounding box center [686, 276] width 6 height 8
click at [685, 278] on icon "Play Audio" at bounding box center [686, 276] width 8 height 8
click at [683, 240] on div at bounding box center [672, 213] width 88 height 88
click at [650, 283] on div at bounding box center [672, 276] width 45 height 18
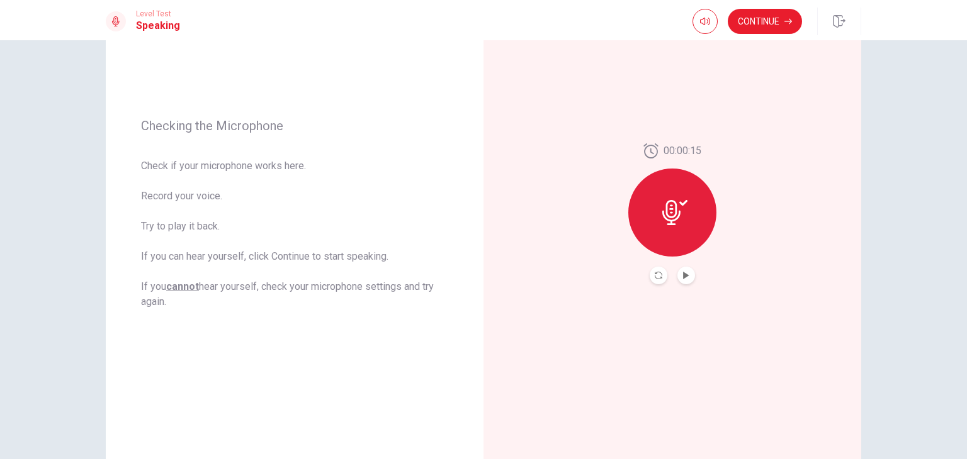
click at [653, 281] on button "Record Again" at bounding box center [659, 276] width 18 height 18
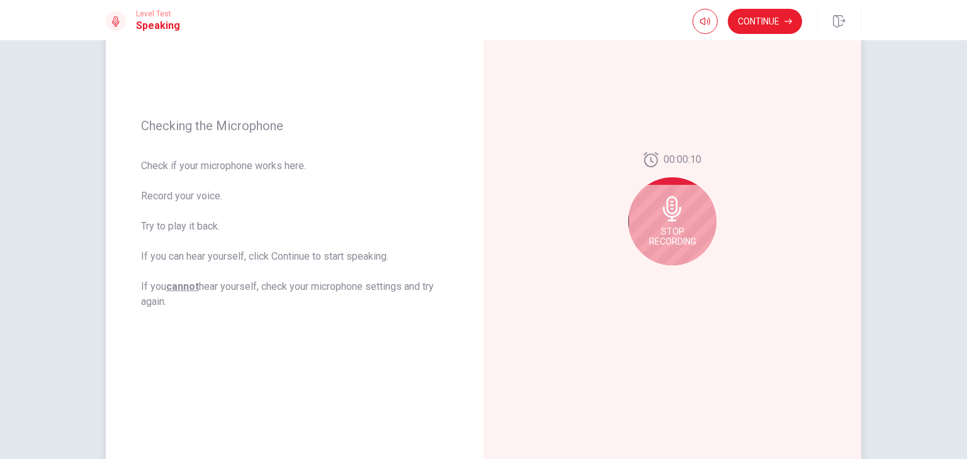
click at [664, 227] on span "Stop Recording" at bounding box center [672, 237] width 47 height 20
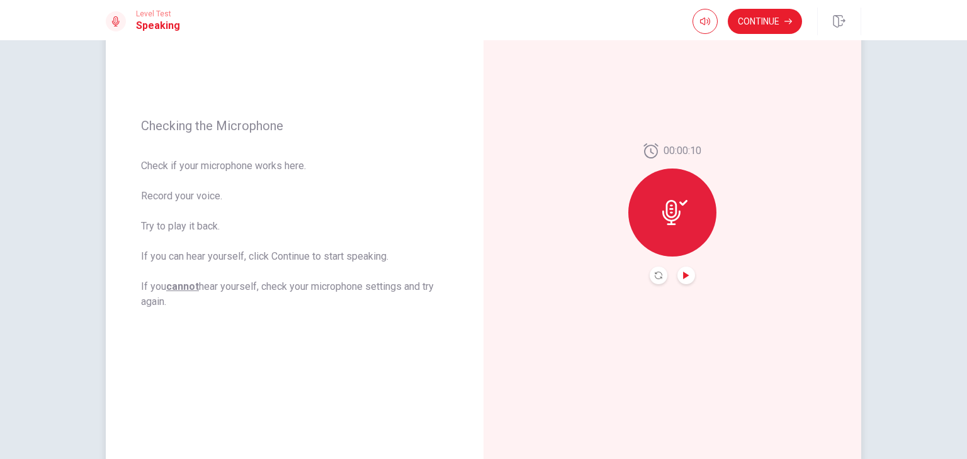
click at [684, 276] on icon "Play Audio" at bounding box center [686, 276] width 6 height 8
click at [685, 281] on button "Pause Audio" at bounding box center [686, 276] width 18 height 18
click at [743, 18] on button "Continue" at bounding box center [765, 21] width 74 height 25
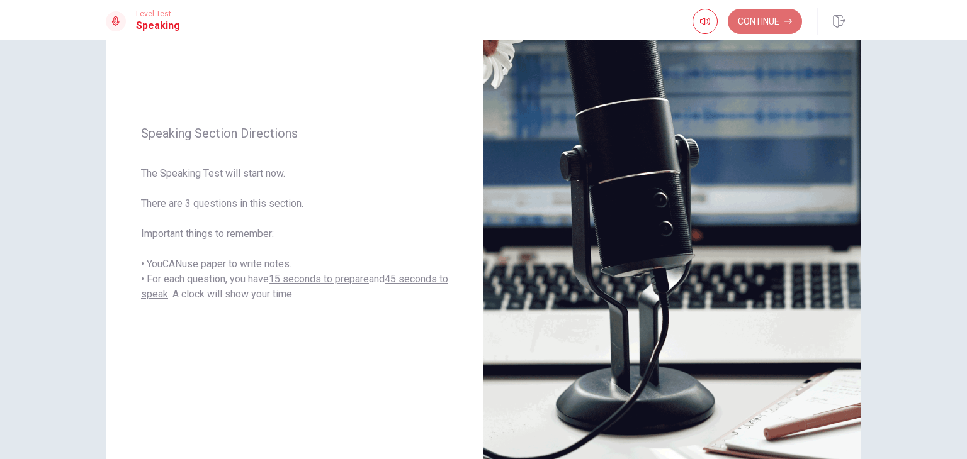
click at [758, 25] on button "Continue" at bounding box center [765, 21] width 74 height 25
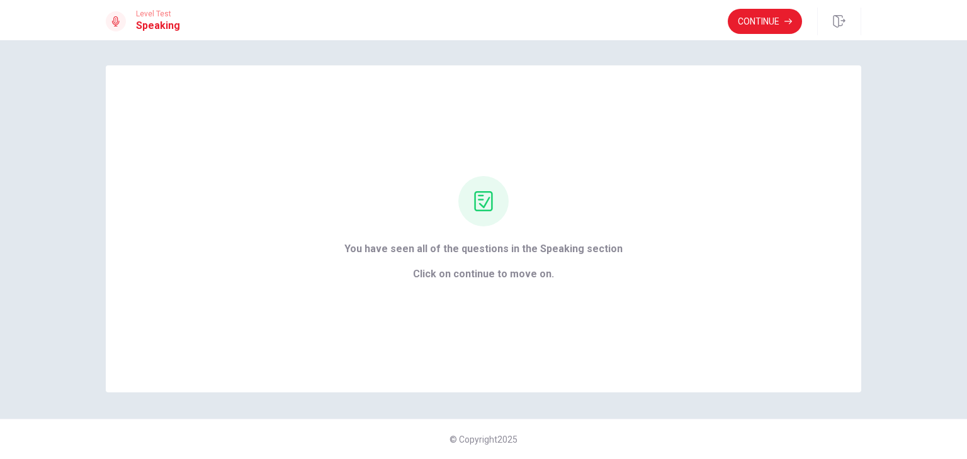
scroll to position [0, 0]
click at [768, 25] on button "Continue" at bounding box center [765, 21] width 74 height 25
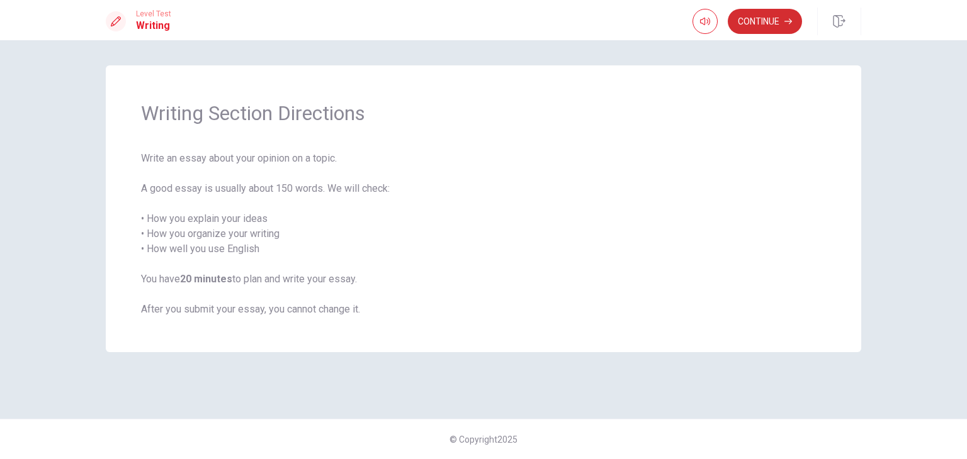
click at [766, 26] on button "Continue" at bounding box center [765, 21] width 74 height 25
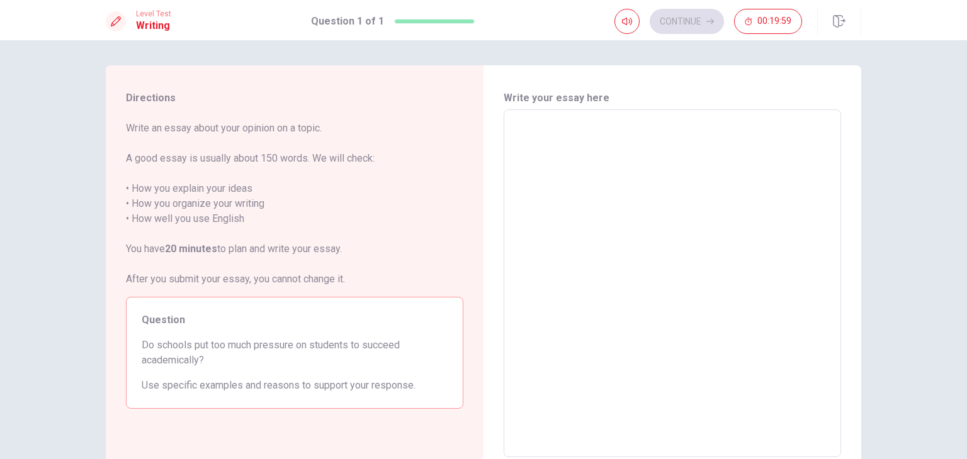
click at [609, 149] on textarea at bounding box center [672, 283] width 320 height 327
type textarea "h"
type textarea "x"
click at [555, 164] on textarea at bounding box center [672, 283] width 320 height 327
click at [705, 26] on div "Continue 00:18:54" at bounding box center [708, 21] width 188 height 25
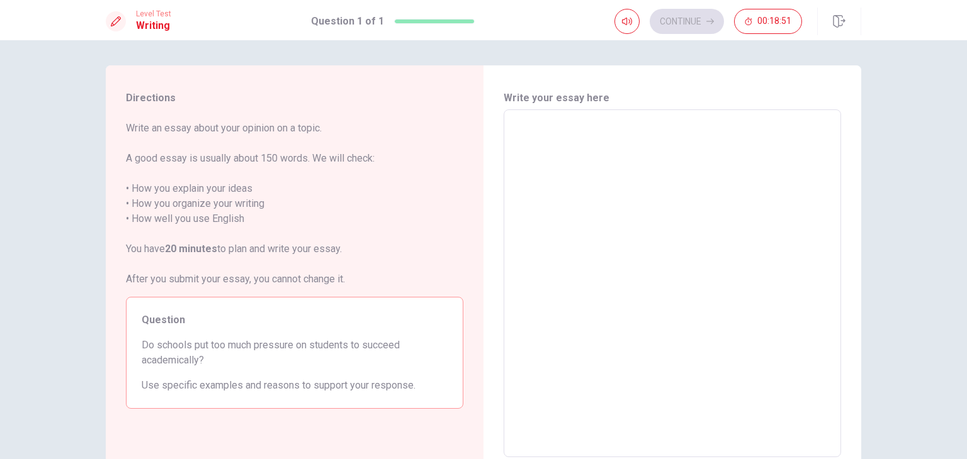
click at [671, 151] on textarea at bounding box center [672, 283] width 320 height 327
type textarea "s"
type textarea "x"
type textarea "ss"
type textarea "x"
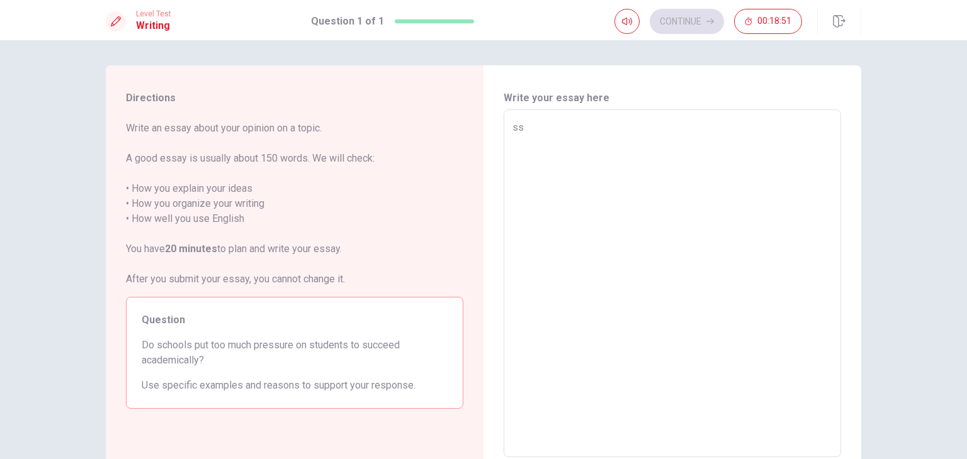
type textarea "ssn"
type textarea "x"
type textarea "ssnc"
type textarea "x"
type textarea "ssncn"
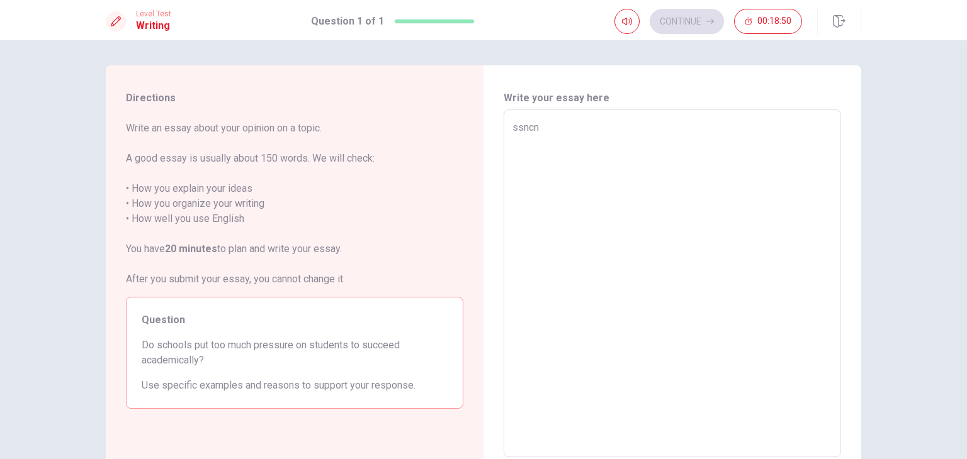
type textarea "x"
type textarea "ssnc"
type textarea "x"
type textarea "ssn"
type textarea "x"
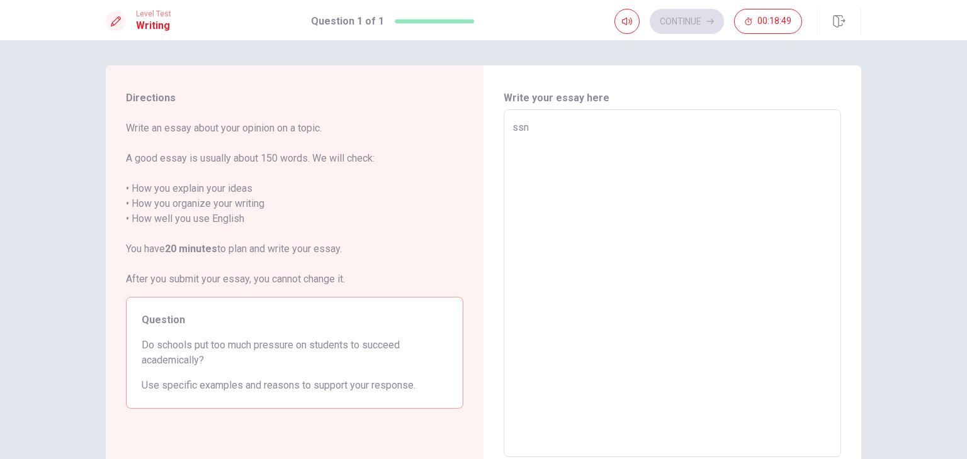
type textarea "ss"
type textarea "x"
type textarea "s"
type textarea "x"
type textarea "i"
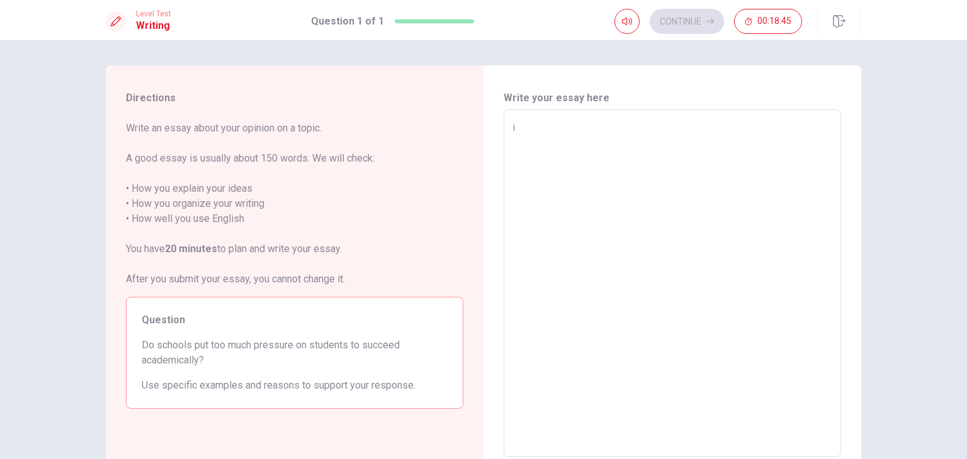
type textarea "x"
type textarea "id"
type textarea "x"
type textarea "ido"
type textarea "x"
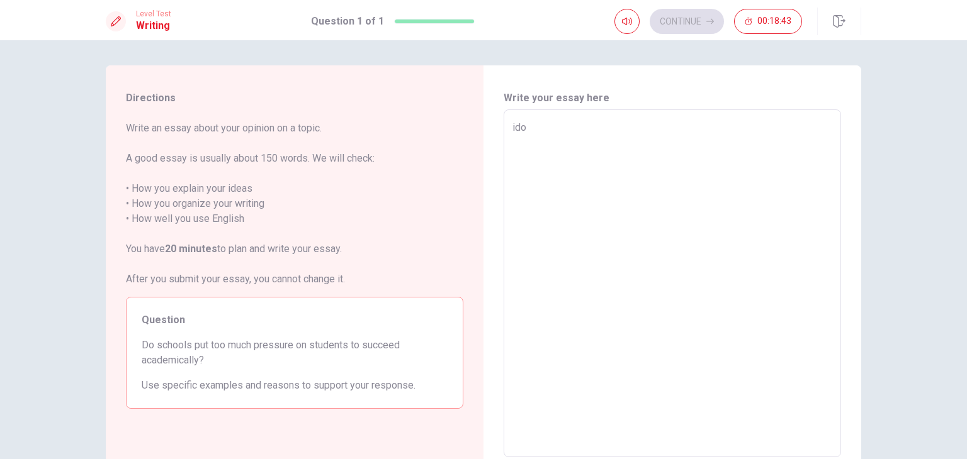
type textarea "idon"
type textarea "x"
type textarea "idont"
type textarea "x"
type textarea "idontn"
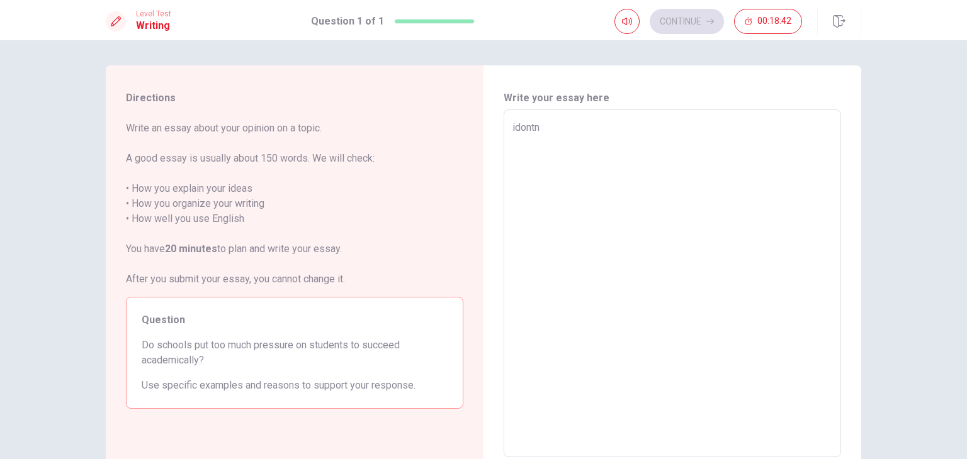
type textarea "x"
type textarea "idontno"
type textarea "x"
type textarea "idontn"
type textarea "x"
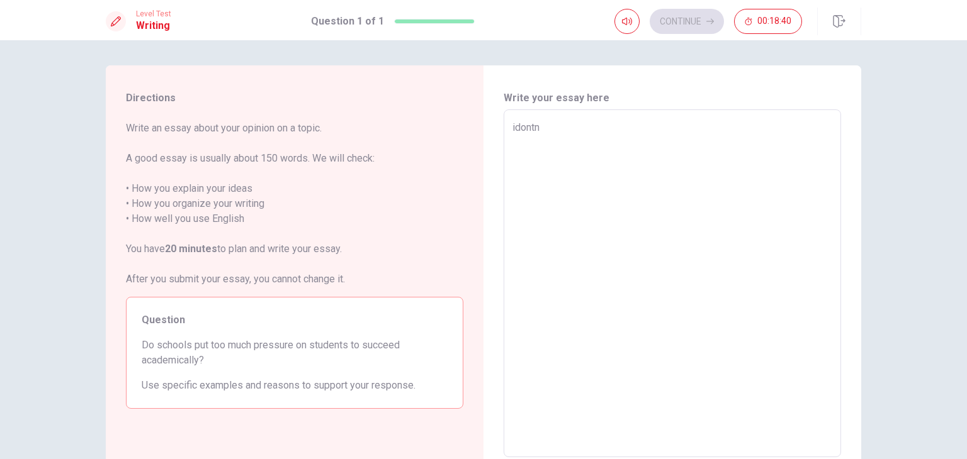
type textarea "idont"
type textarea "x"
type textarea "idon"
type textarea "x"
type textarea "ido"
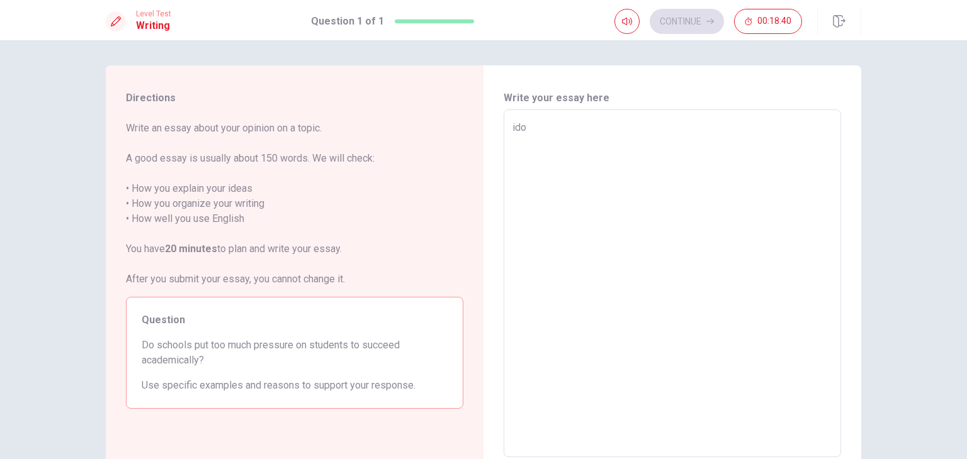
type textarea "x"
type textarea "id"
type textarea "x"
type textarea "i"
type textarea "x"
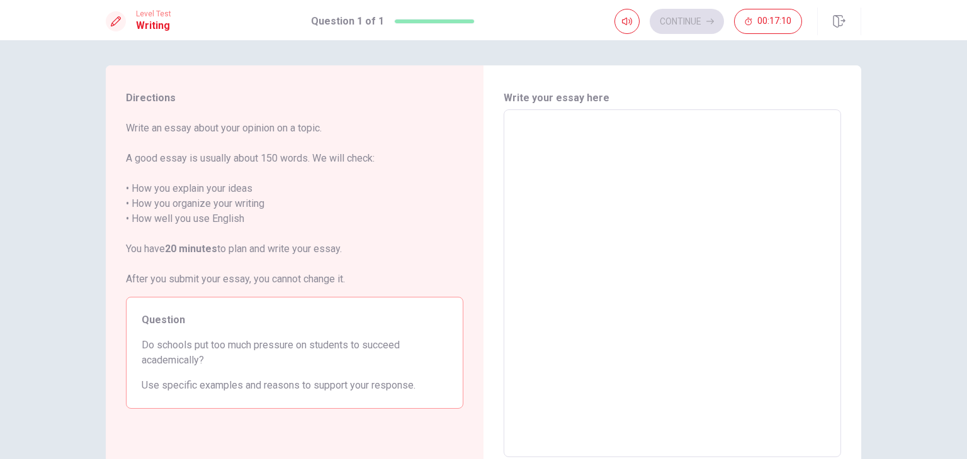
type textarea "a"
type textarea "x"
type textarea "aa"
type textarea "x"
type textarea "aaa"
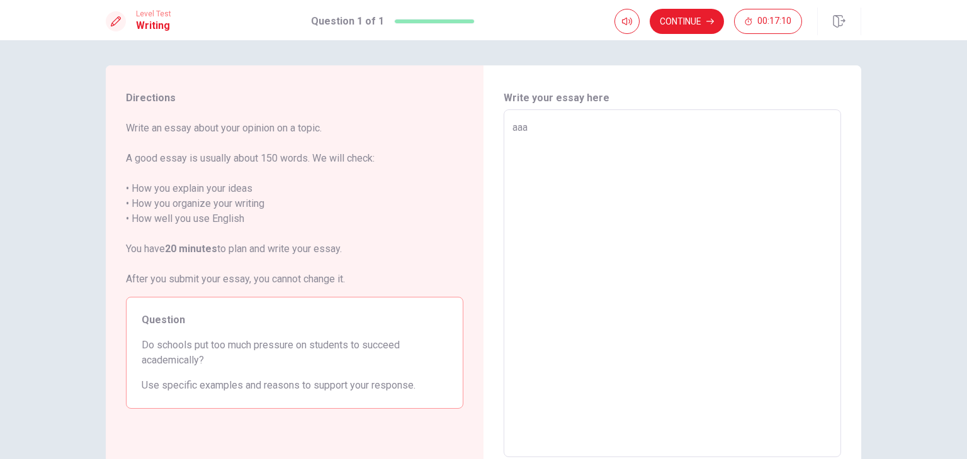
type textarea "x"
type textarea "aaaa"
type textarea "x"
type textarea "aaaaa"
type textarea "x"
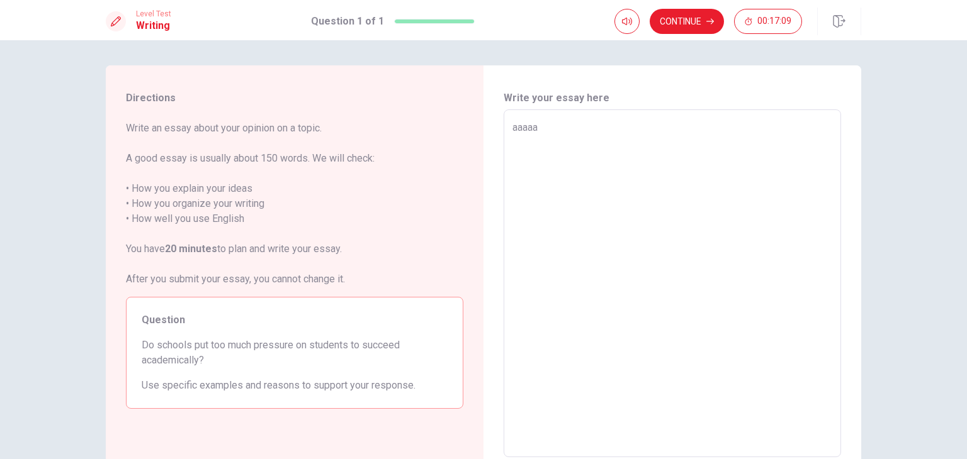
type textarea "aaaaaa"
type textarea "x"
type textarea "aaaaaas"
type textarea "x"
type textarea "aaaaaa"
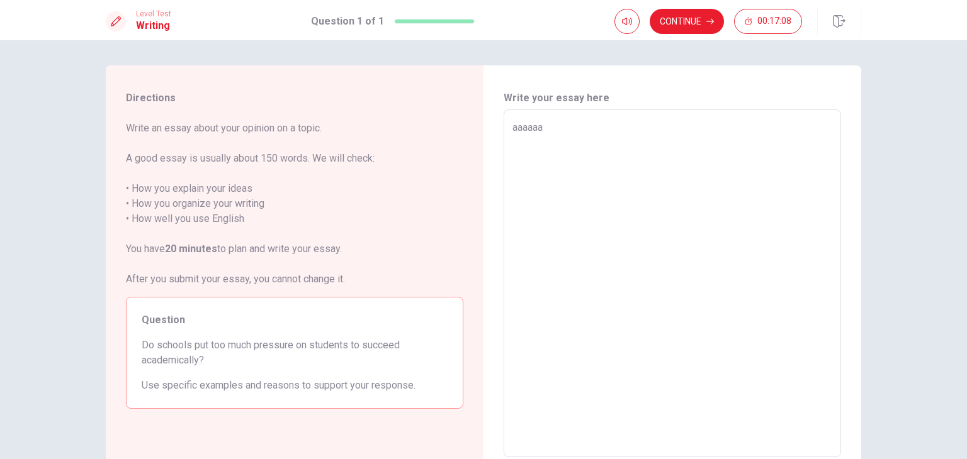
type textarea "x"
type textarea "aaaaa"
type textarea "x"
type textarea "aaaa"
type textarea "x"
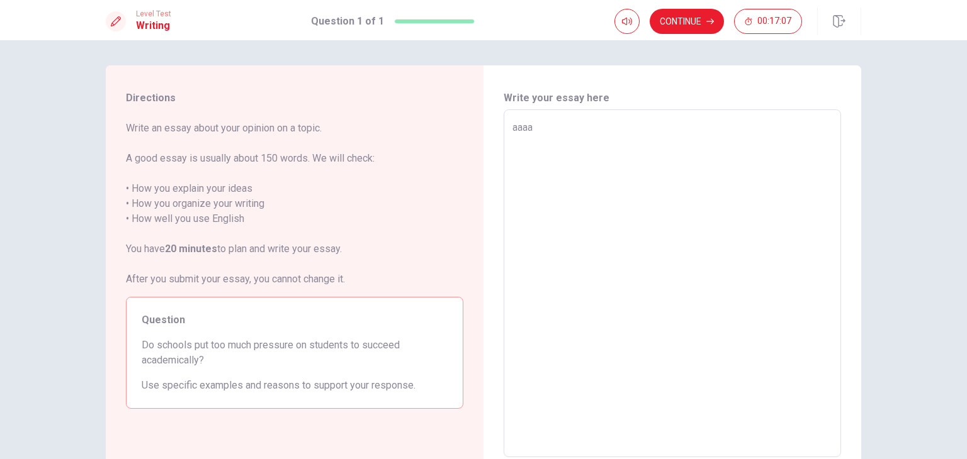
type textarea "aaa"
type textarea "x"
type textarea "aa"
type textarea "x"
type textarea "a"
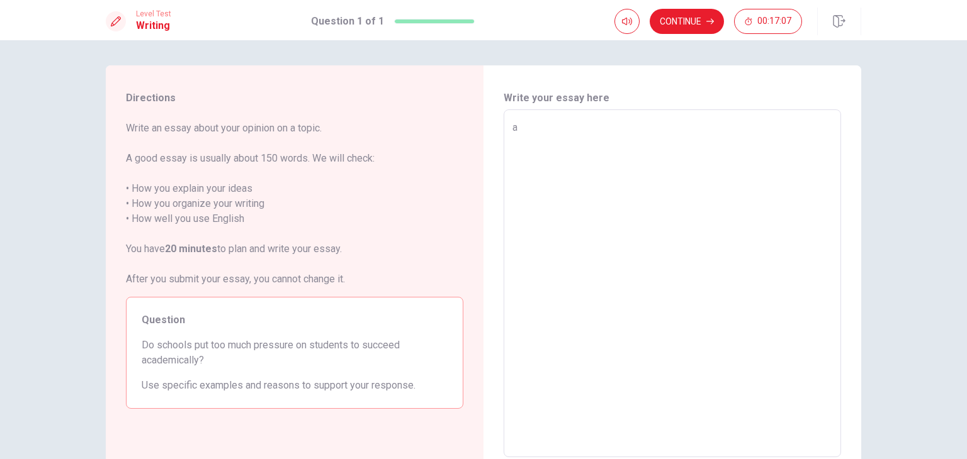
type textarea "x"
type textarea "s"
type textarea "x"
type textarea "so"
type textarea "x"
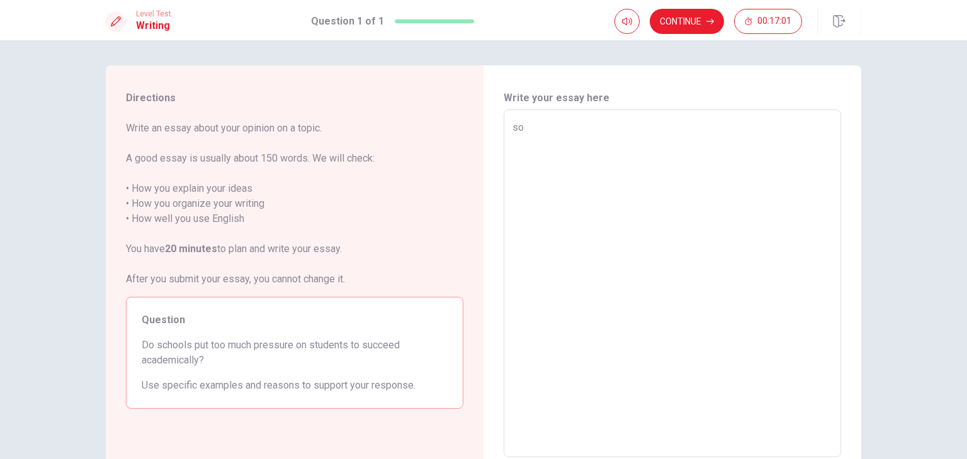
type textarea "sor"
type textarea "x"
type textarea "sorr"
type textarea "x"
type textarea "sorry"
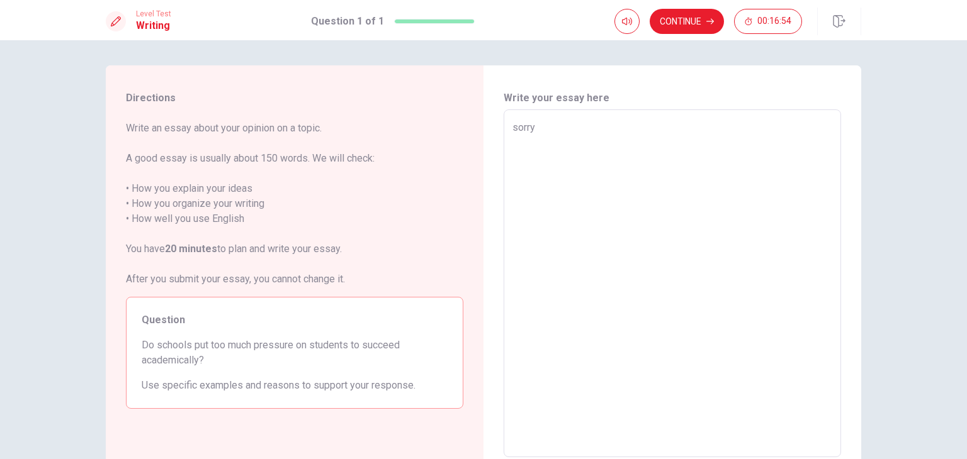
type textarea "x"
type textarea "sorr"
type textarea "x"
type textarea "sor"
type textarea "x"
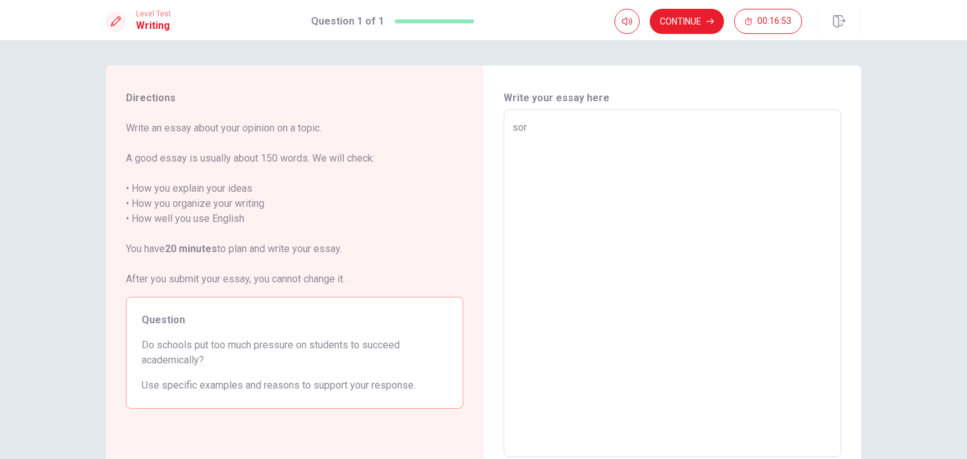
type textarea "so"
type textarea "x"
type textarea "s"
type textarea "x"
type textarea "i"
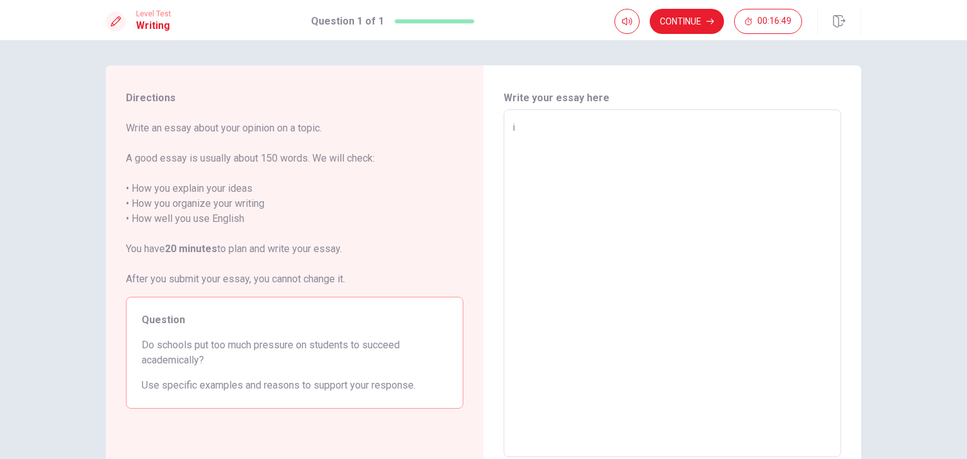
type textarea "x"
type textarea "I"
type textarea "x"
type textarea "I"
type textarea "x"
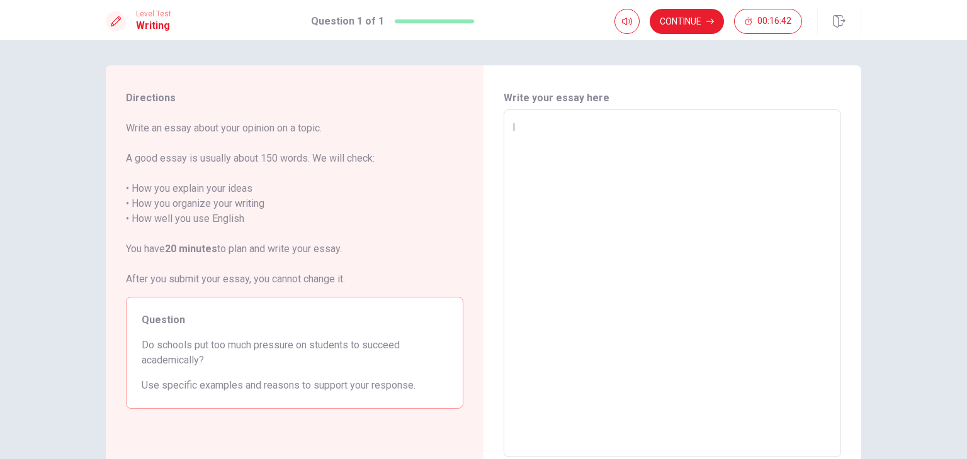
type textarea "I d"
type textarea "x"
type textarea "I do"
type textarea "x"
type textarea "I don"
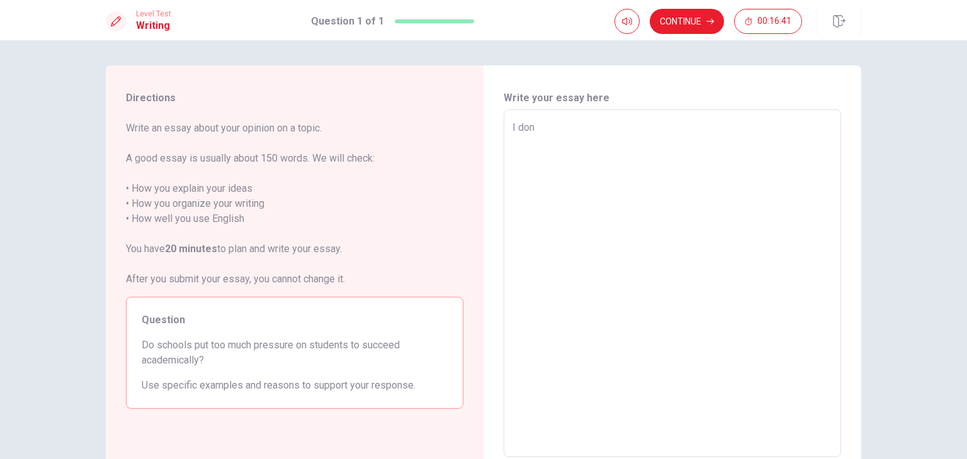
type textarea "x"
type textarea "I dont"
type textarea "x"
type textarea "I don"
type textarea "x"
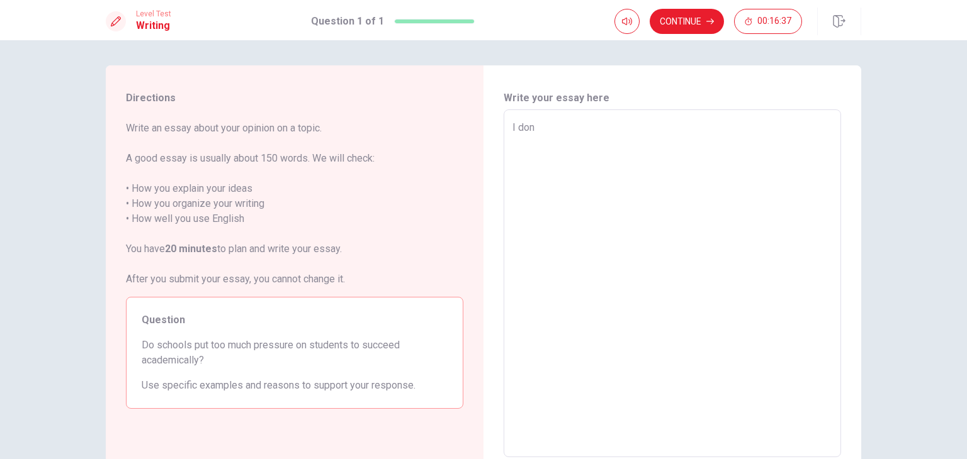
type textarea "I don["
type textarea "x"
type textarea "I don"
type textarea "x"
type textarea "I don1"
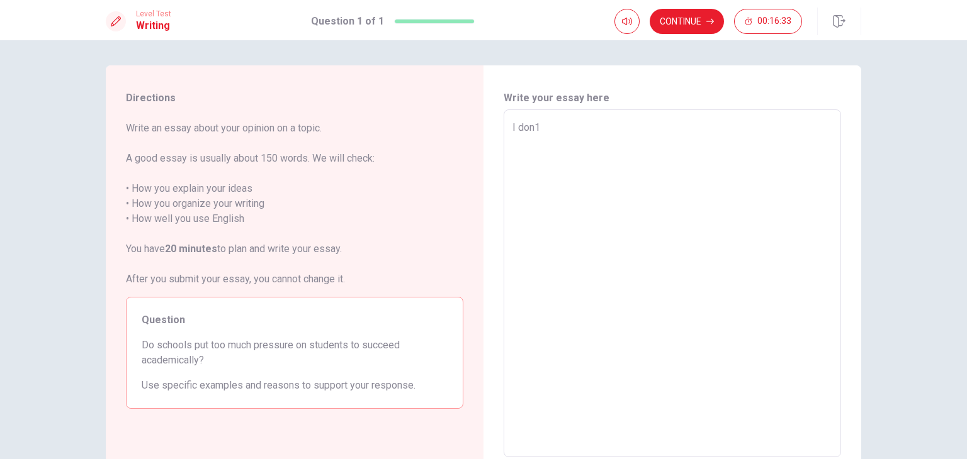
type textarea "x"
type textarea "I don"
type textarea "x"
type textarea "I don{"
type textarea "x"
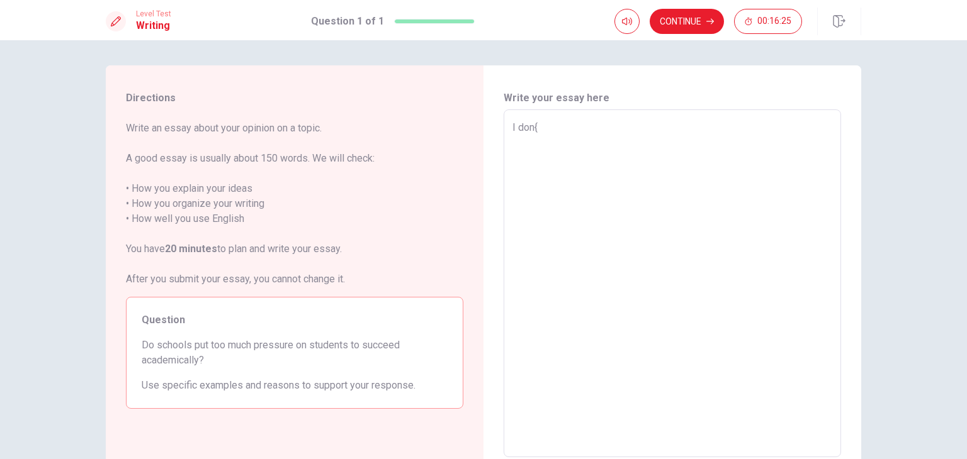
type textarea "I don"
type textarea "x"
type textarea "I do"
type textarea "x"
type textarea "I do"
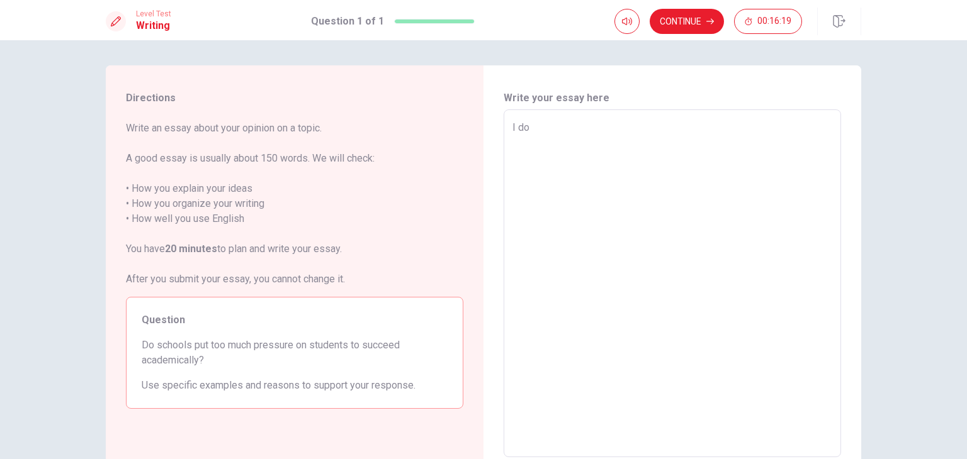
type textarea "x"
type textarea "I do n"
type textarea "x"
type textarea "I do no"
type textarea "x"
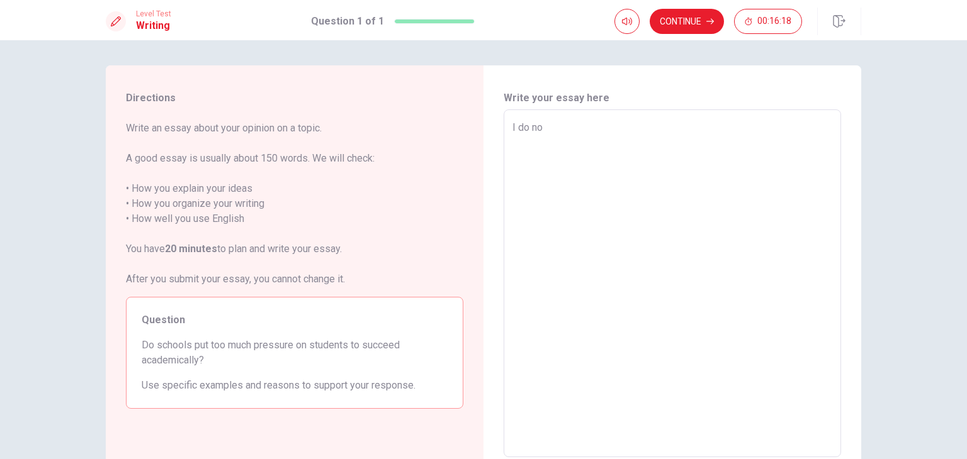
type textarea "I do not"
type textarea "x"
type textarea "I do not"
type textarea "x"
type textarea "I do not n"
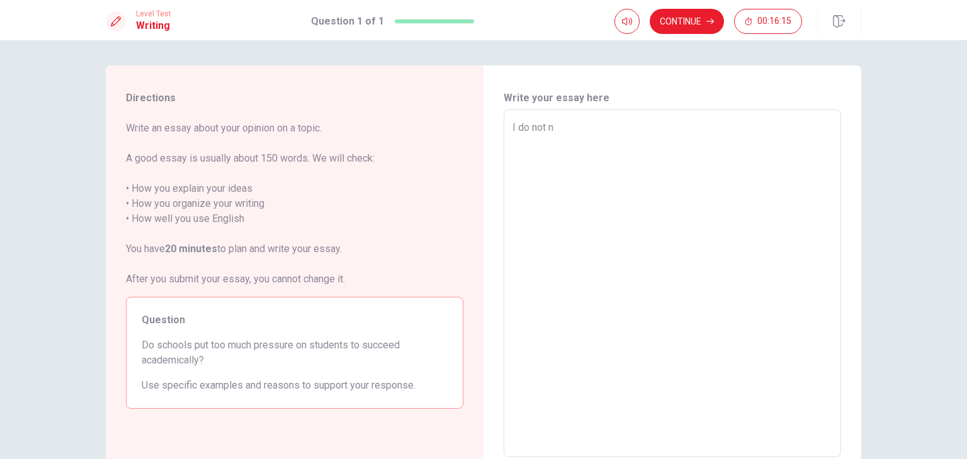
type textarea "x"
type textarea "I do not no"
type textarea "x"
type textarea "I do not no"
click at [677, 31] on button "Continue" at bounding box center [687, 21] width 74 height 25
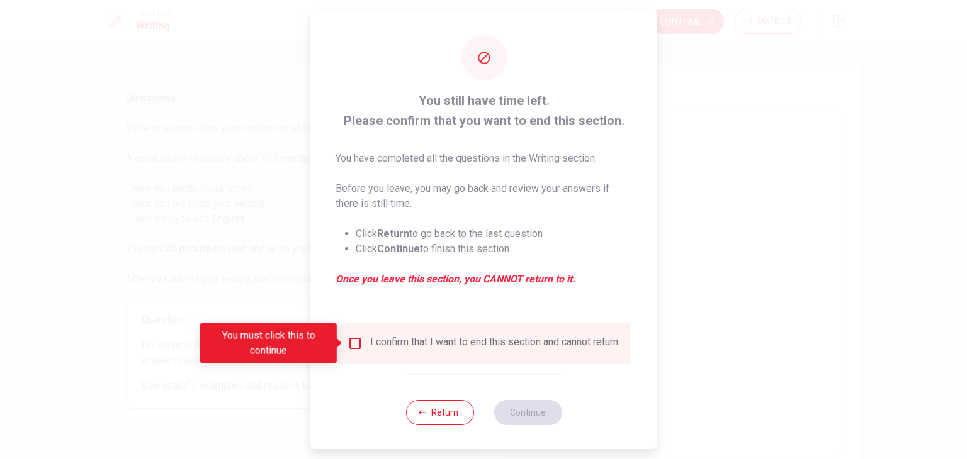
click at [352, 343] on input "You must click this to continue" at bounding box center [354, 343] width 15 height 15
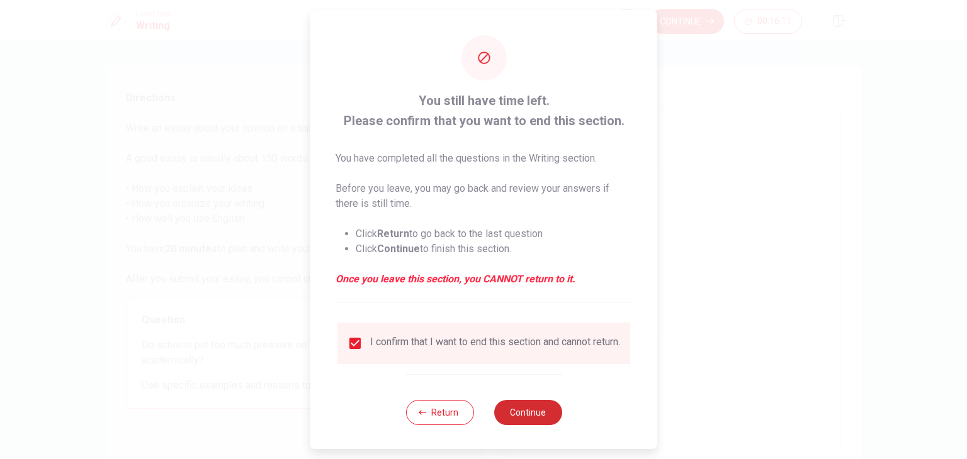
click at [532, 426] on button "Continue" at bounding box center [527, 412] width 68 height 25
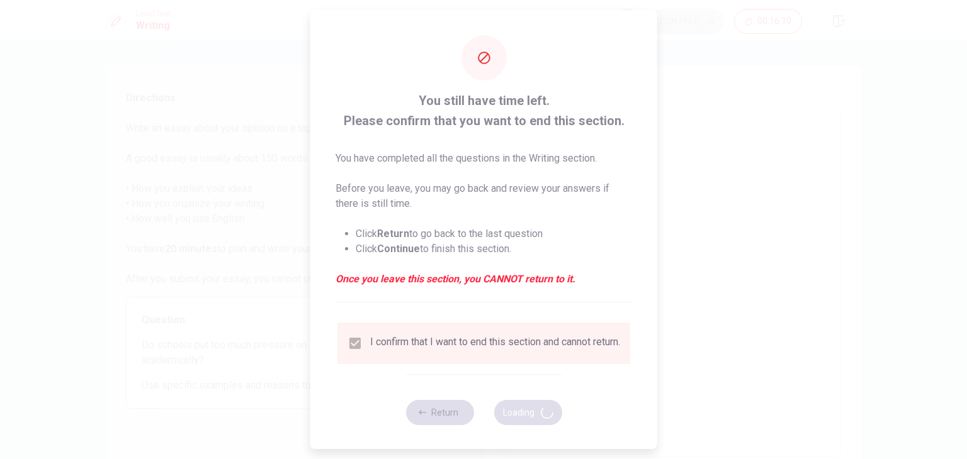
type textarea "x"
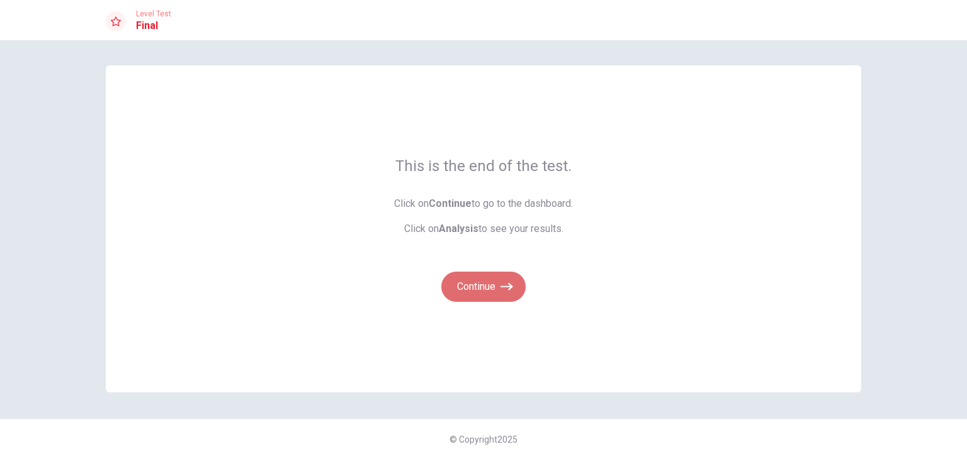
click at [490, 288] on button "Continue" at bounding box center [483, 287] width 84 height 30
